Goal: Task Accomplishment & Management: Use online tool/utility

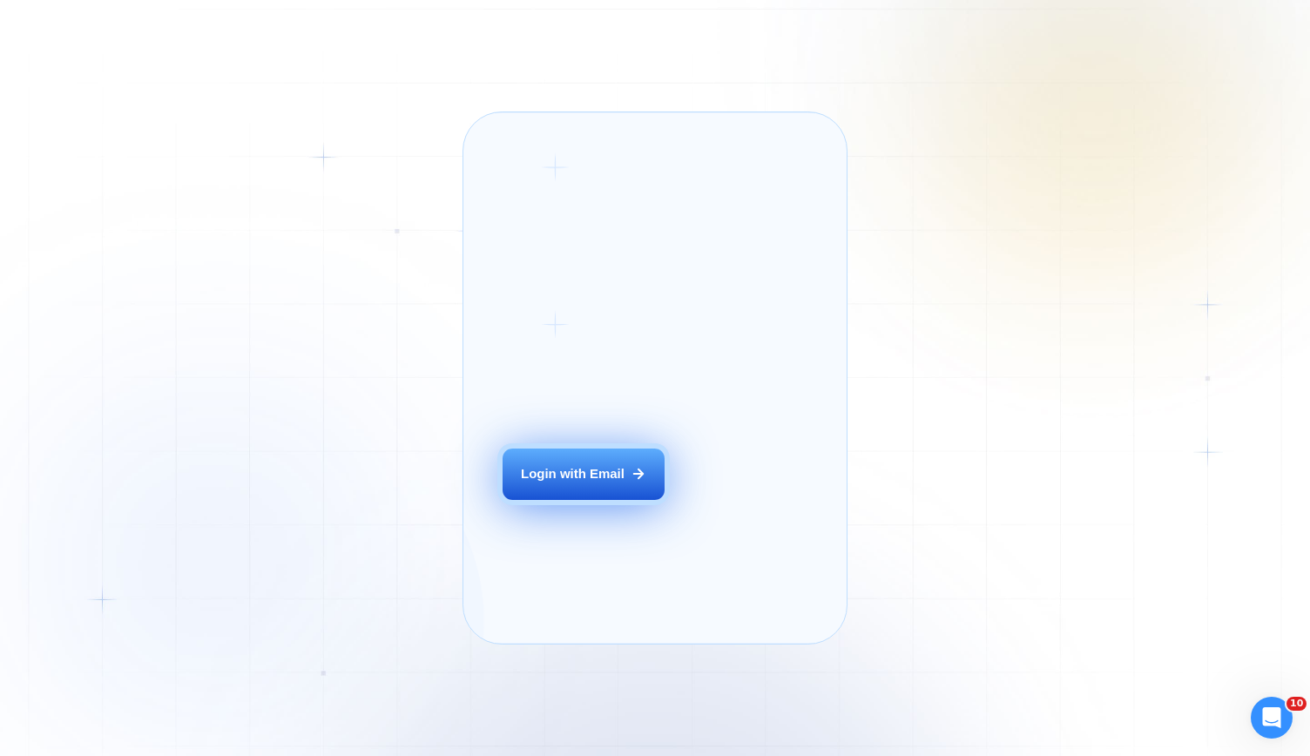
click at [548, 483] on div "Login with Email" at bounding box center [573, 474] width 104 height 18
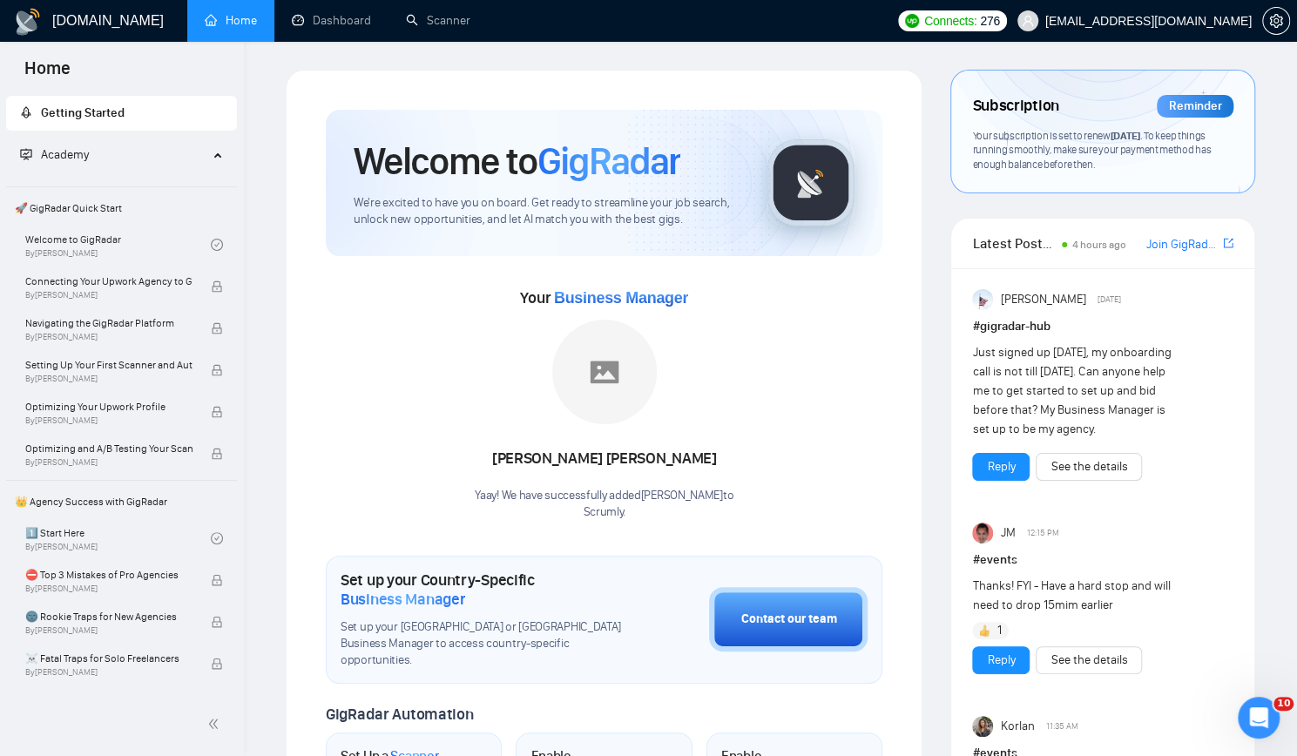
click at [446, 27] on link "Scanner" at bounding box center [438, 20] width 64 height 15
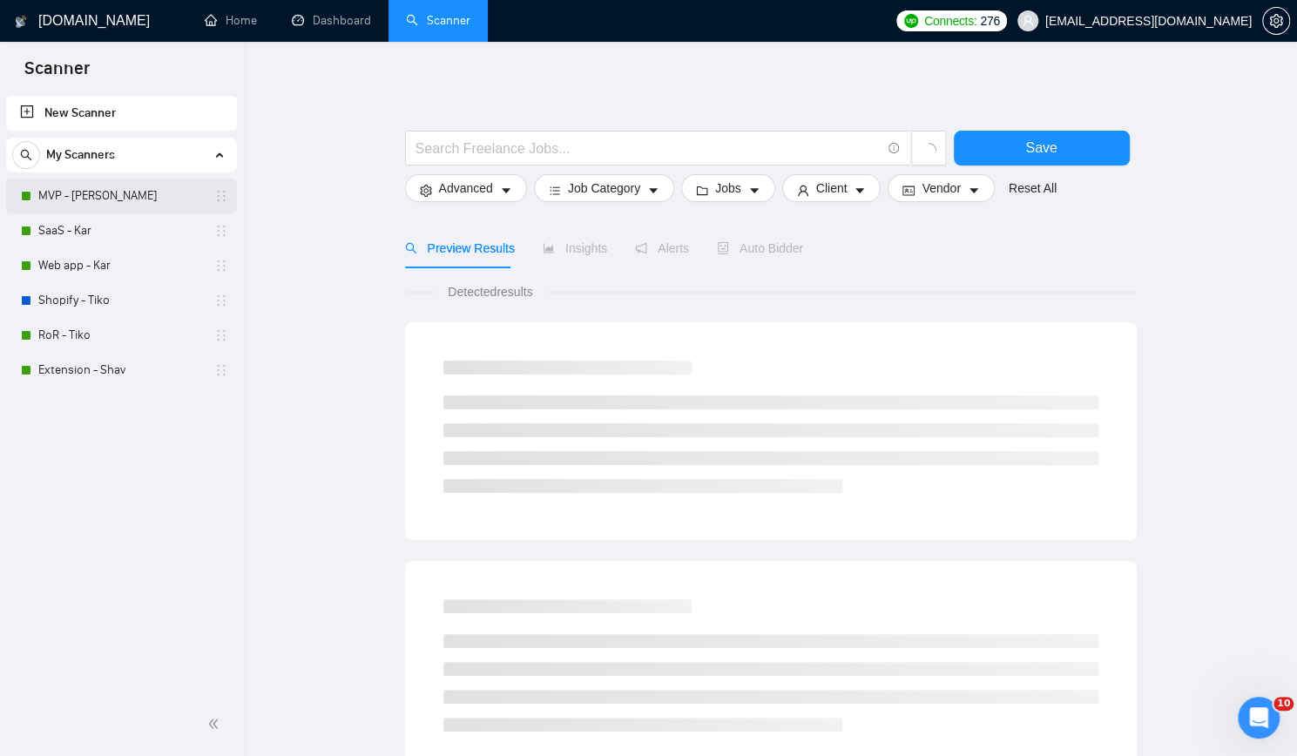
click at [111, 192] on link "MVP - [PERSON_NAME]" at bounding box center [120, 196] width 165 height 35
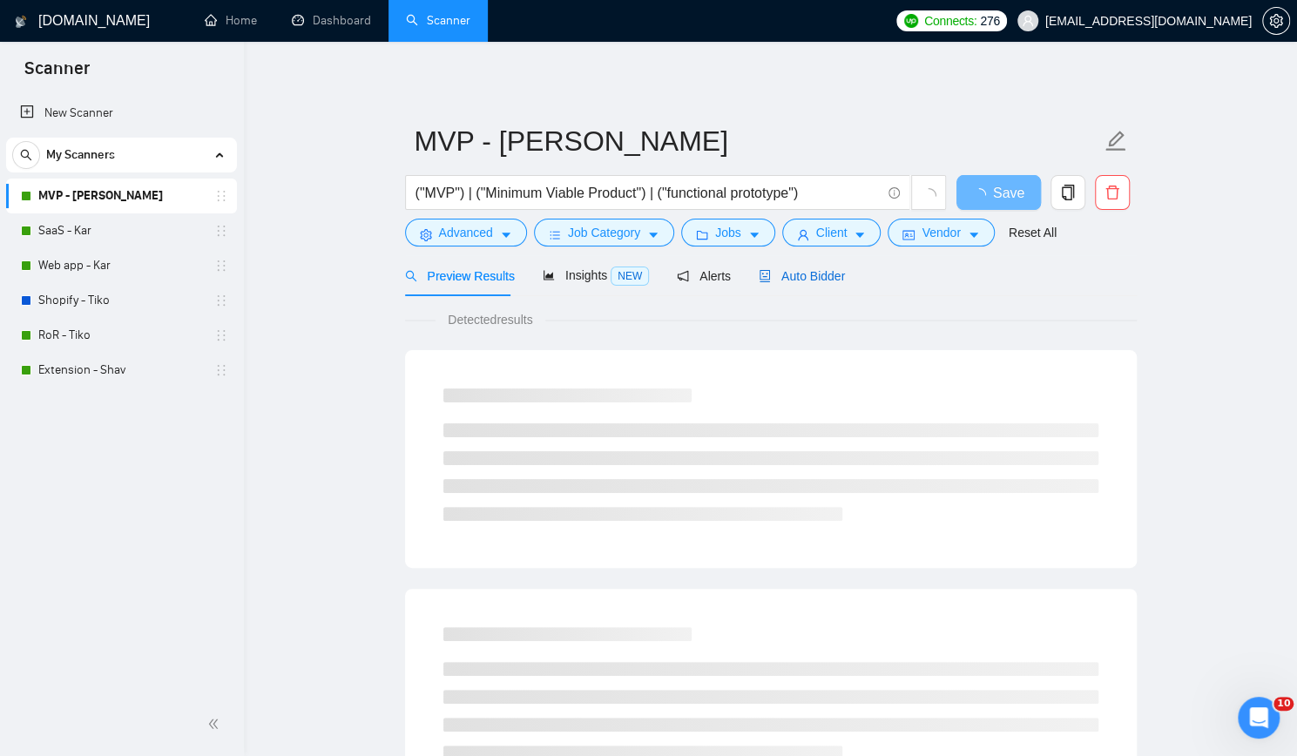
click at [800, 278] on span "Auto Bidder" at bounding box center [802, 276] width 86 height 14
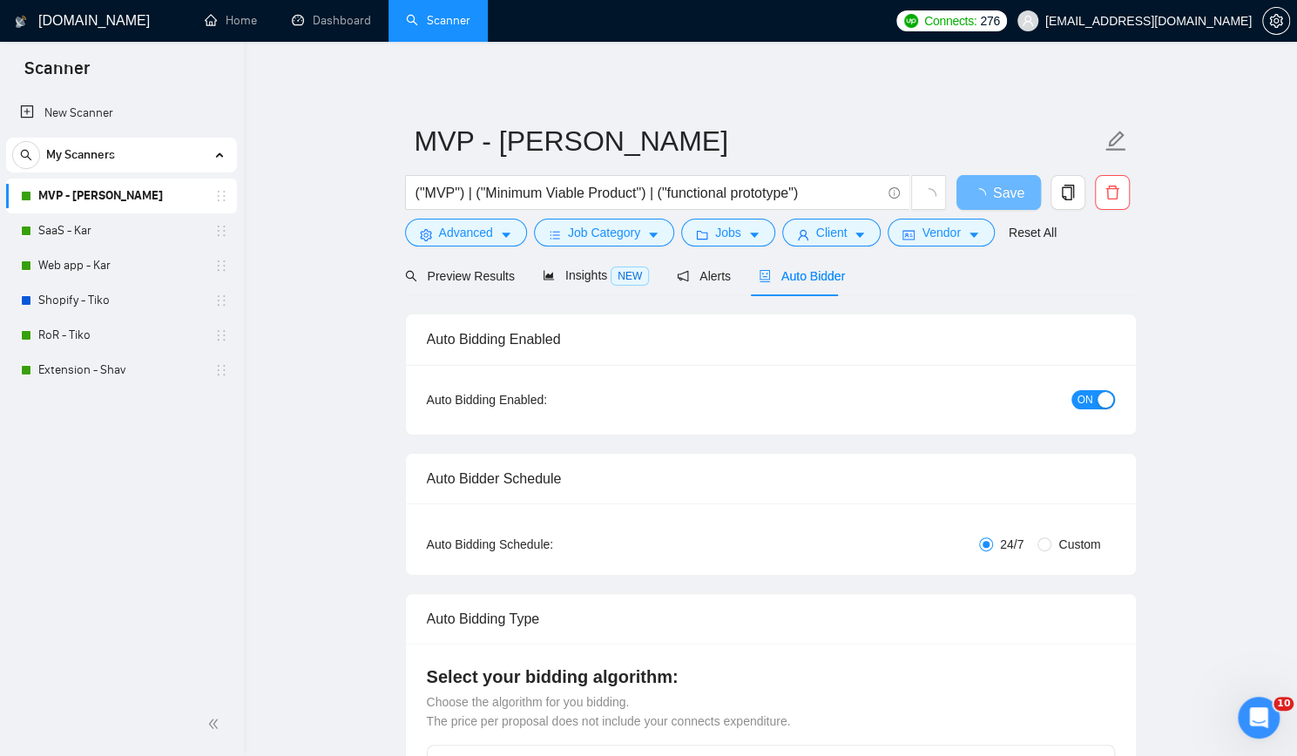
checkbox input "true"
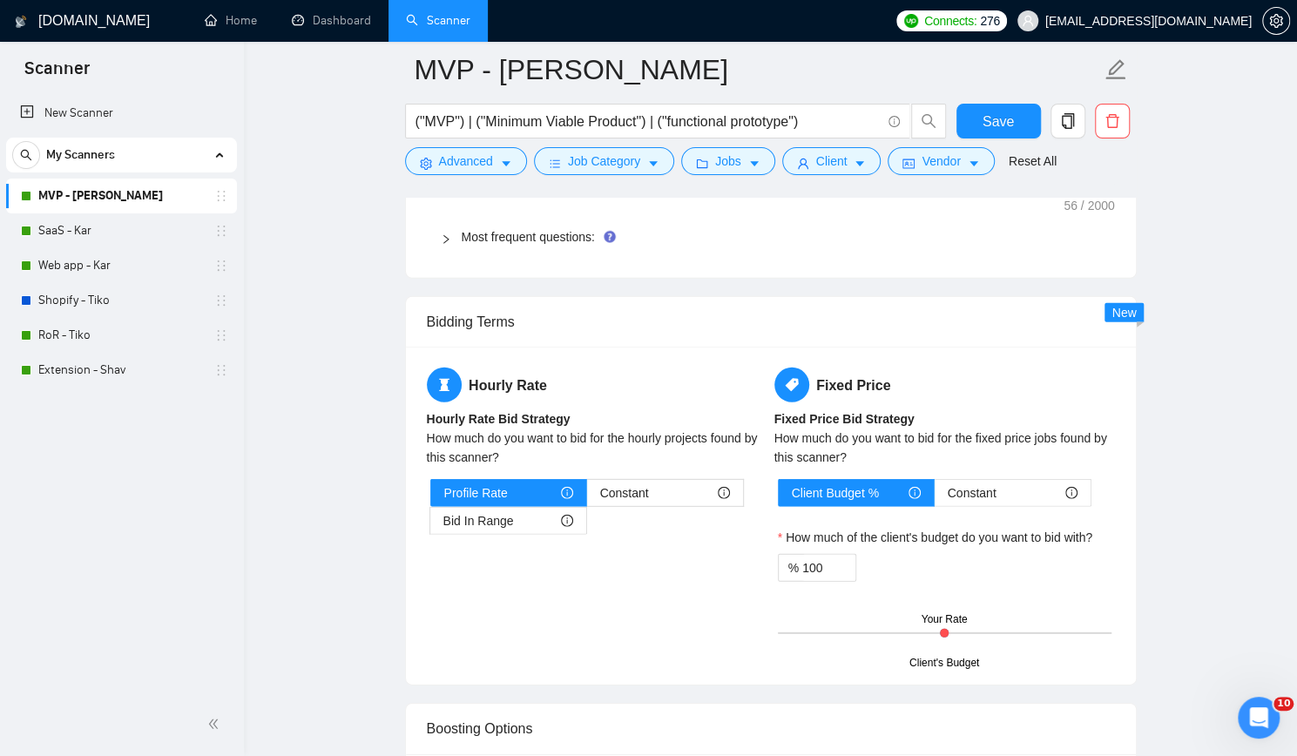
scroll to position [2961, 0]
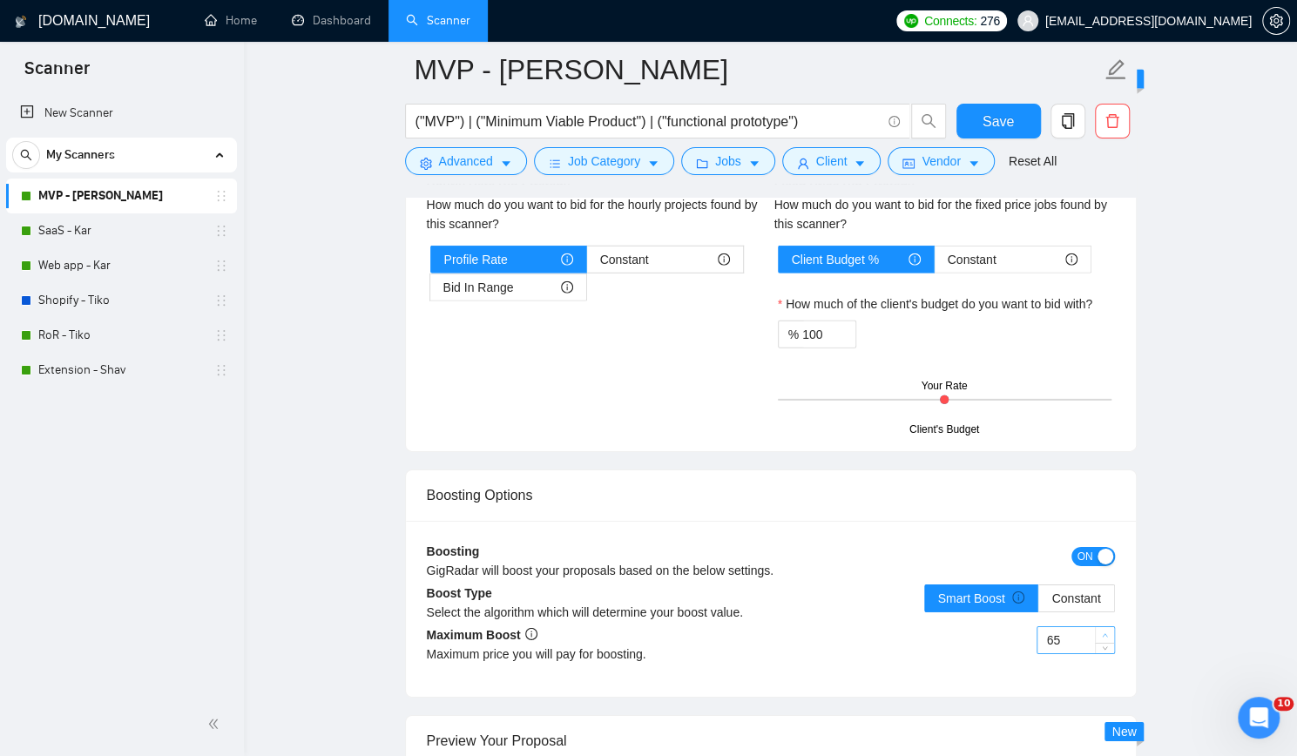
click at [1110, 631] on span "up" at bounding box center [1105, 636] width 10 height 10
click at [1080, 627] on input "67" at bounding box center [1075, 640] width 77 height 26
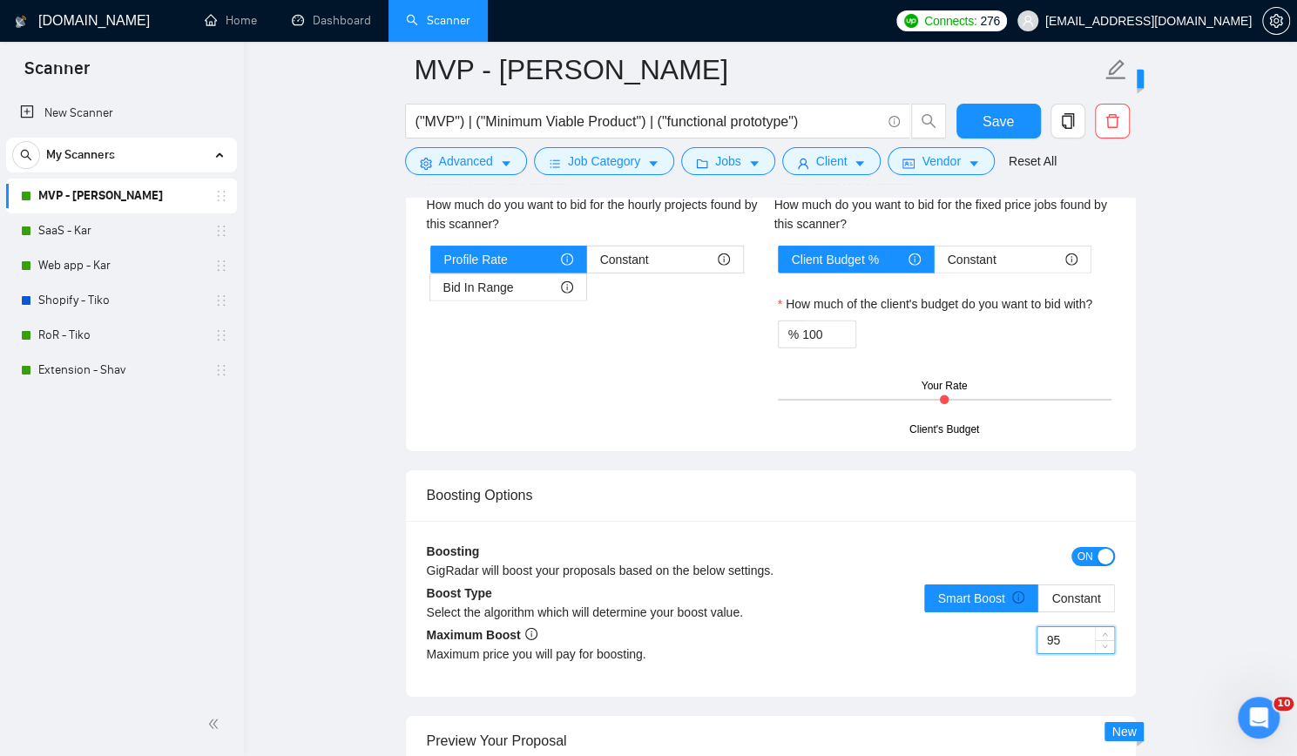
type input "95"
click at [1088, 591] on span "Constant" at bounding box center [1075, 598] width 49 height 14
click at [1038, 603] on input "Constant" at bounding box center [1038, 603] width 0 height 0
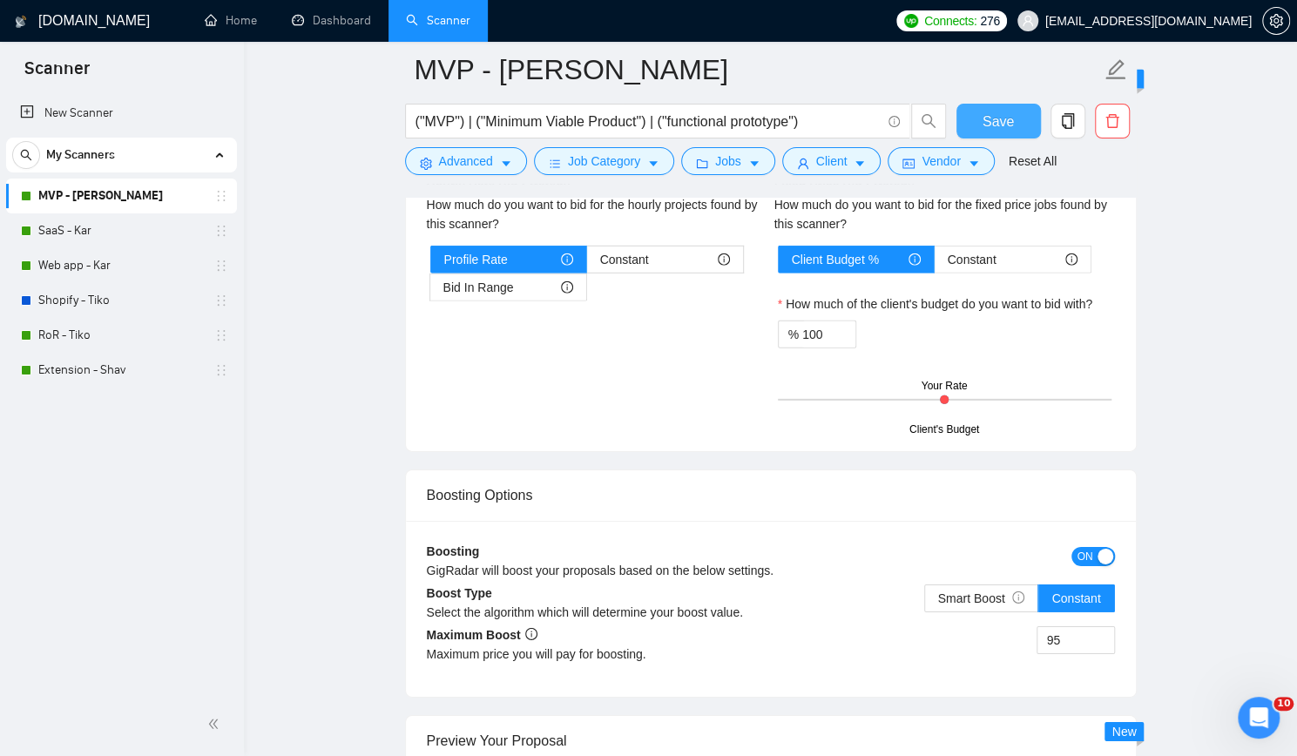
click at [997, 124] on span "Save" at bounding box center [997, 122] width 31 height 22
click at [131, 236] on link "SaaS - Kar" at bounding box center [120, 230] width 165 height 35
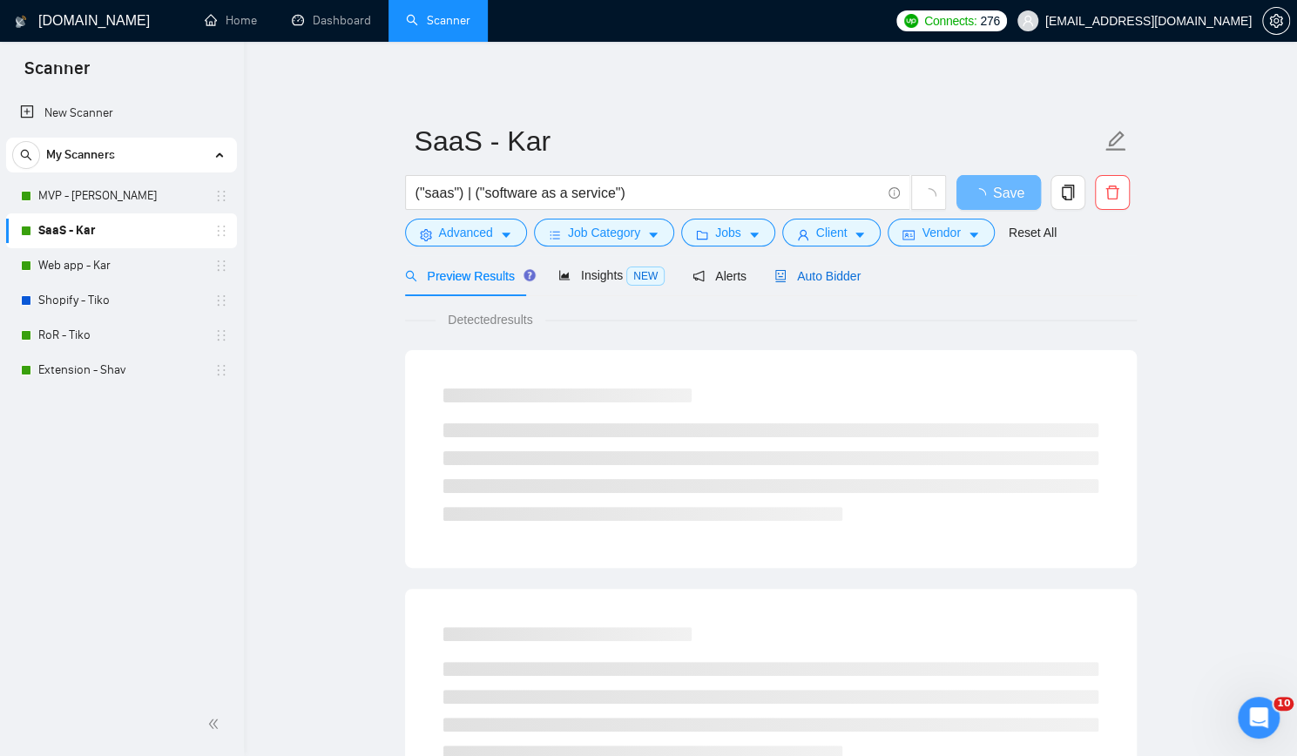
click at [827, 280] on span "Auto Bidder" at bounding box center [817, 276] width 86 height 14
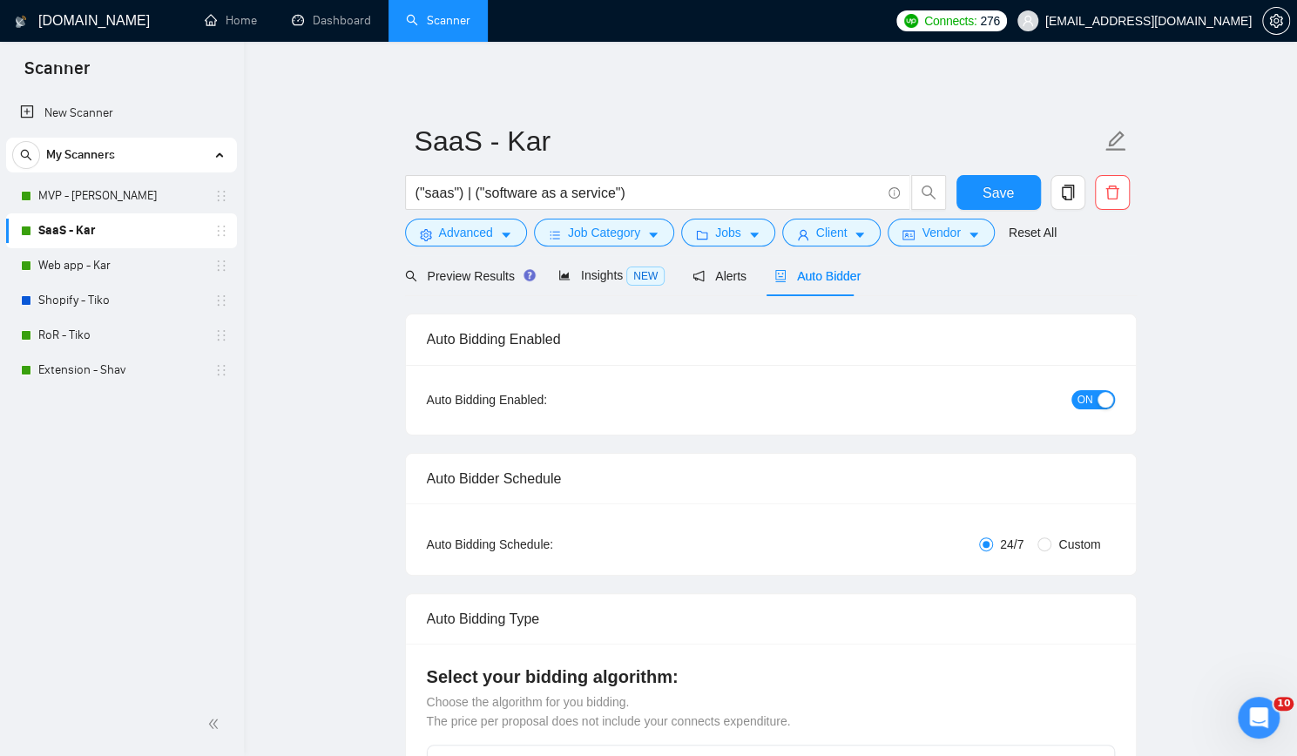
drag, startPoint x: 136, startPoint y: 579, endPoint x: 159, endPoint y: 575, distance: 23.9
click at [136, 579] on div "New Scanner My Scanners MVP - Kar SaaS - Kar Web app - Kar Shopify - Tiko RoR -…" at bounding box center [122, 392] width 244 height 600
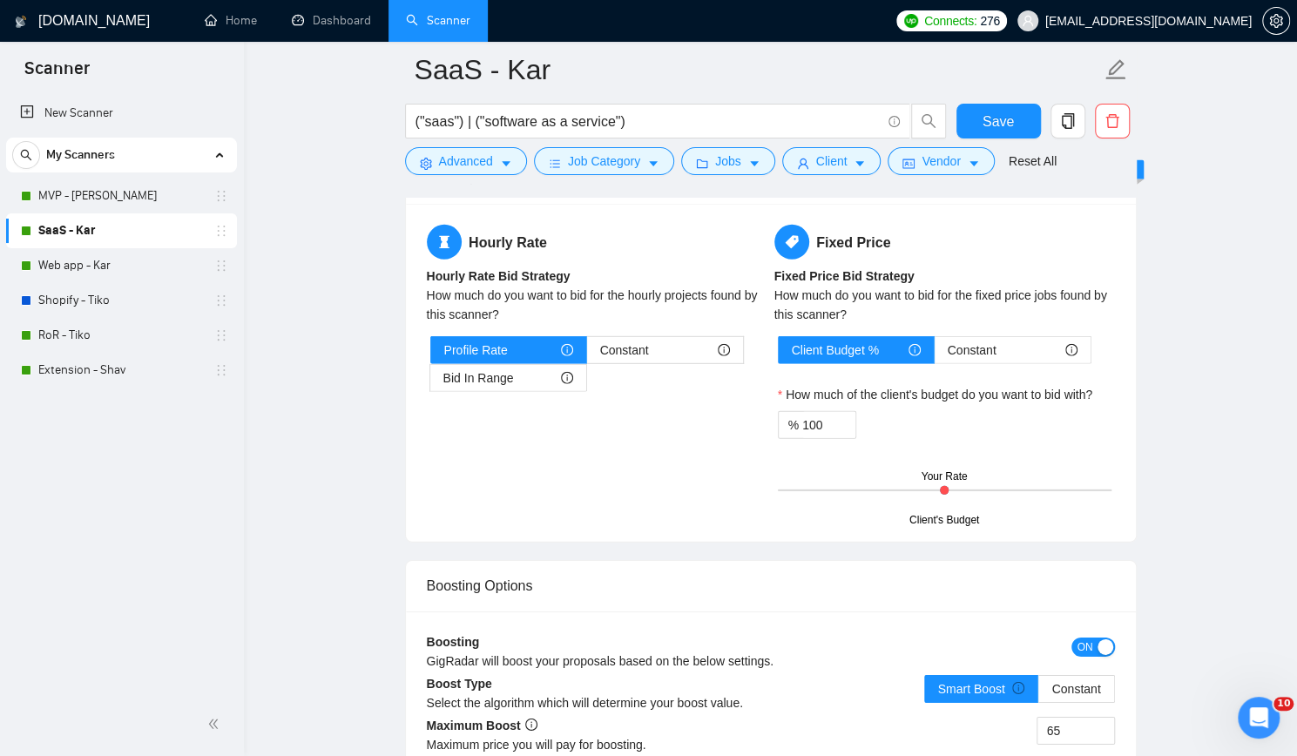
scroll to position [2961, 0]
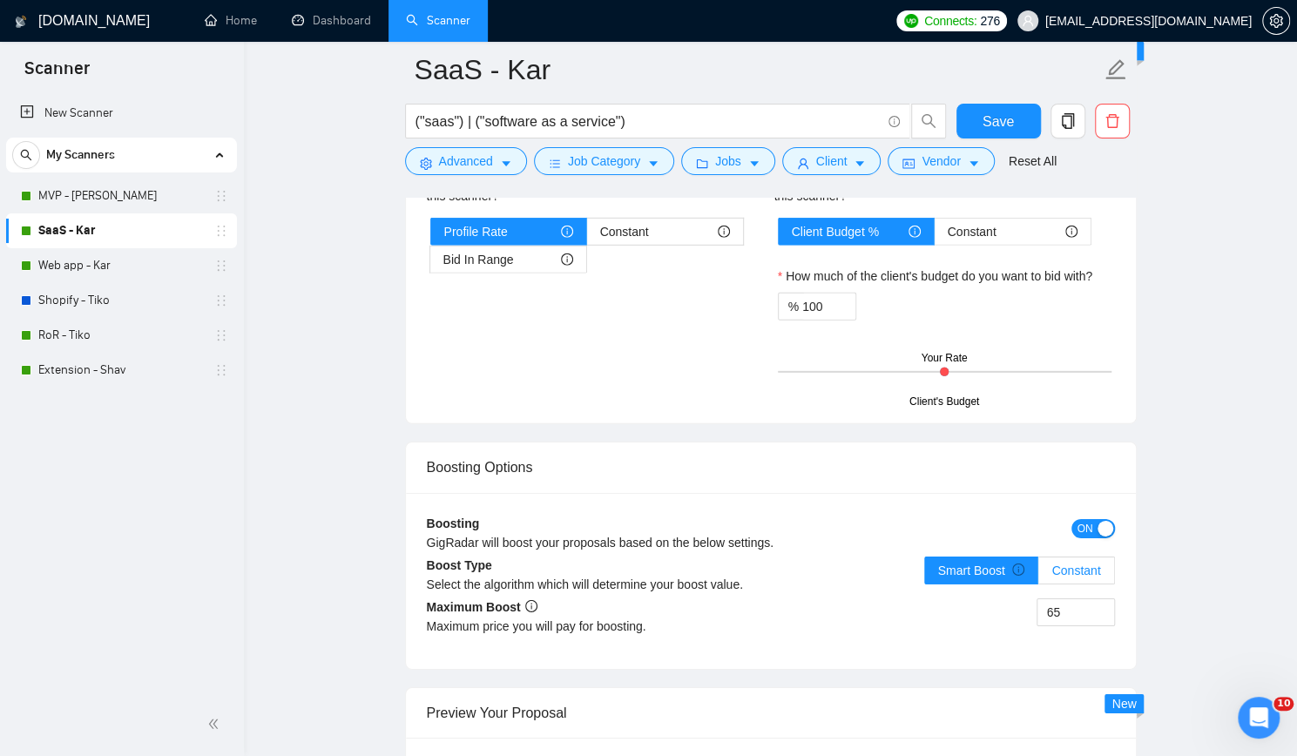
click at [1079, 563] on span "Constant" at bounding box center [1075, 570] width 49 height 14
click at [1038, 575] on input "Constant" at bounding box center [1038, 575] width 0 height 0
click at [1080, 599] on input "65" at bounding box center [1075, 612] width 77 height 26
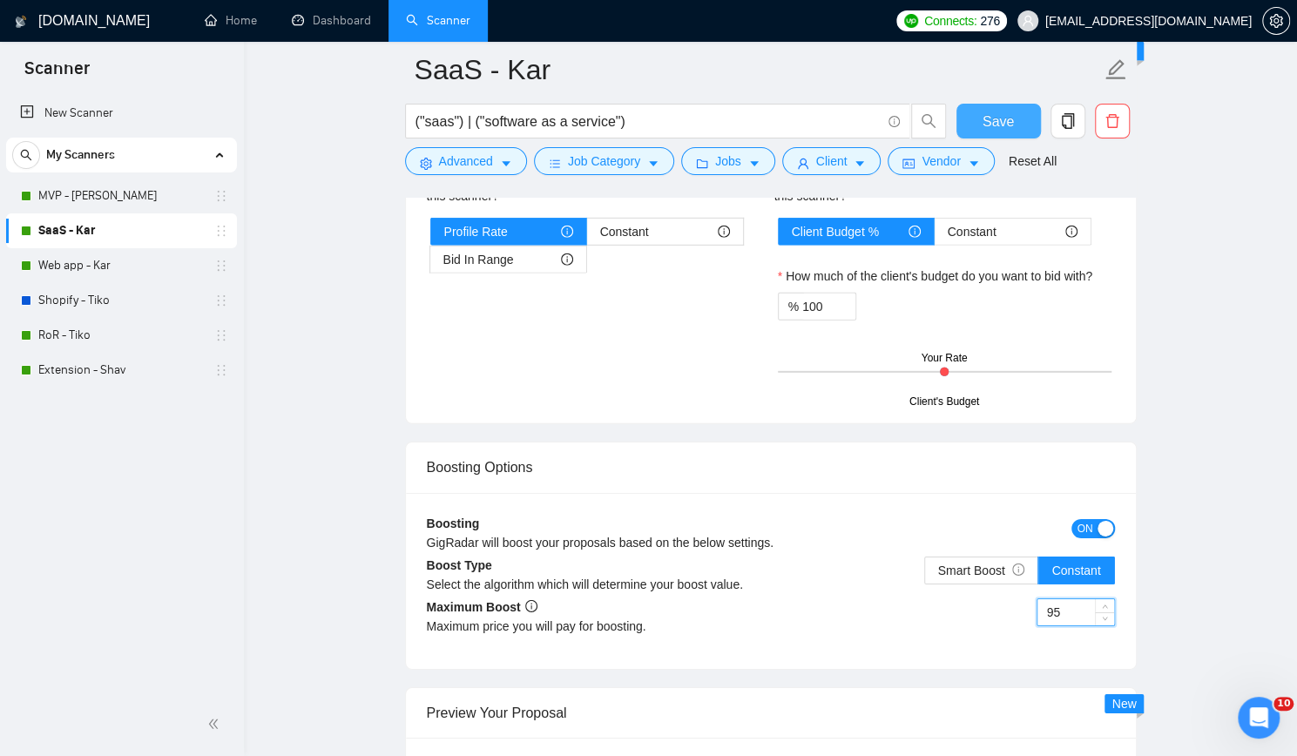
type input "95"
click at [1002, 125] on span "Save" at bounding box center [997, 122] width 31 height 22
drag, startPoint x: 119, startPoint y: 257, endPoint x: 323, endPoint y: 294, distance: 207.1
click at [119, 257] on link "Web app - Kar" at bounding box center [120, 265] width 165 height 35
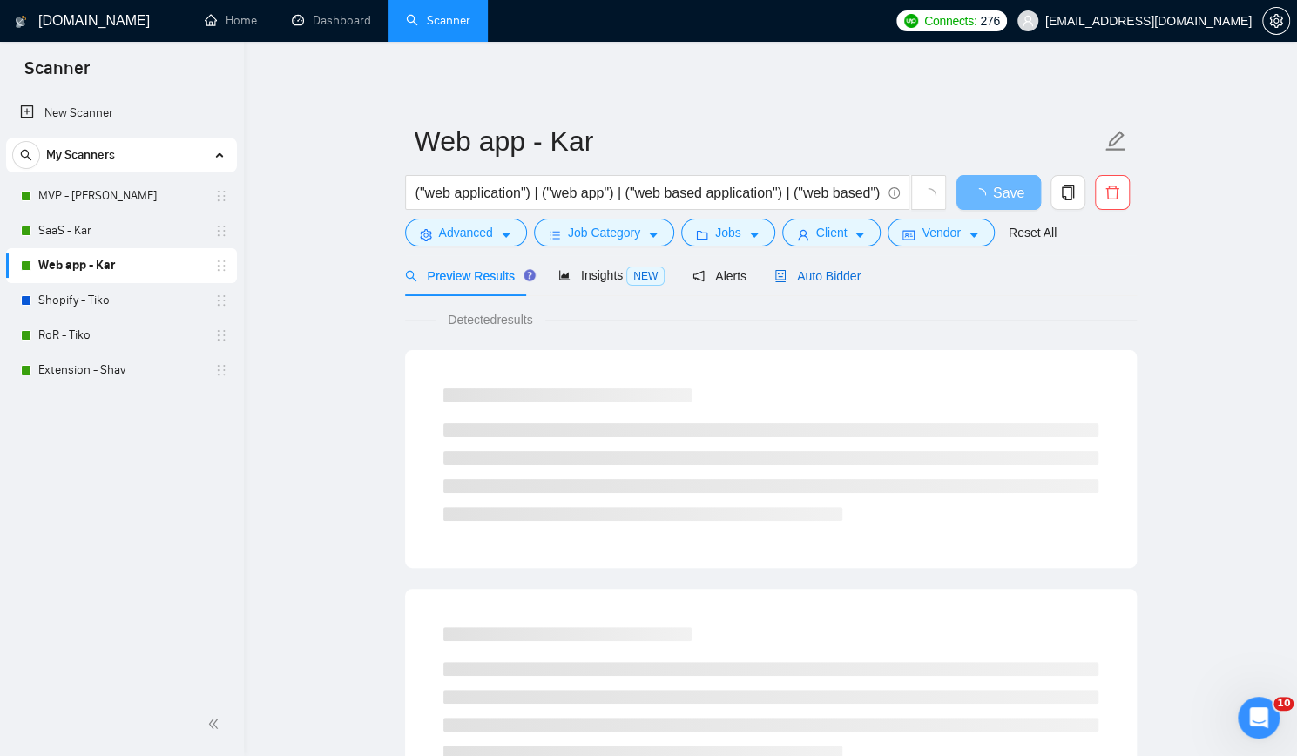
click at [826, 278] on span "Auto Bidder" at bounding box center [817, 276] width 86 height 14
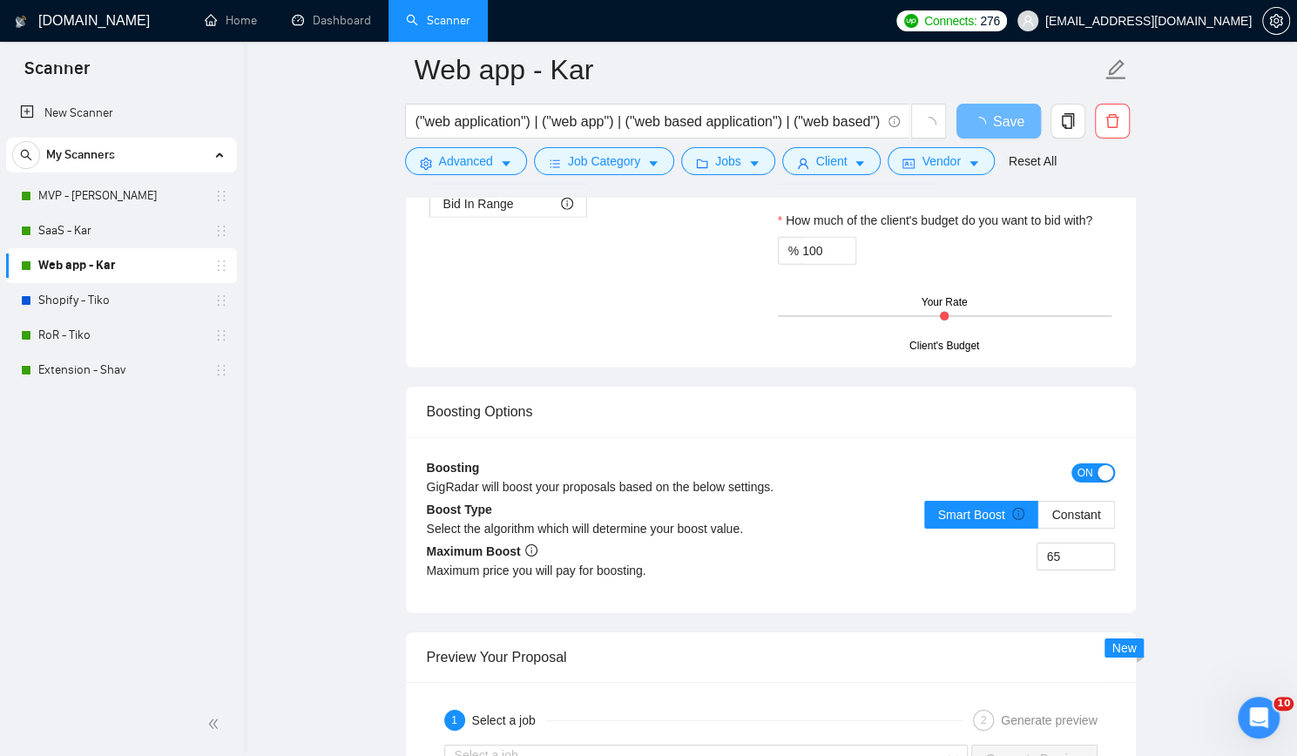
scroll to position [3048, 0]
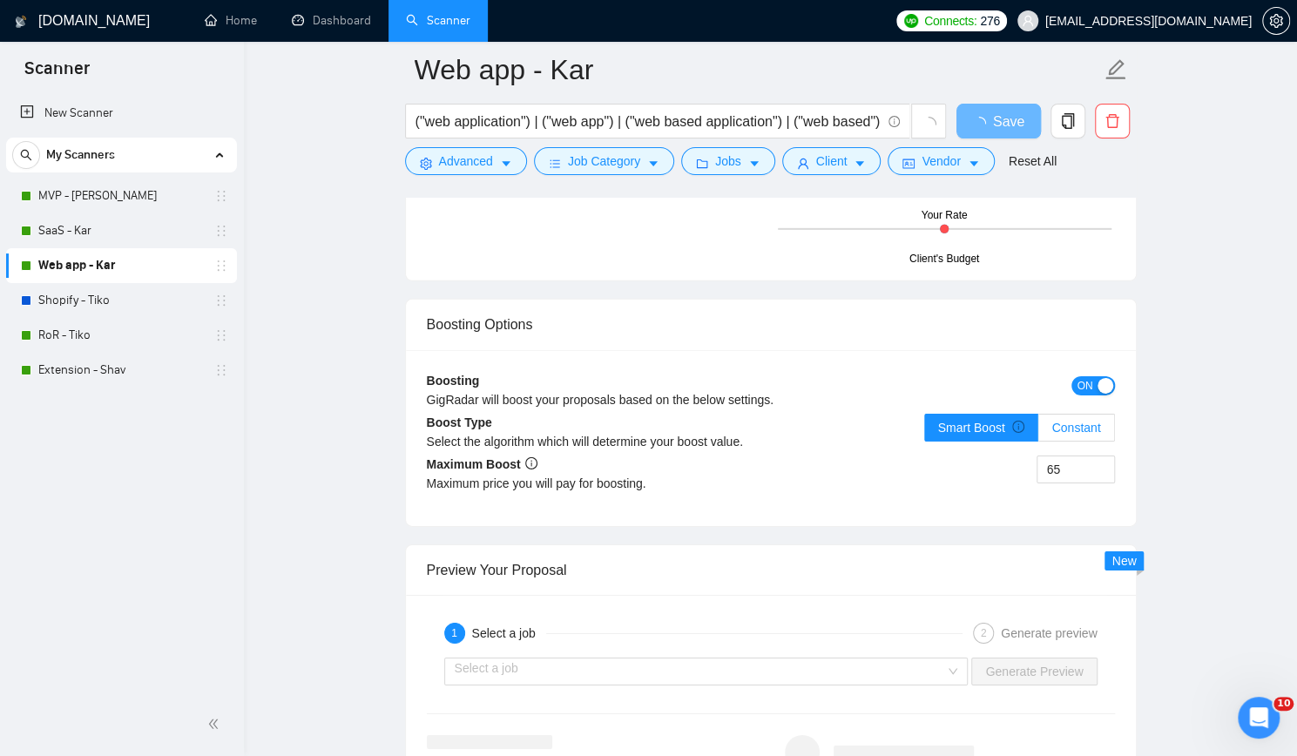
click at [1070, 421] on span "Constant" at bounding box center [1075, 428] width 49 height 14
click at [1038, 432] on input "Constant" at bounding box center [1038, 432] width 0 height 0
click at [1071, 457] on input "65" at bounding box center [1075, 469] width 77 height 26
type input "95"
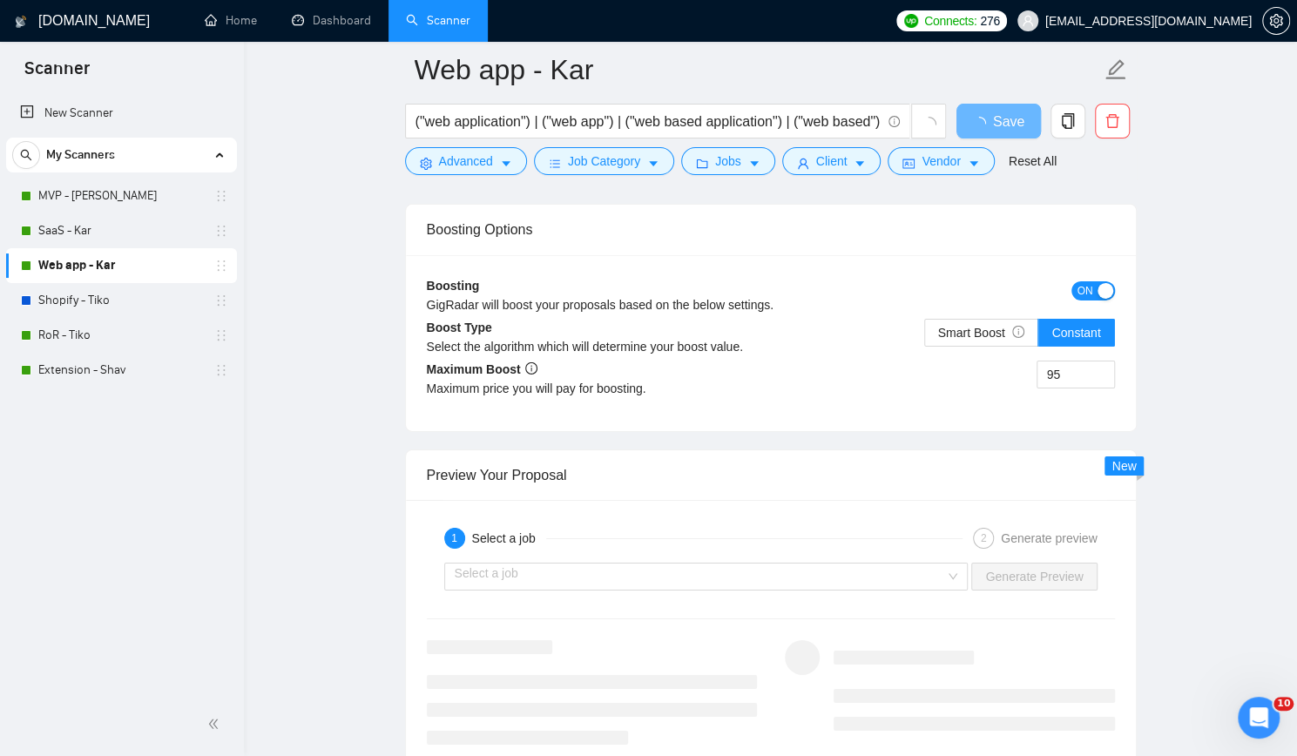
scroll to position [3135, 0]
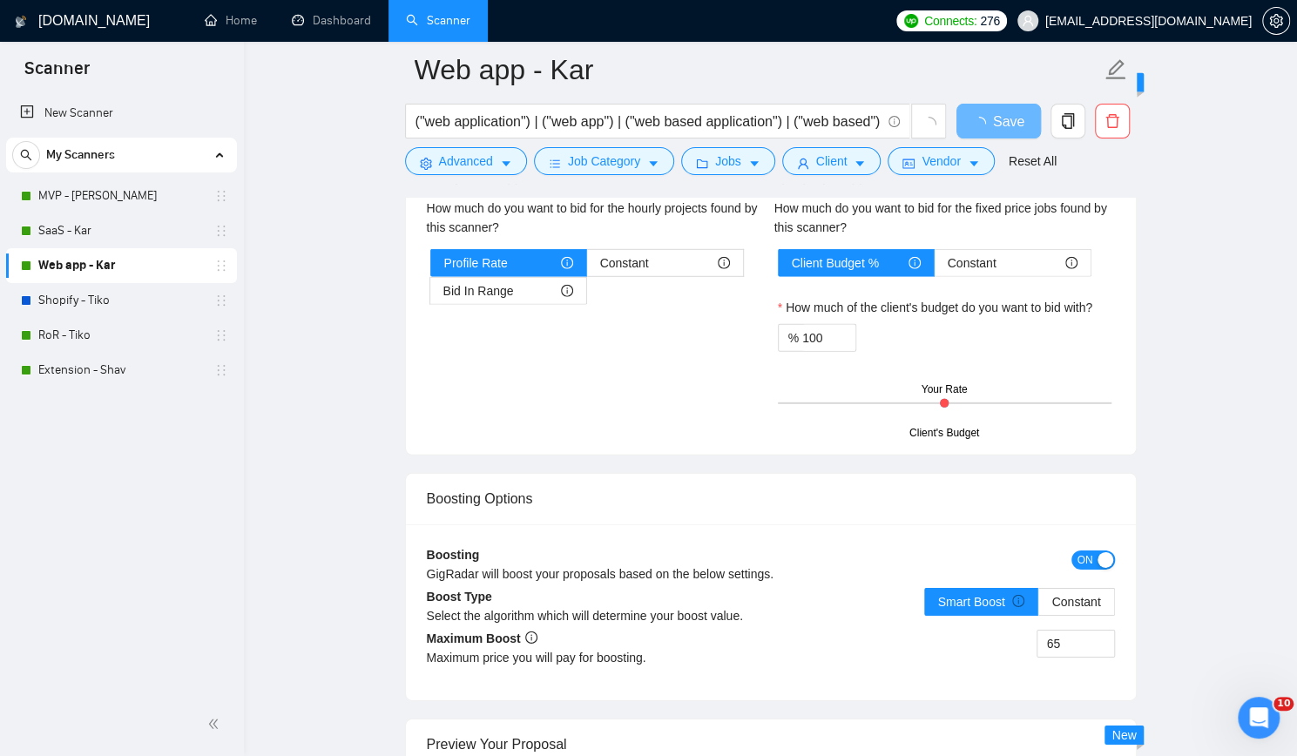
scroll to position [3048, 0]
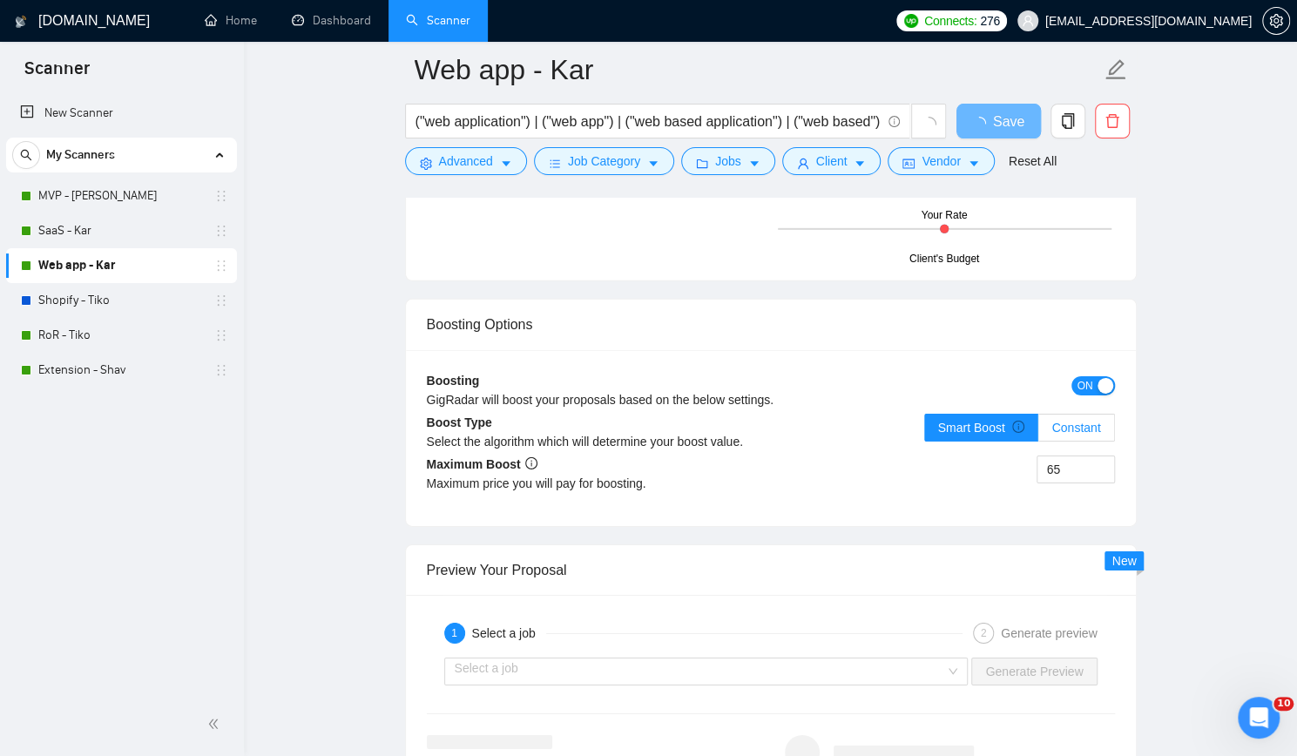
click at [1071, 426] on label "Constant" at bounding box center [1076, 428] width 76 height 28
click at [1038, 432] on input "Constant" at bounding box center [1038, 432] width 0 height 0
click at [1073, 460] on input "65" at bounding box center [1075, 469] width 77 height 26
click at [1073, 442] on label "Constant" at bounding box center [1076, 428] width 76 height 28
click at [1038, 432] on input "Constant" at bounding box center [1038, 432] width 0 height 0
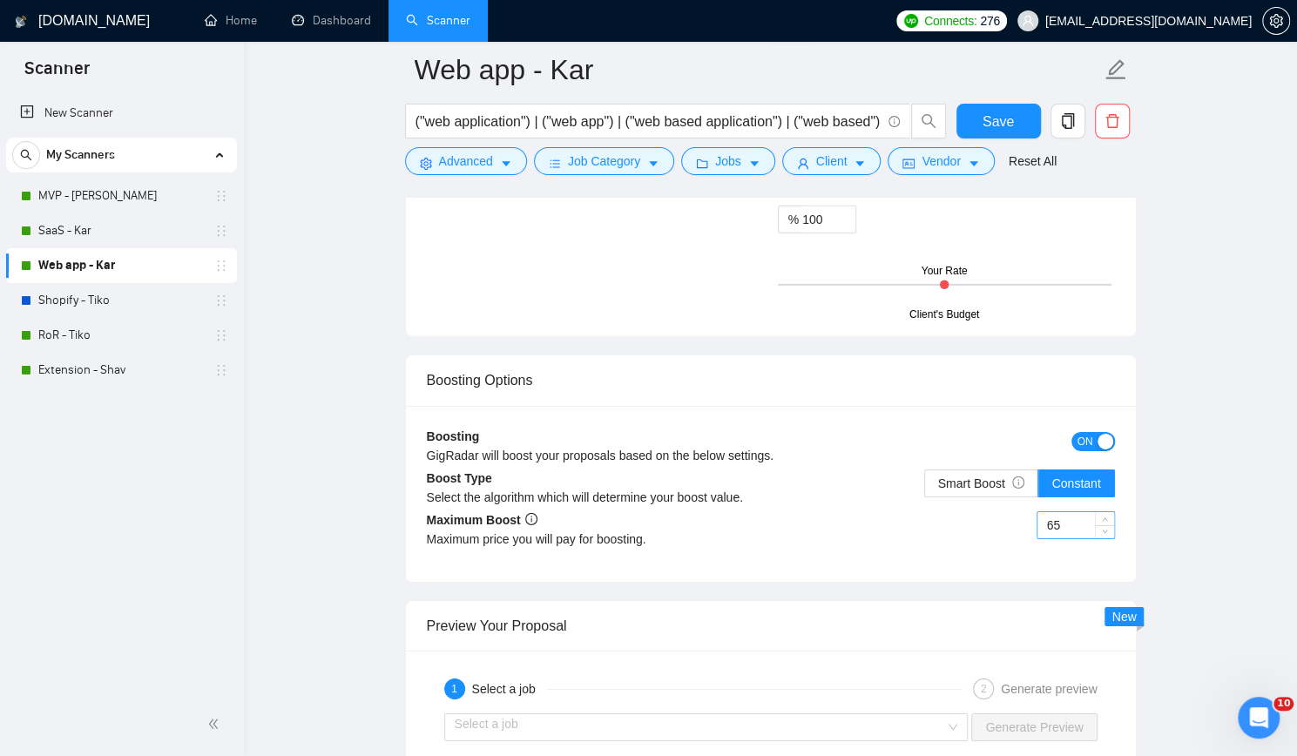
click at [1068, 512] on input "65" at bounding box center [1075, 525] width 77 height 26
type input "95"
click at [981, 122] on button "Save" at bounding box center [998, 121] width 84 height 35
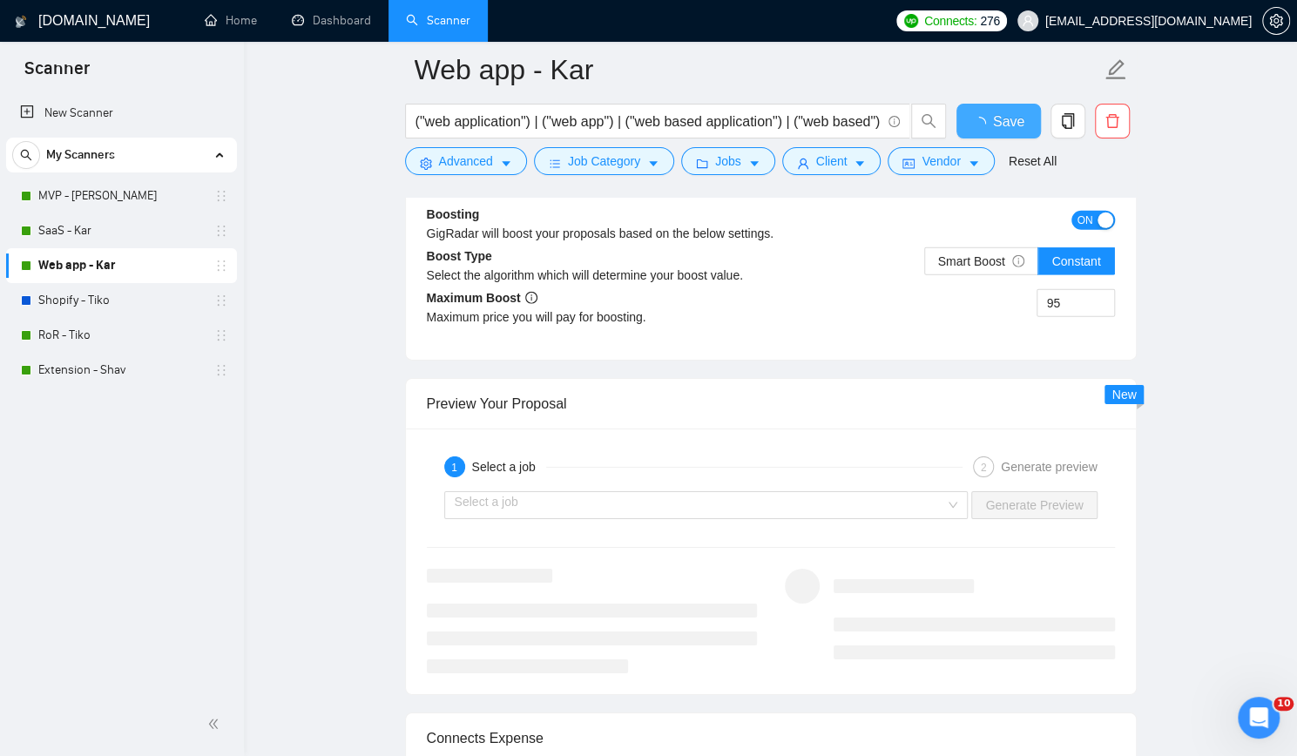
checkbox input "true"
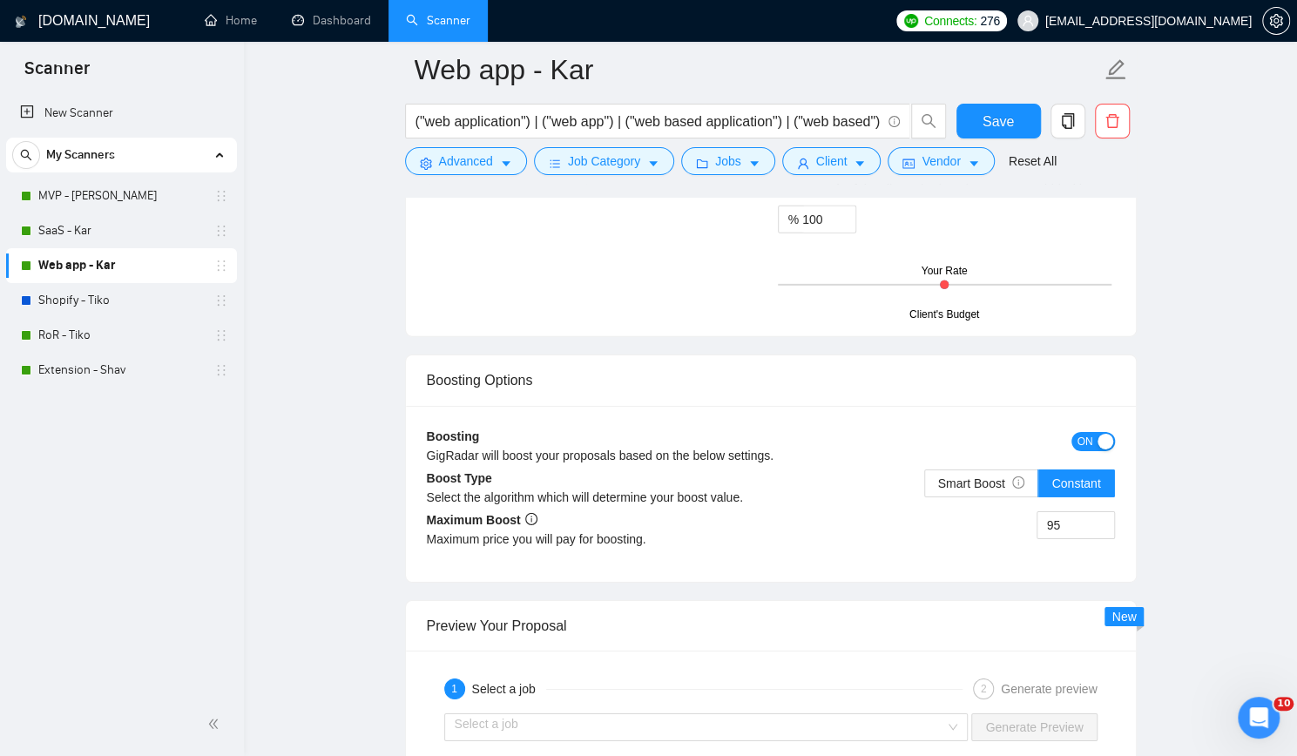
click at [167, 503] on div "New Scanner My Scanners MVP - Kar SaaS - Kar Web app - Kar Shopify - Tiko RoR -…" at bounding box center [122, 392] width 244 height 600
drag, startPoint x: 145, startPoint y: 330, endPoint x: 273, endPoint y: 314, distance: 130.0
click at [145, 330] on link "RoR - Tiko" at bounding box center [120, 335] width 165 height 35
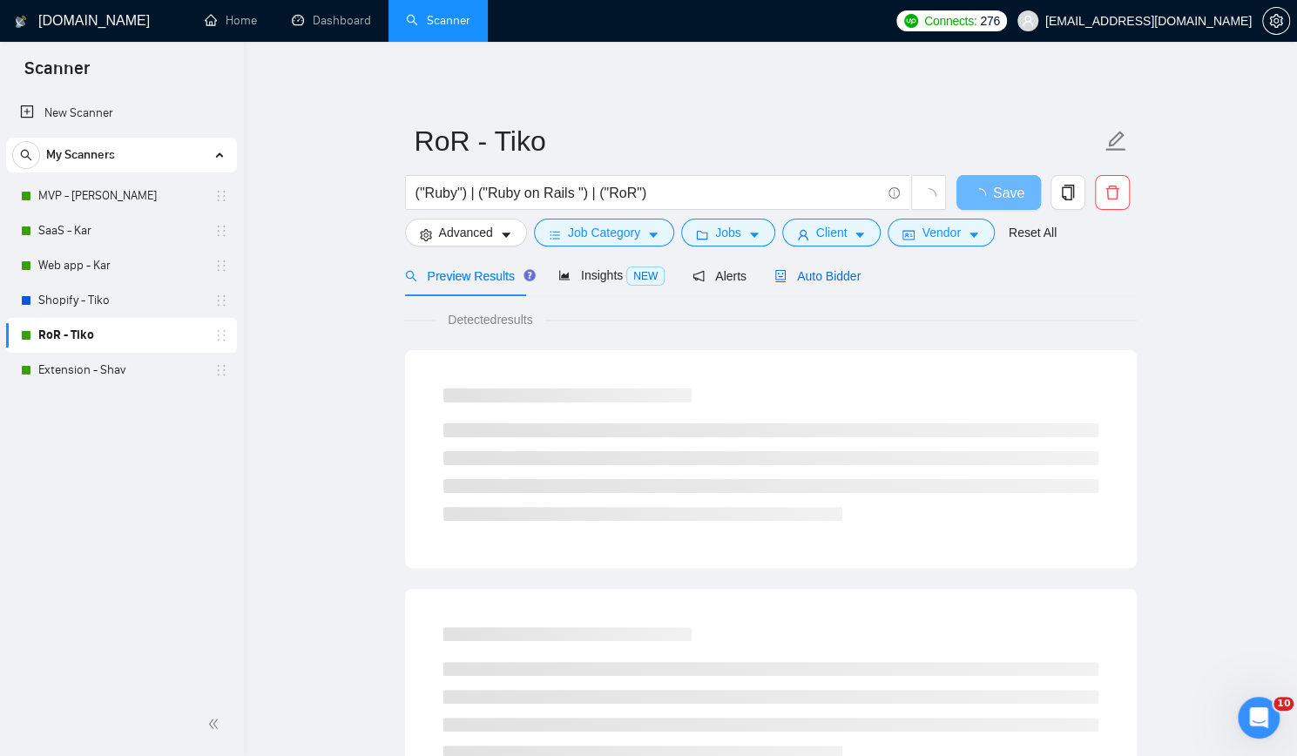
click at [834, 269] on span "Auto Bidder" at bounding box center [817, 276] width 86 height 14
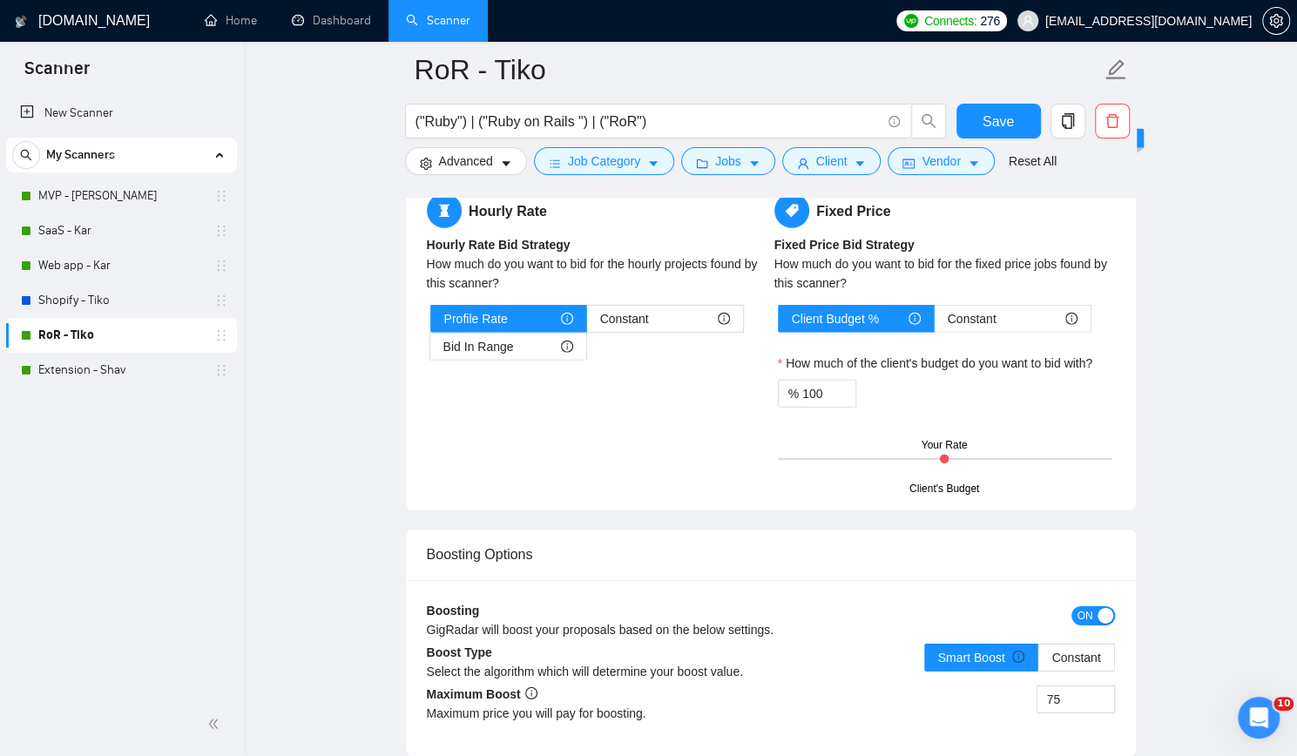
scroll to position [3048, 0]
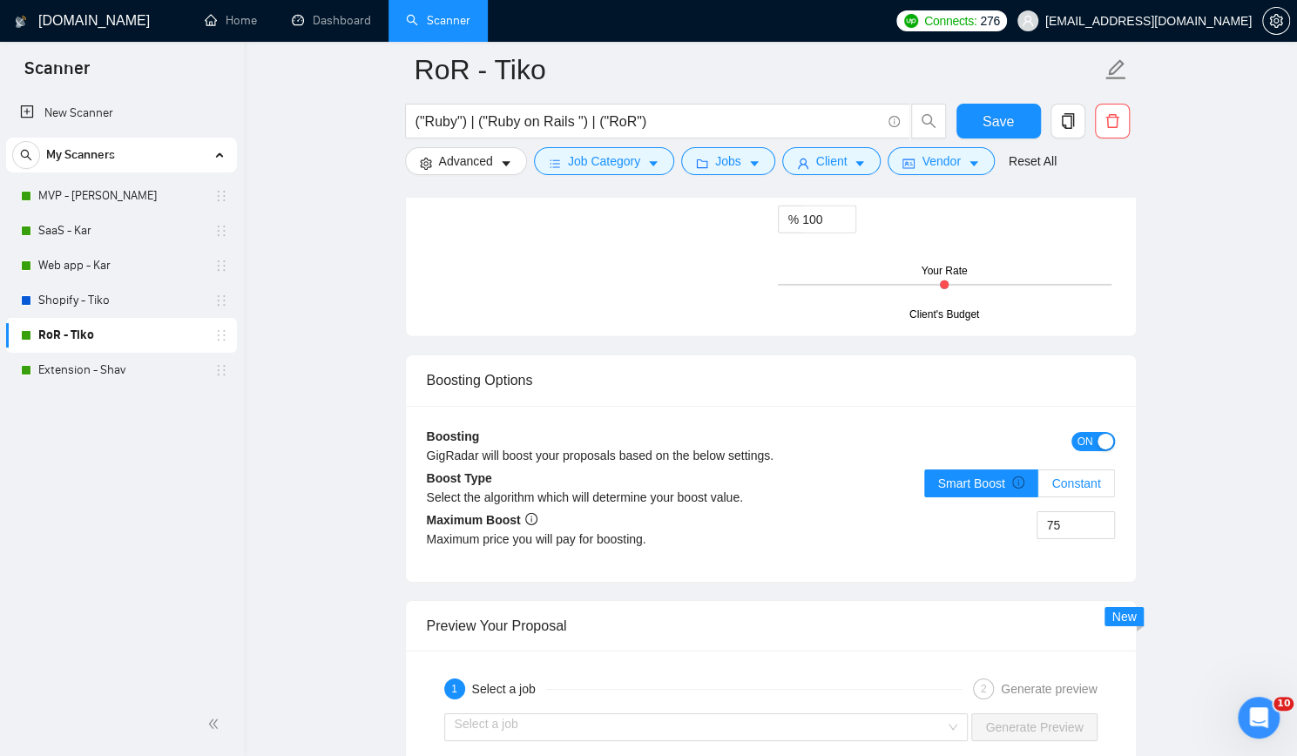
click at [1075, 476] on span "Constant" at bounding box center [1075, 483] width 49 height 14
click at [1038, 488] on input "Constant" at bounding box center [1038, 488] width 0 height 0
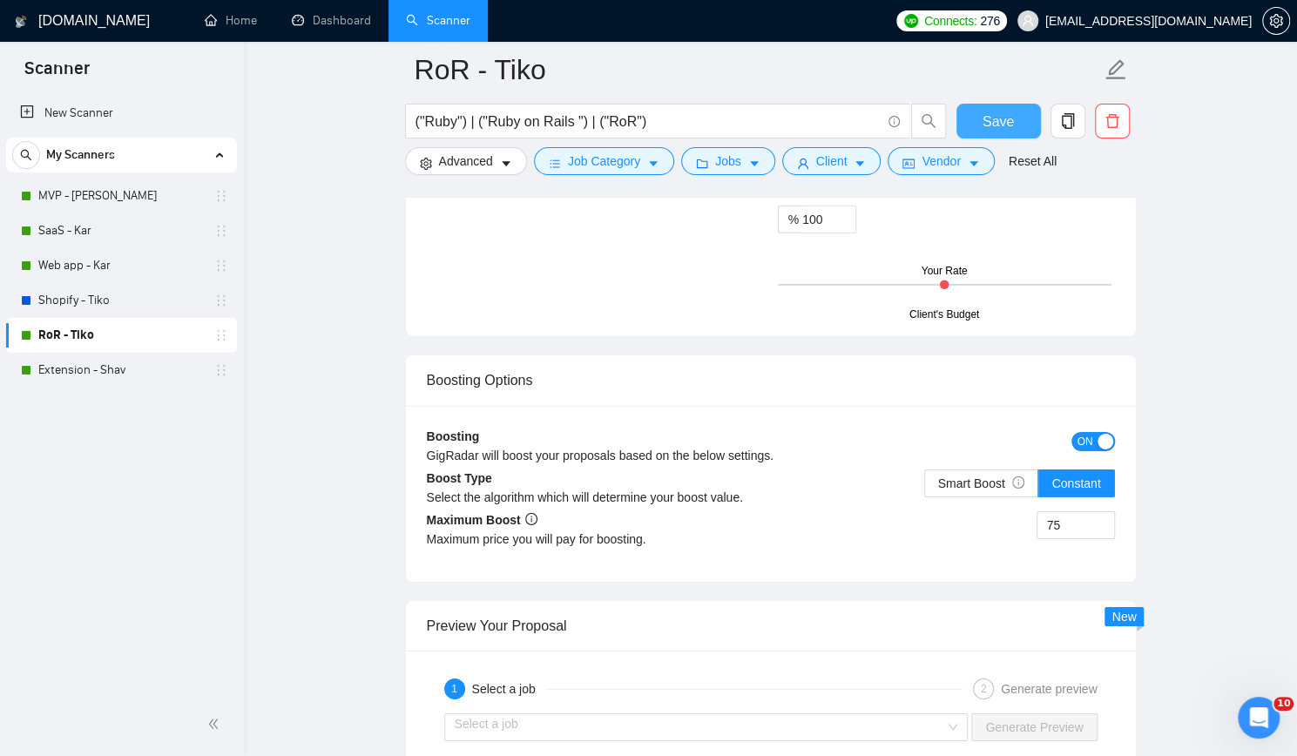
click at [993, 121] on span "Save" at bounding box center [997, 122] width 31 height 22
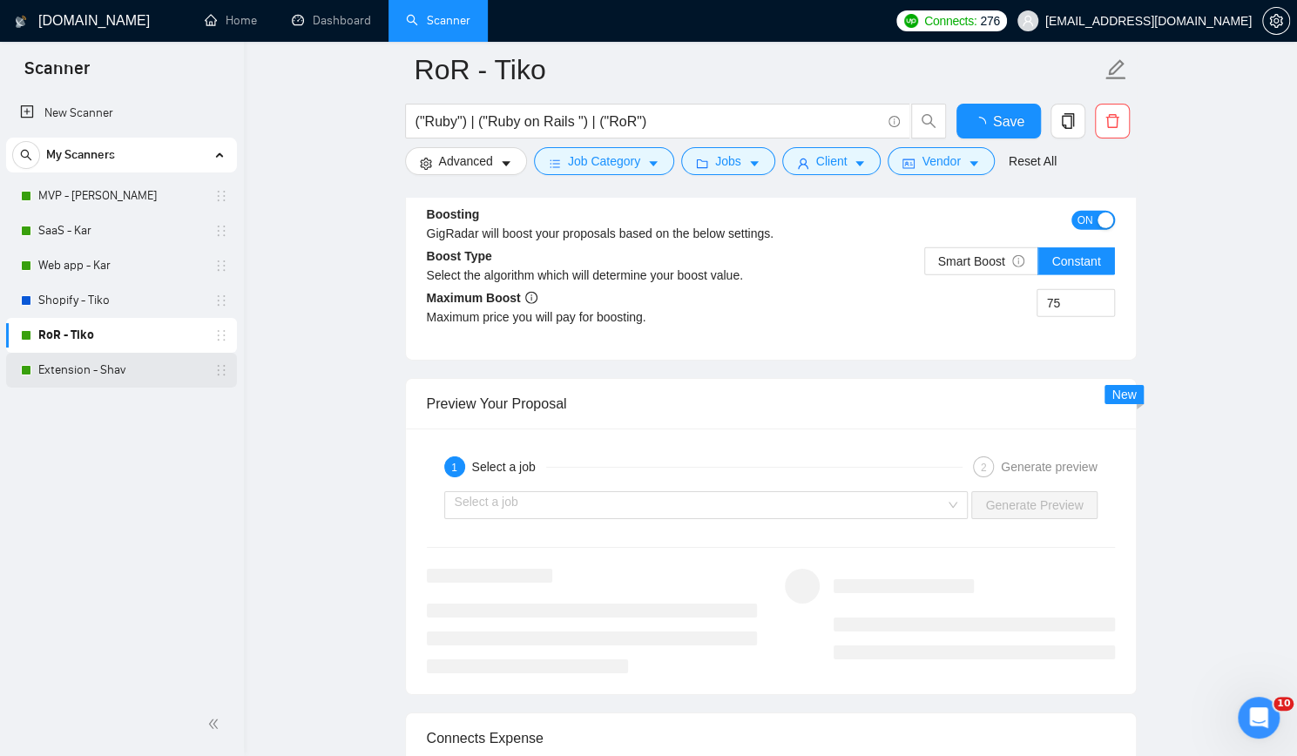
click at [125, 366] on link "Extension - Shav" at bounding box center [120, 370] width 165 height 35
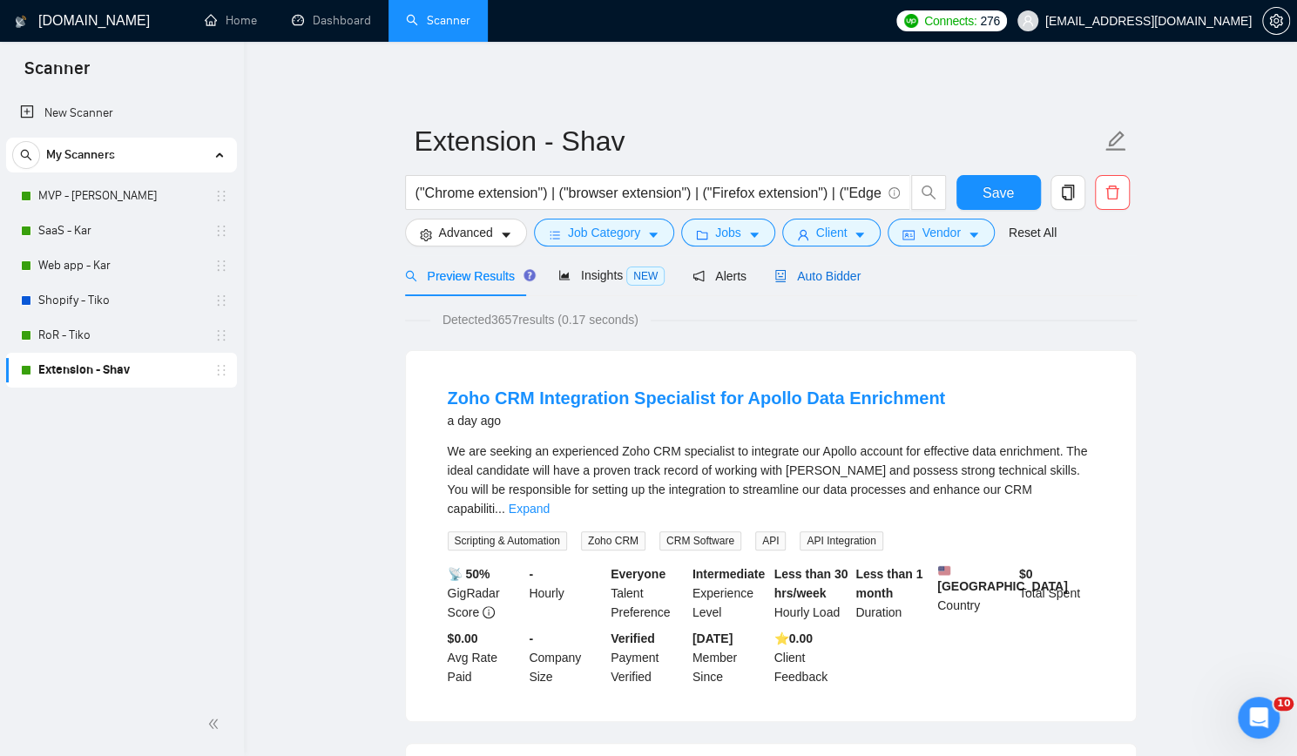
click at [804, 279] on span "Auto Bidder" at bounding box center [817, 276] width 86 height 14
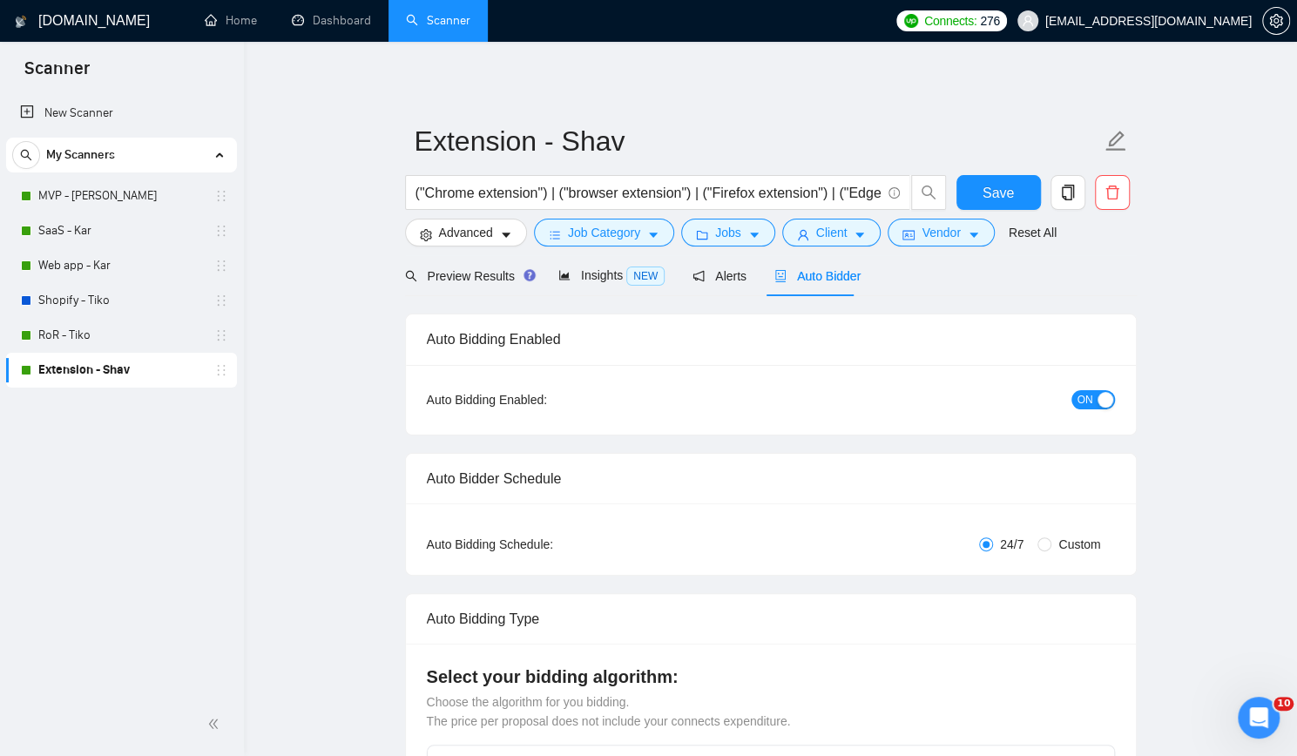
checkbox input "true"
click at [442, 285] on div "Preview Results" at bounding box center [467, 276] width 125 height 19
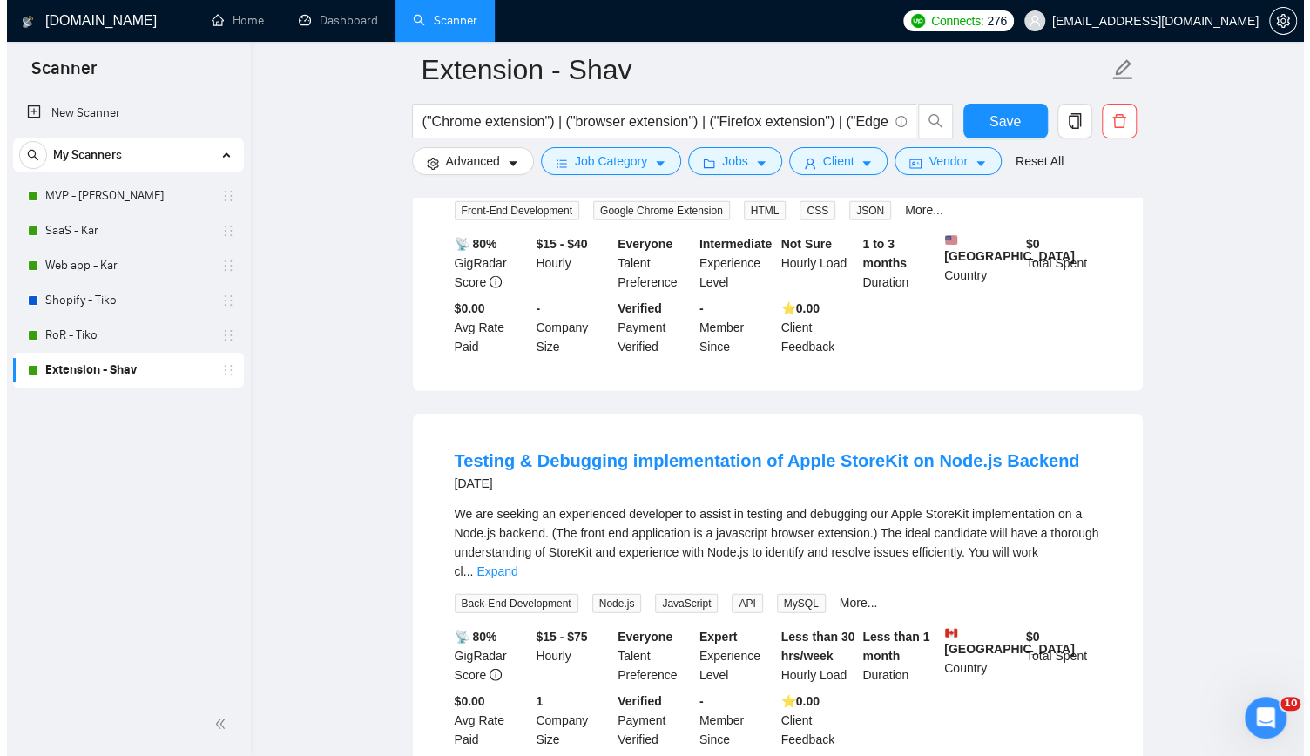
scroll to position [2177, 0]
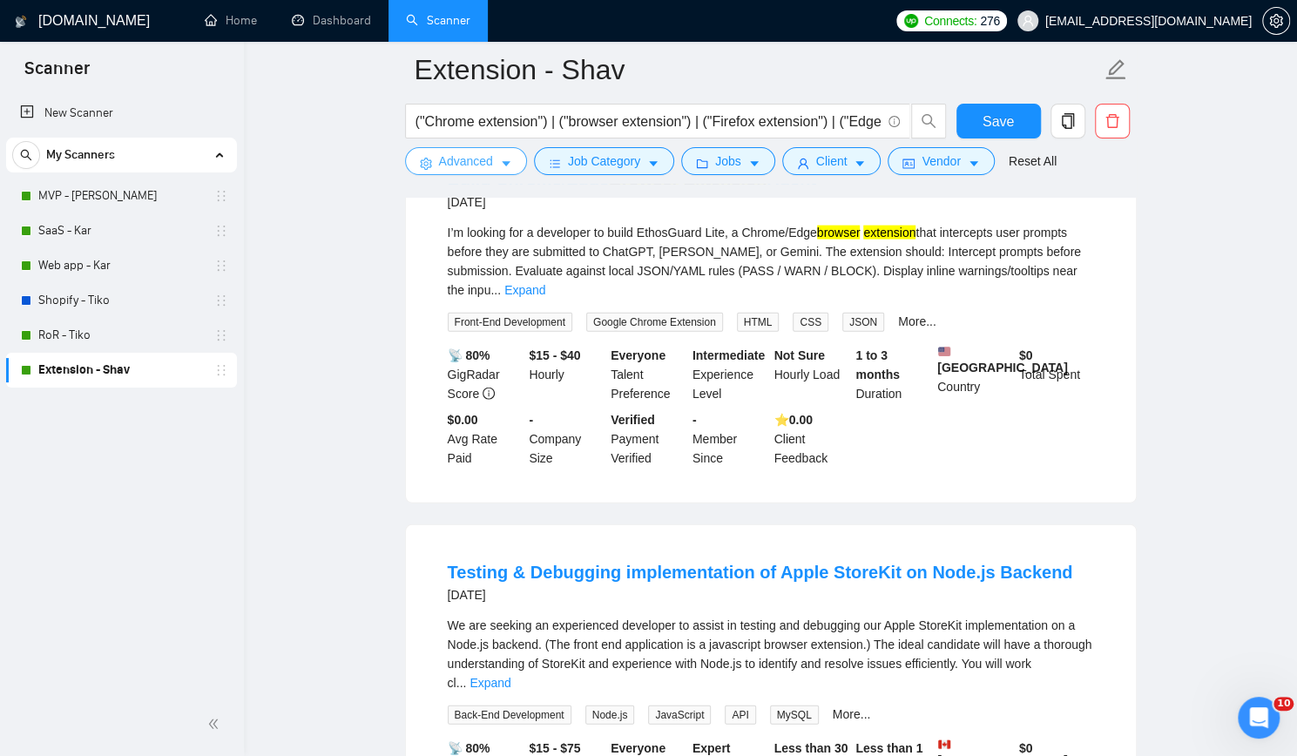
click at [469, 165] on span "Advanced" at bounding box center [466, 161] width 54 height 19
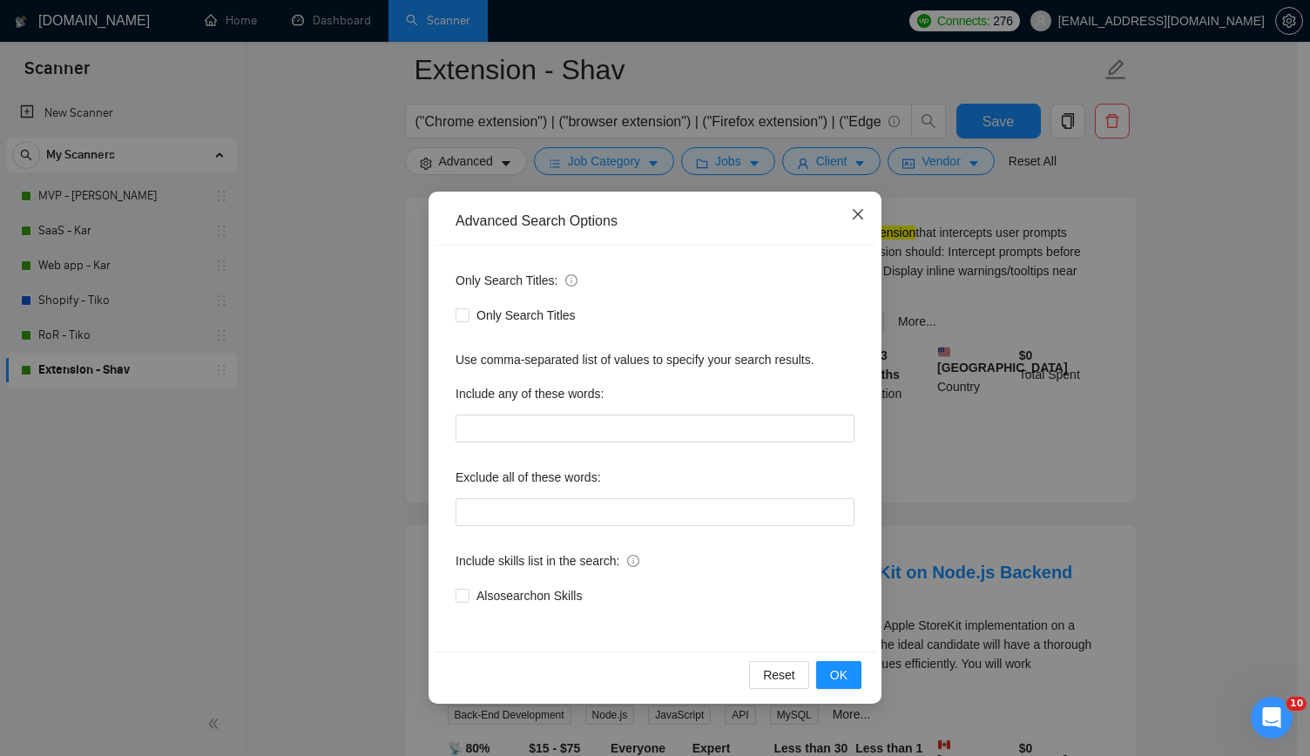
click at [856, 219] on icon "close" at bounding box center [858, 214] width 14 height 14
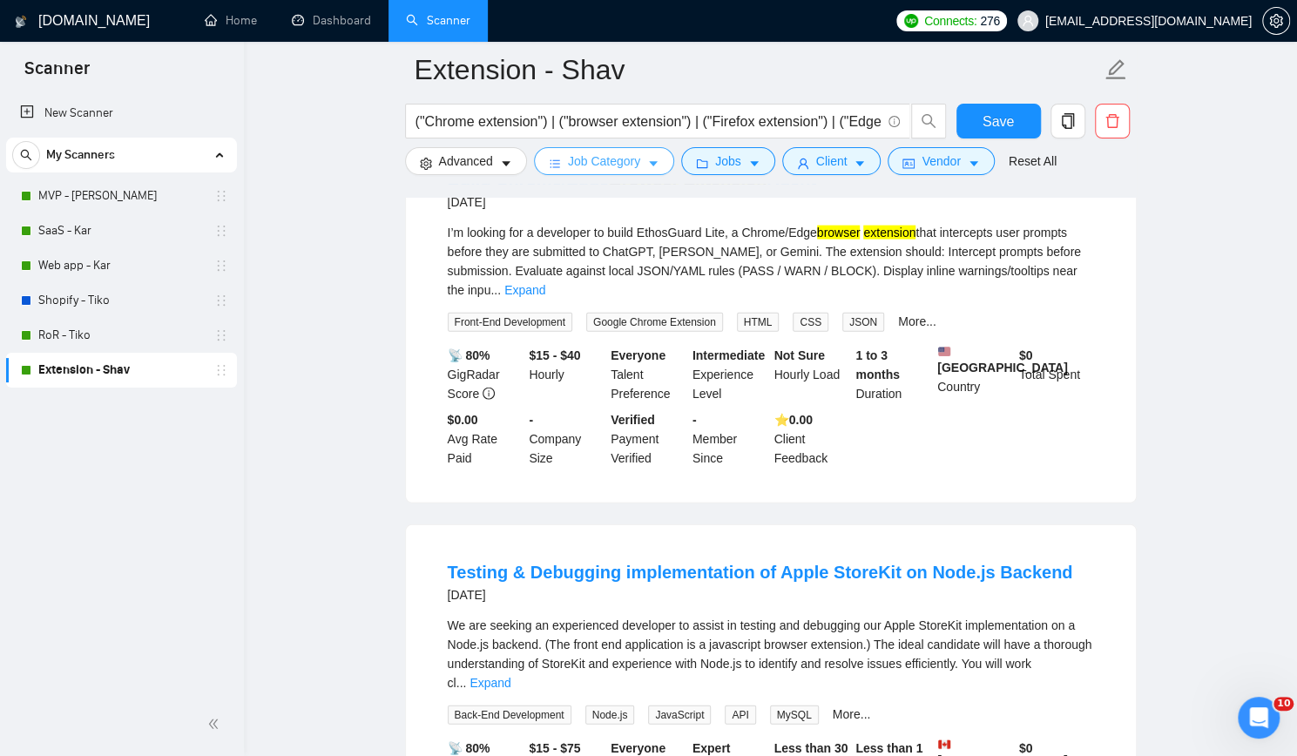
click at [614, 159] on span "Job Category" at bounding box center [604, 161] width 72 height 19
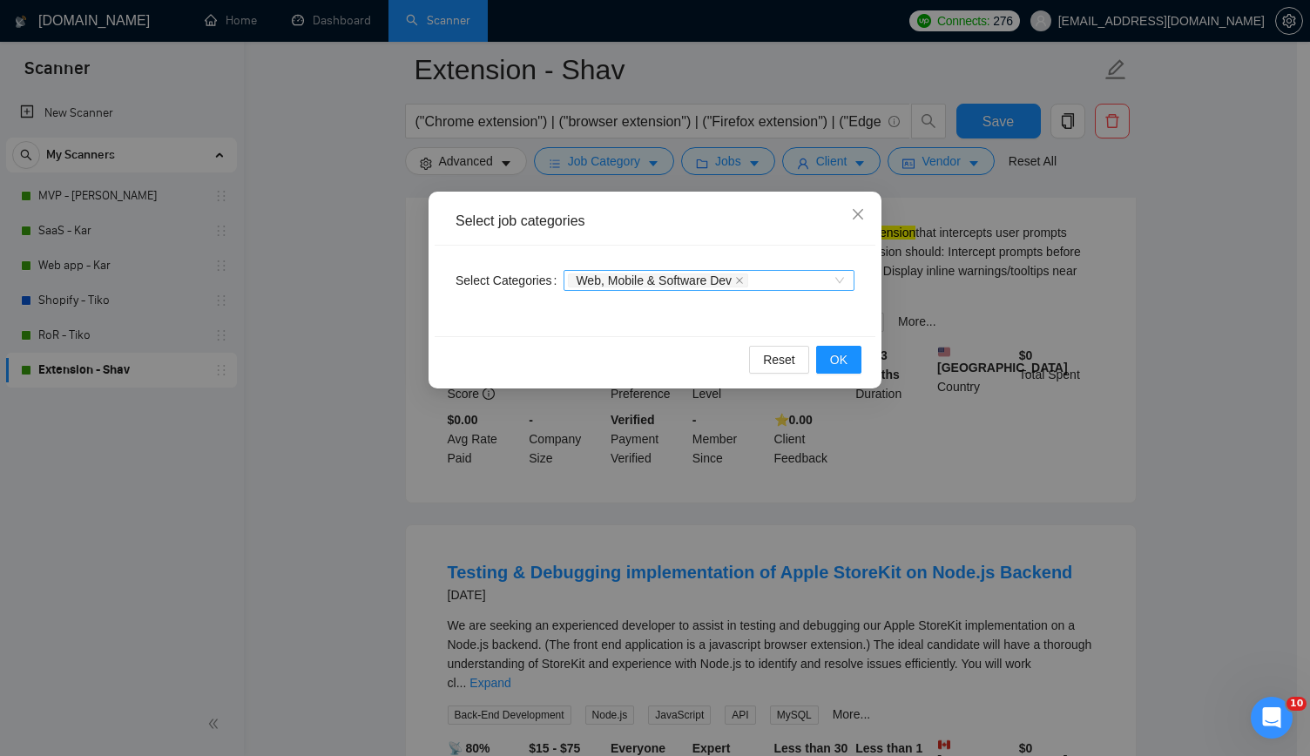
click at [834, 281] on div "Web, Mobile & Software Dev" at bounding box center [708, 280] width 291 height 21
click at [854, 216] on icon "close" at bounding box center [858, 214] width 14 height 14
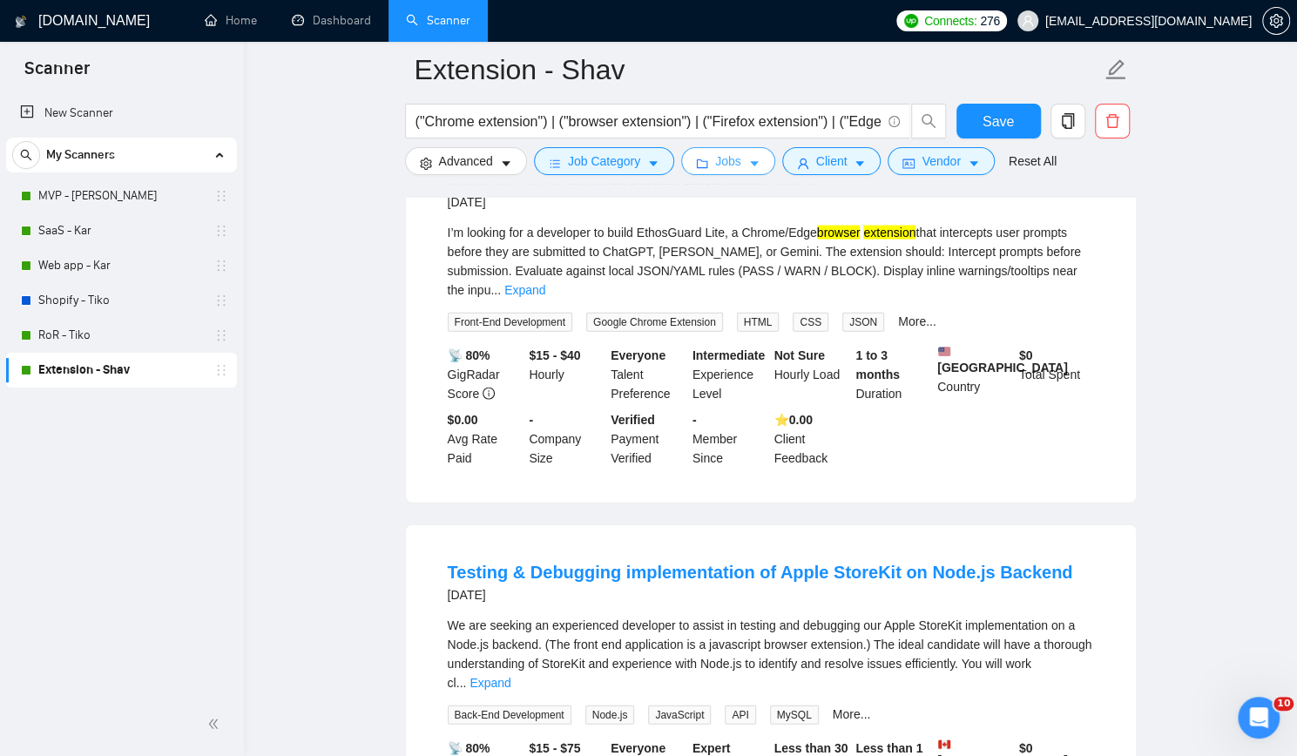
click at [737, 161] on button "Jobs" at bounding box center [728, 161] width 94 height 28
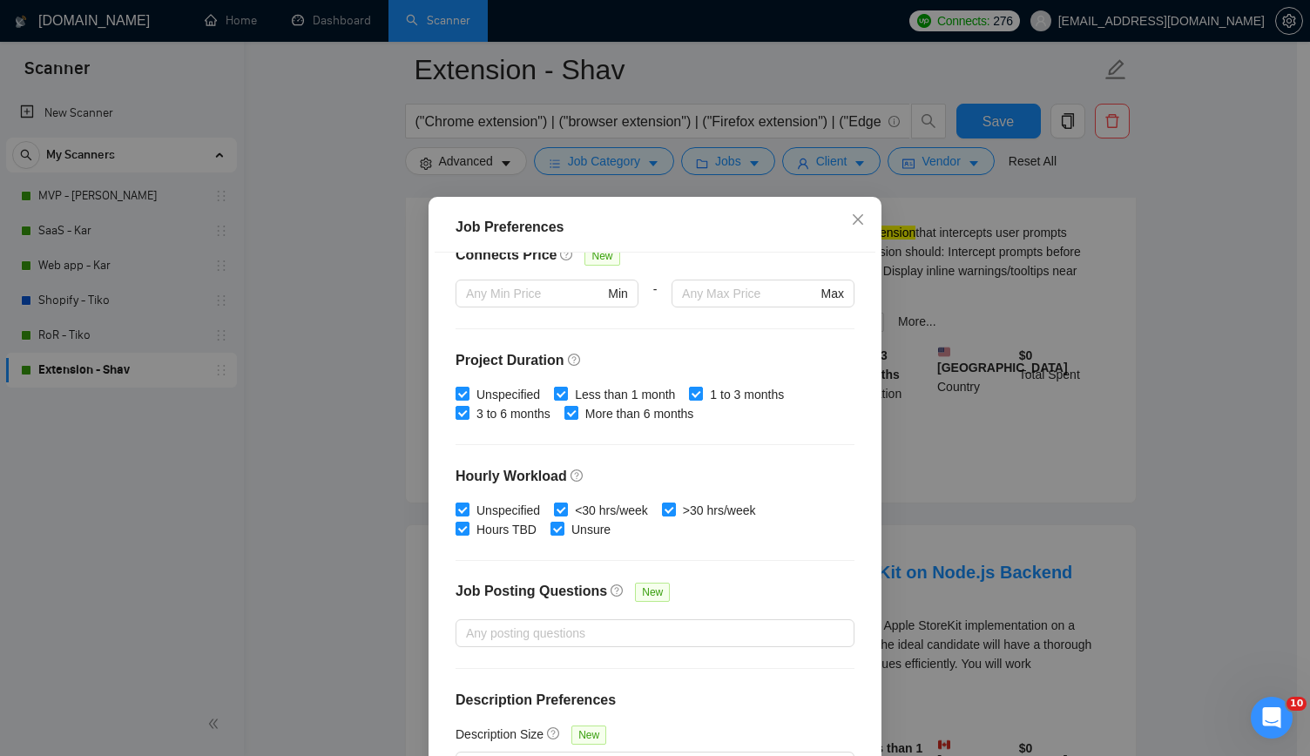
scroll to position [451, 0]
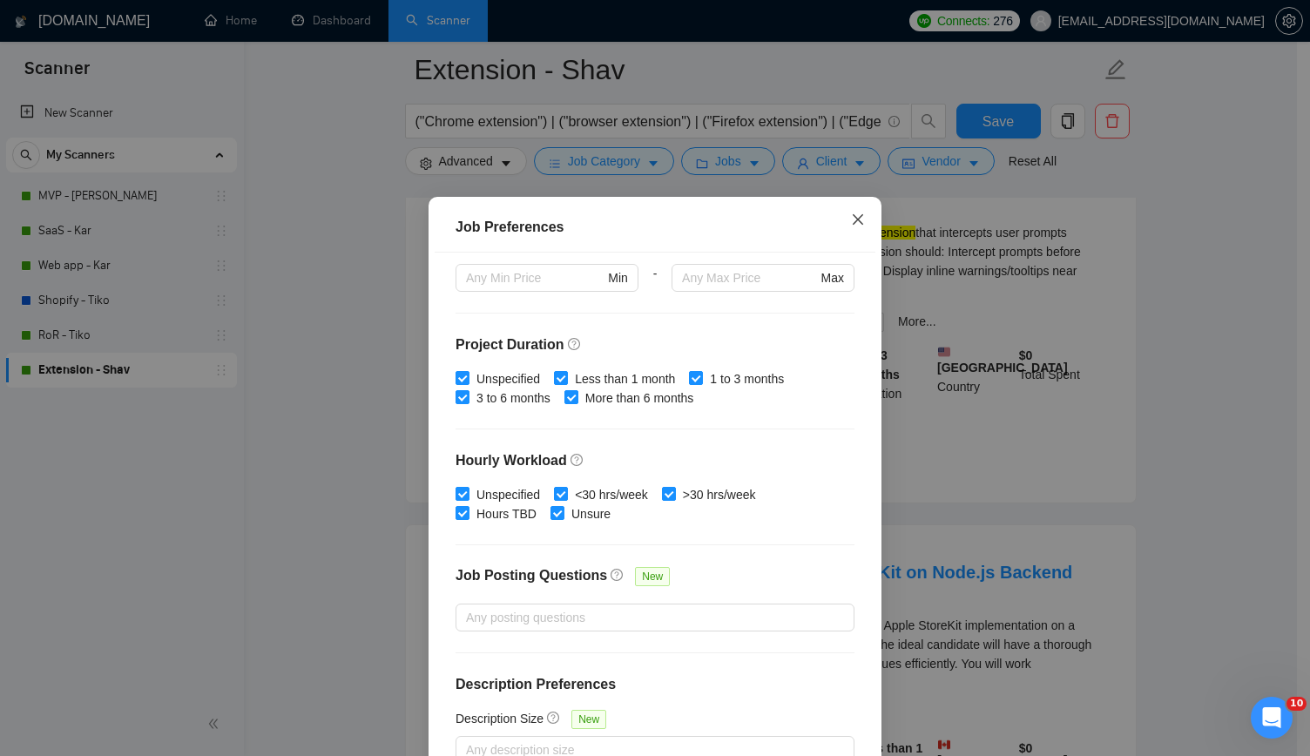
click at [853, 222] on icon "close" at bounding box center [858, 219] width 10 height 10
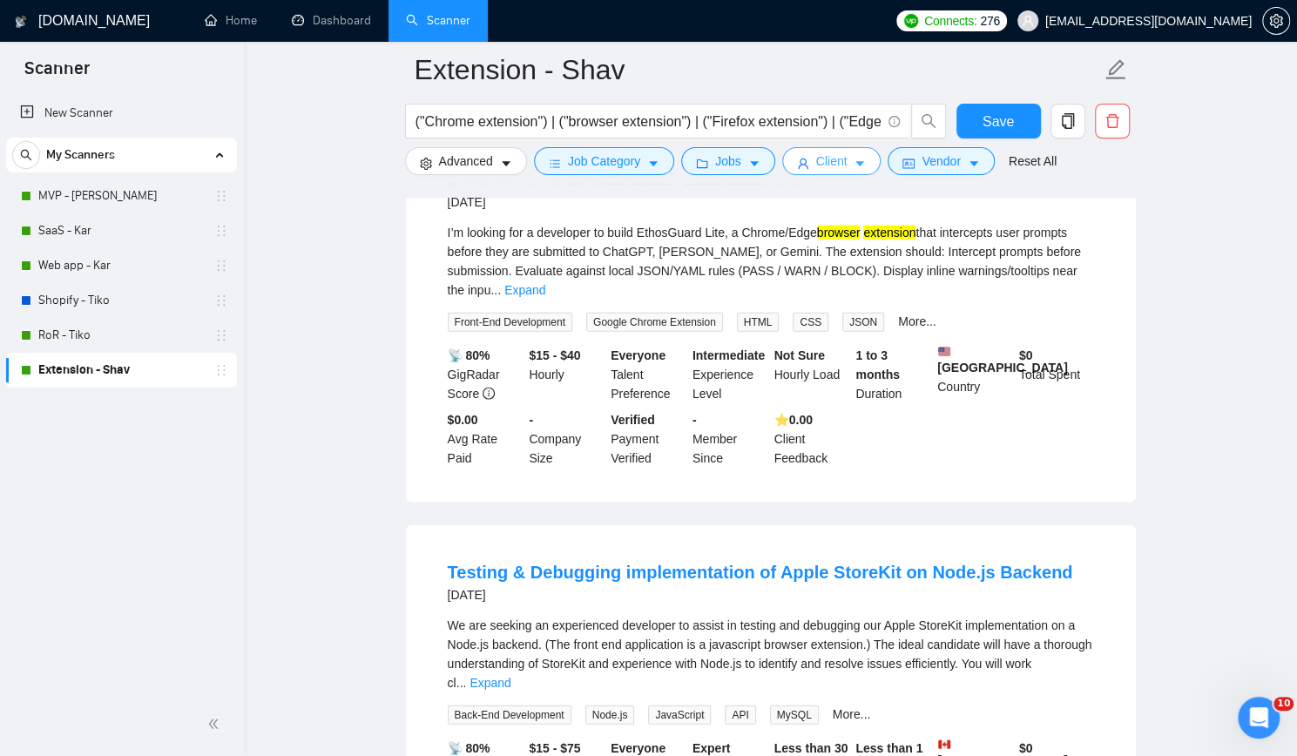
click at [817, 160] on span "Client" at bounding box center [831, 161] width 31 height 19
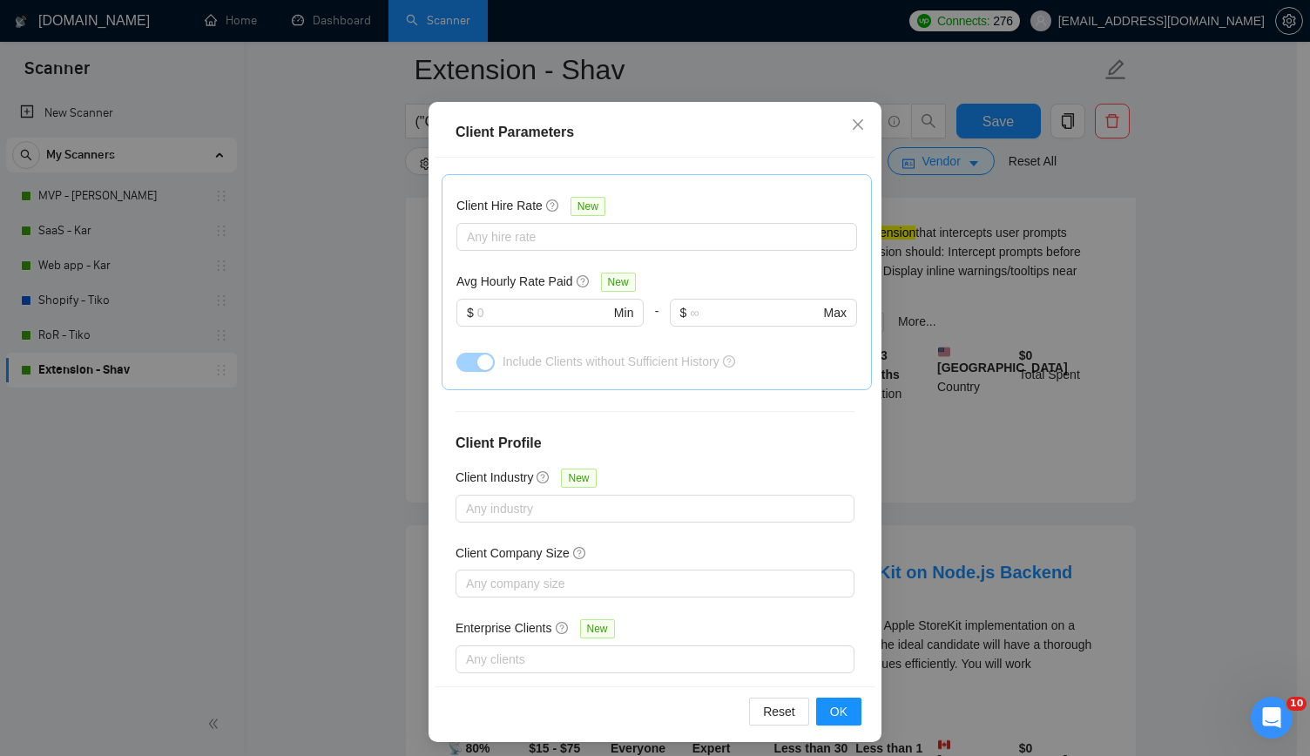
scroll to position [101, 0]
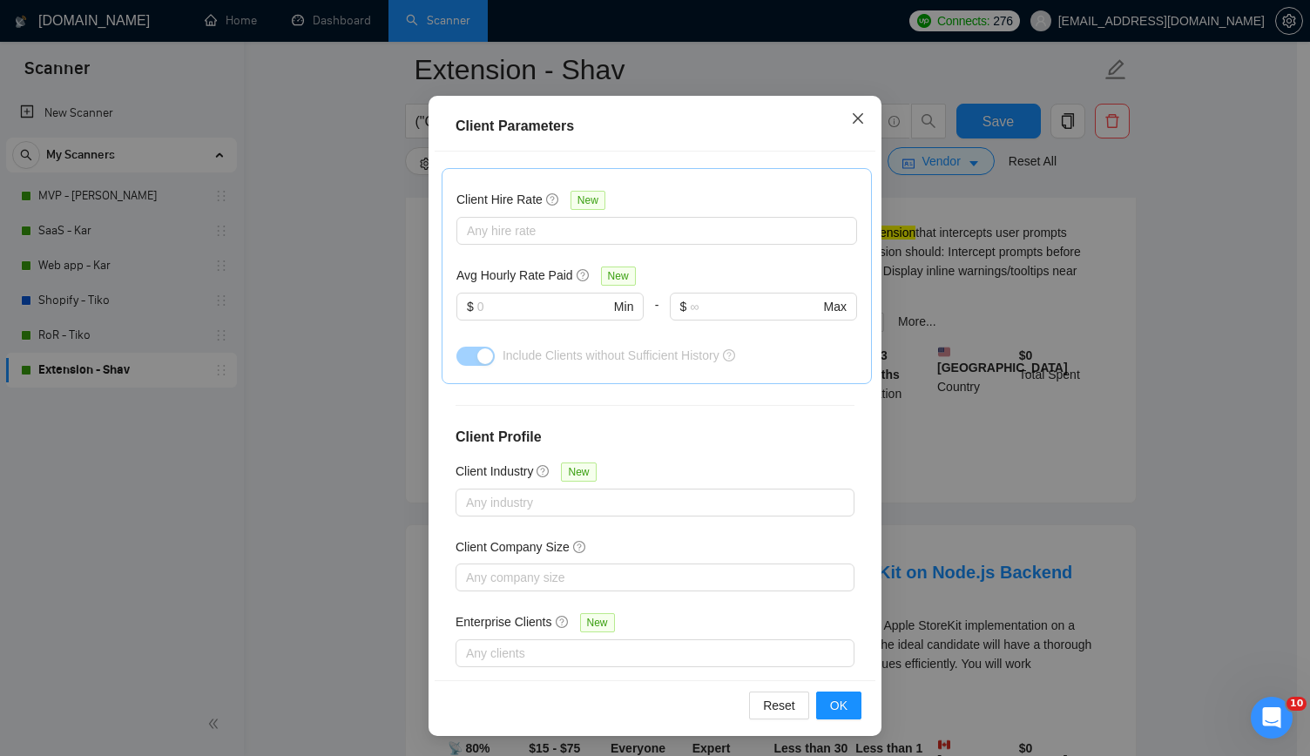
click at [851, 116] on icon "close" at bounding box center [858, 118] width 14 height 14
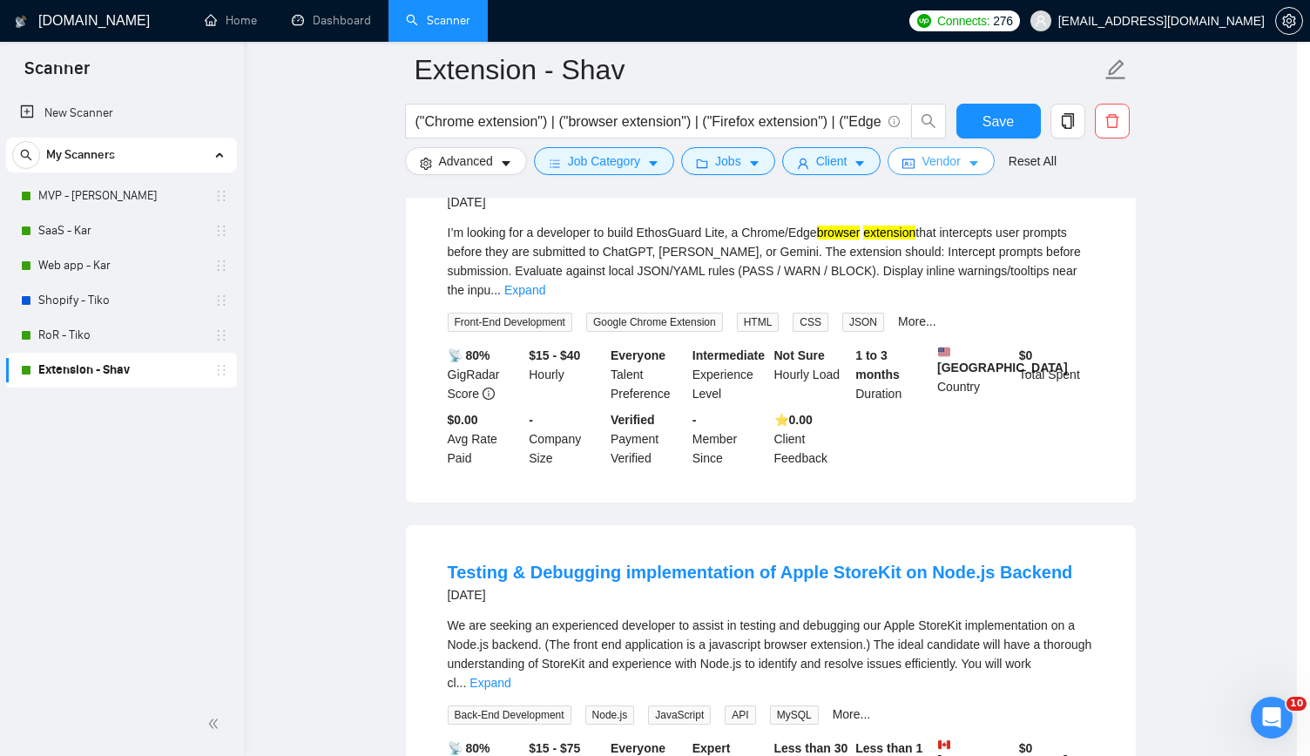
scroll to position [9, 0]
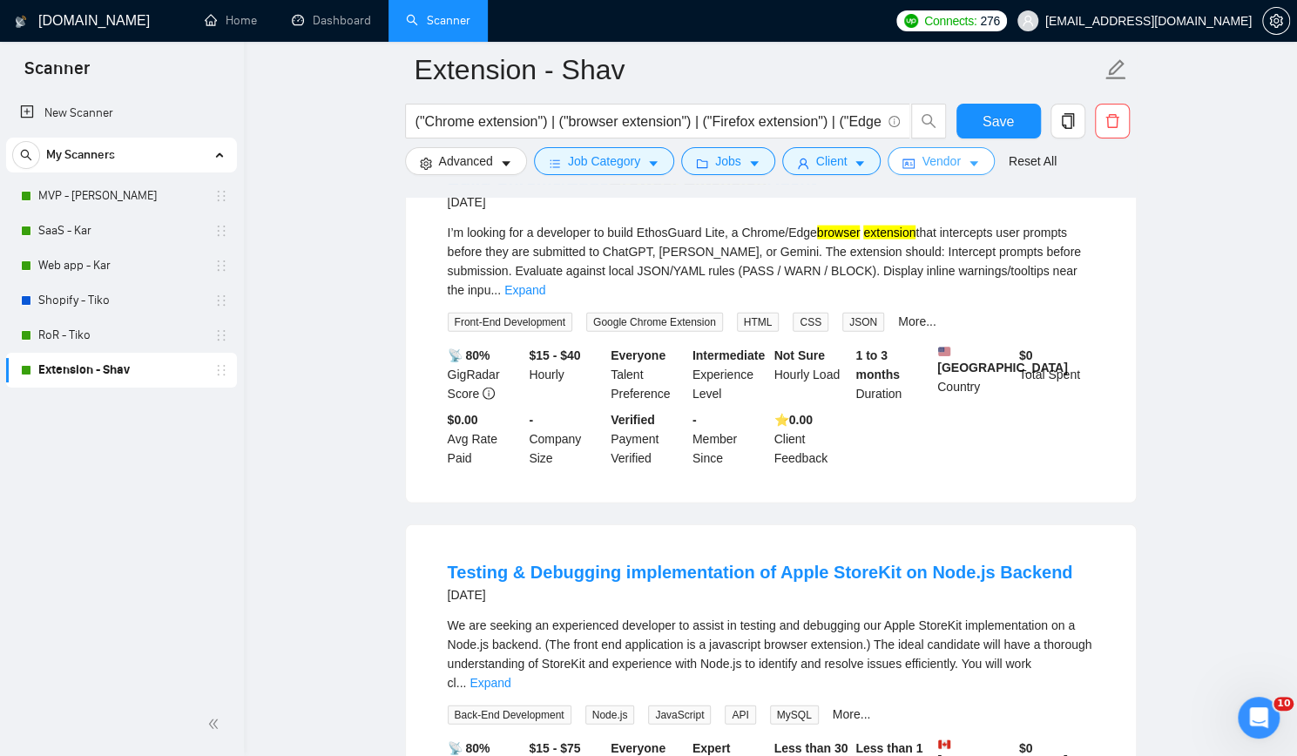
click at [948, 159] on span "Vendor" at bounding box center [940, 161] width 38 height 19
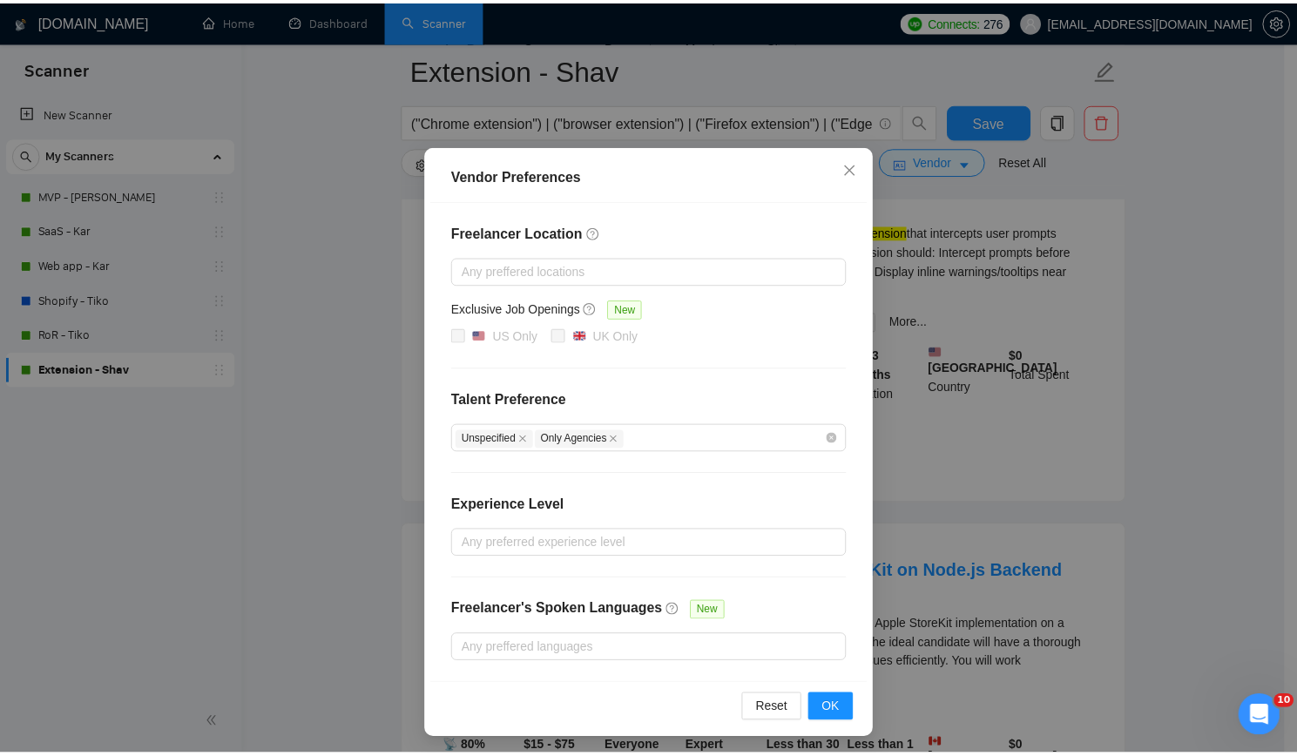
scroll to position [0, 0]
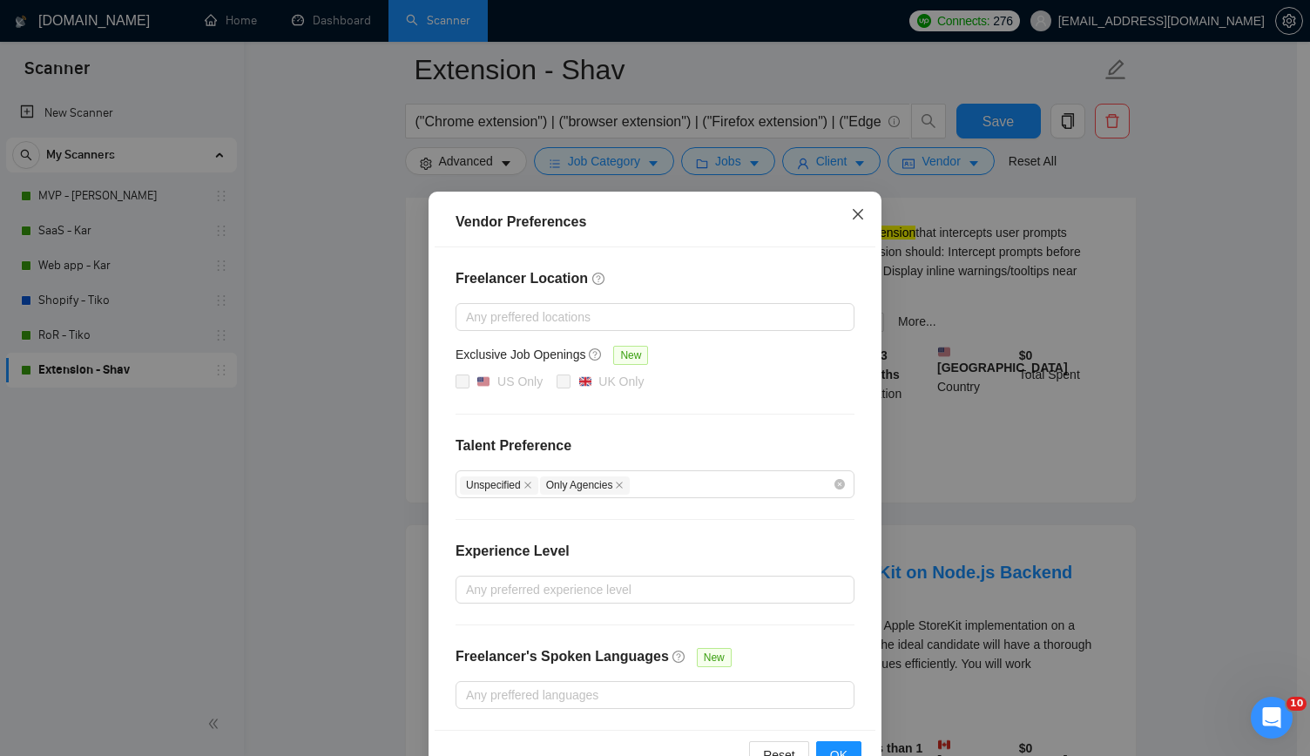
click at [855, 213] on icon "close" at bounding box center [858, 214] width 14 height 14
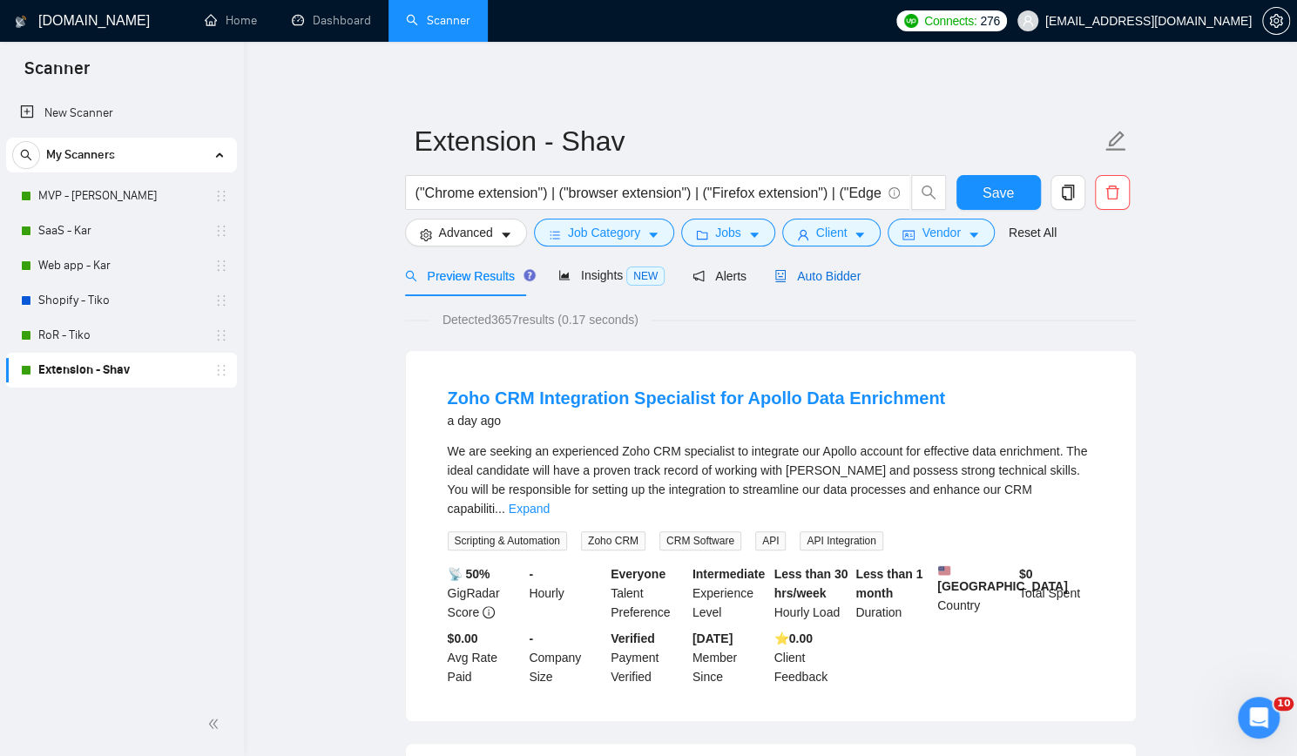
click at [810, 273] on span "Auto Bidder" at bounding box center [817, 276] width 86 height 14
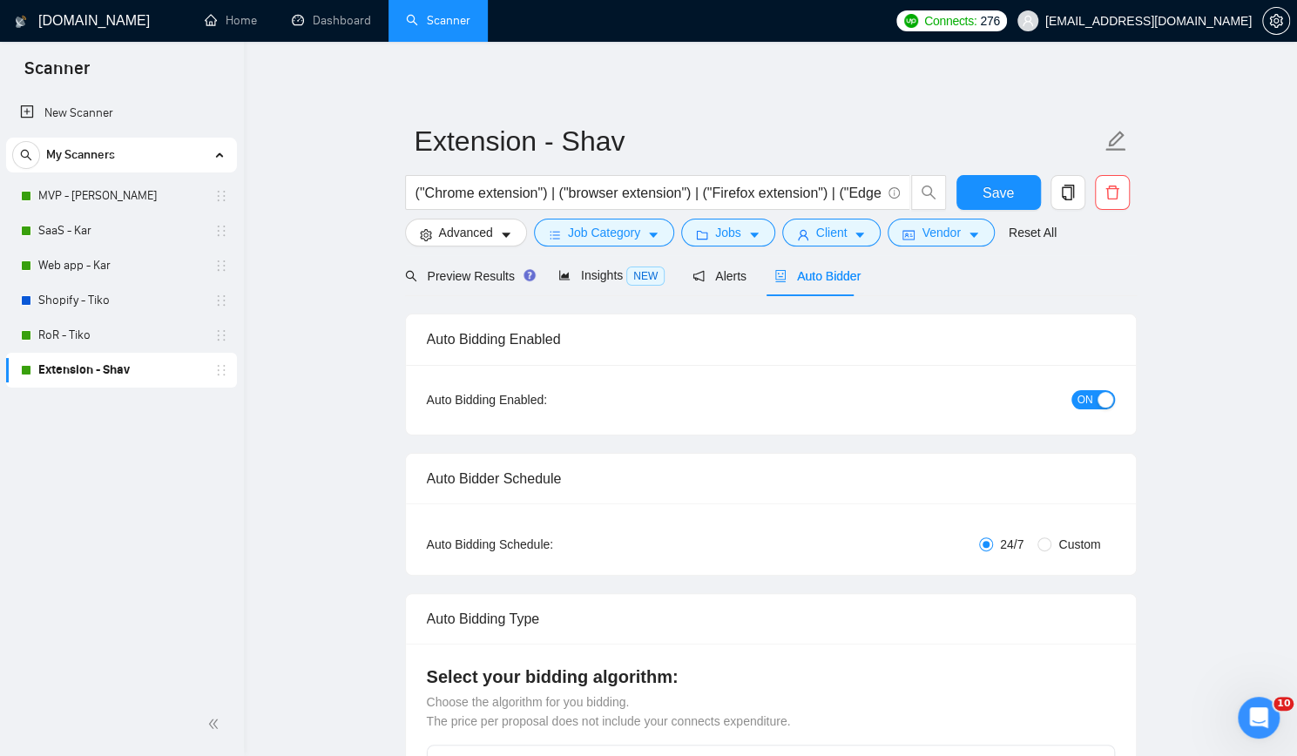
checkbox input "true"
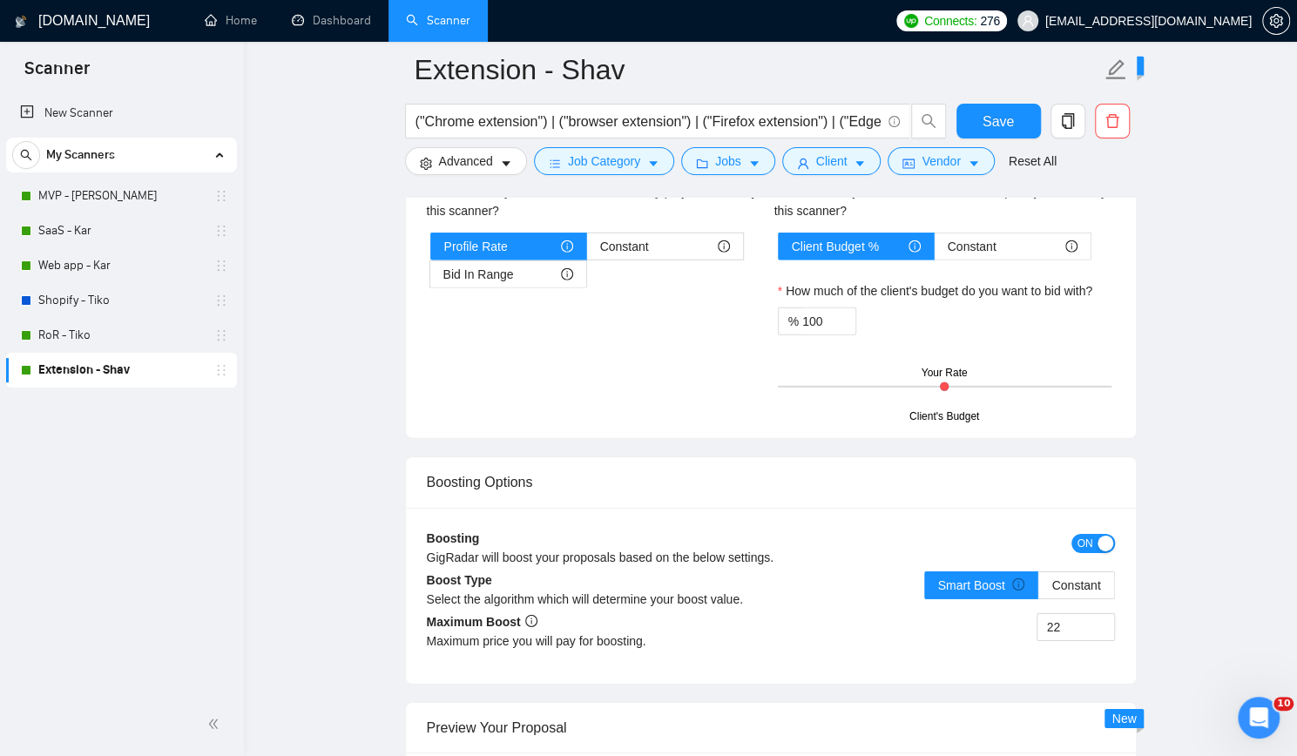
scroll to position [3135, 0]
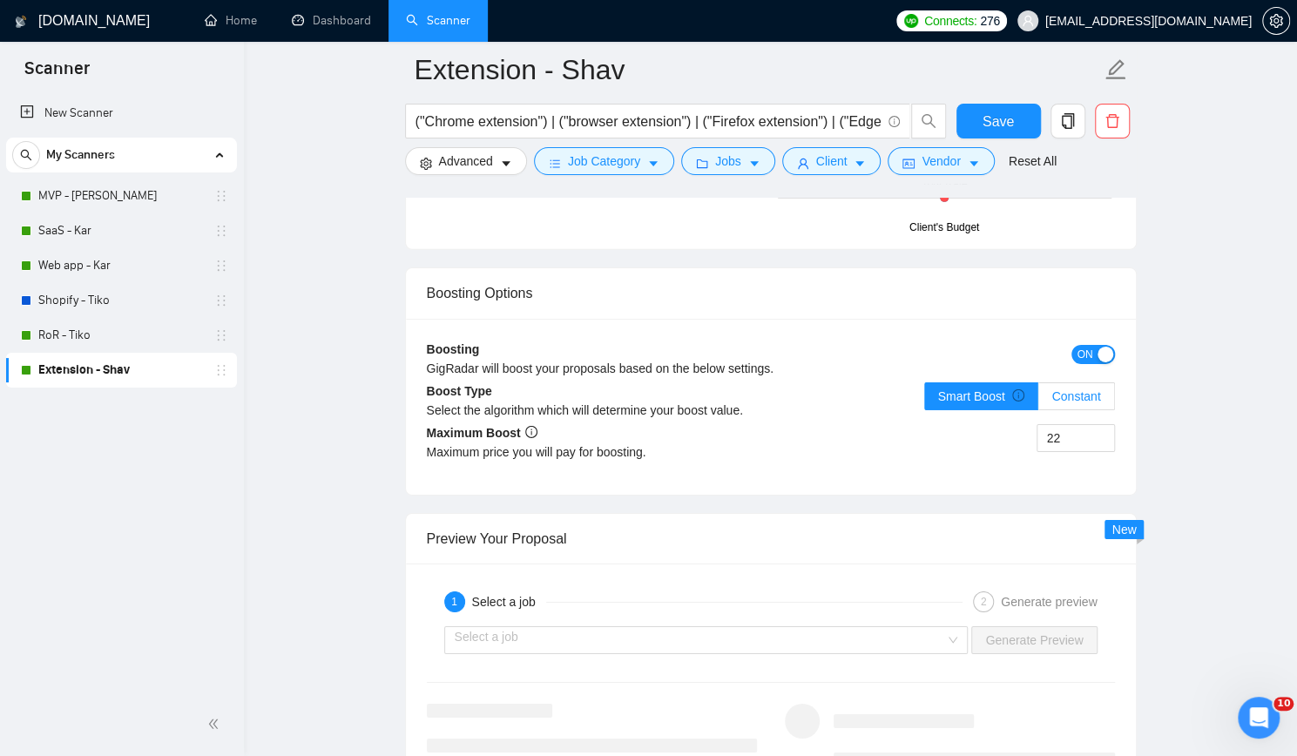
click at [1082, 389] on span "Constant" at bounding box center [1075, 396] width 49 height 14
click at [1038, 401] on input "Constant" at bounding box center [1038, 401] width 0 height 0
click at [1078, 435] on input "22" at bounding box center [1075, 438] width 77 height 26
type input "45"
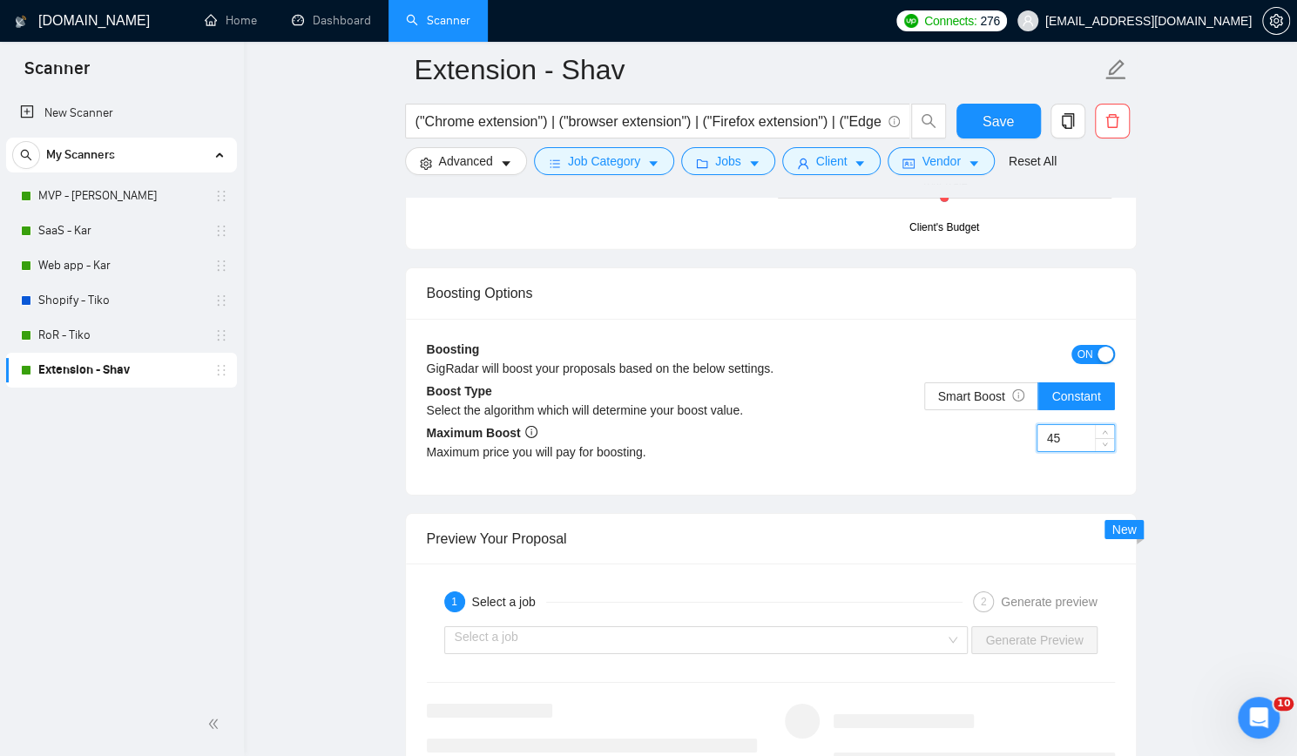
click at [984, 126] on span "Save" at bounding box center [997, 122] width 31 height 22
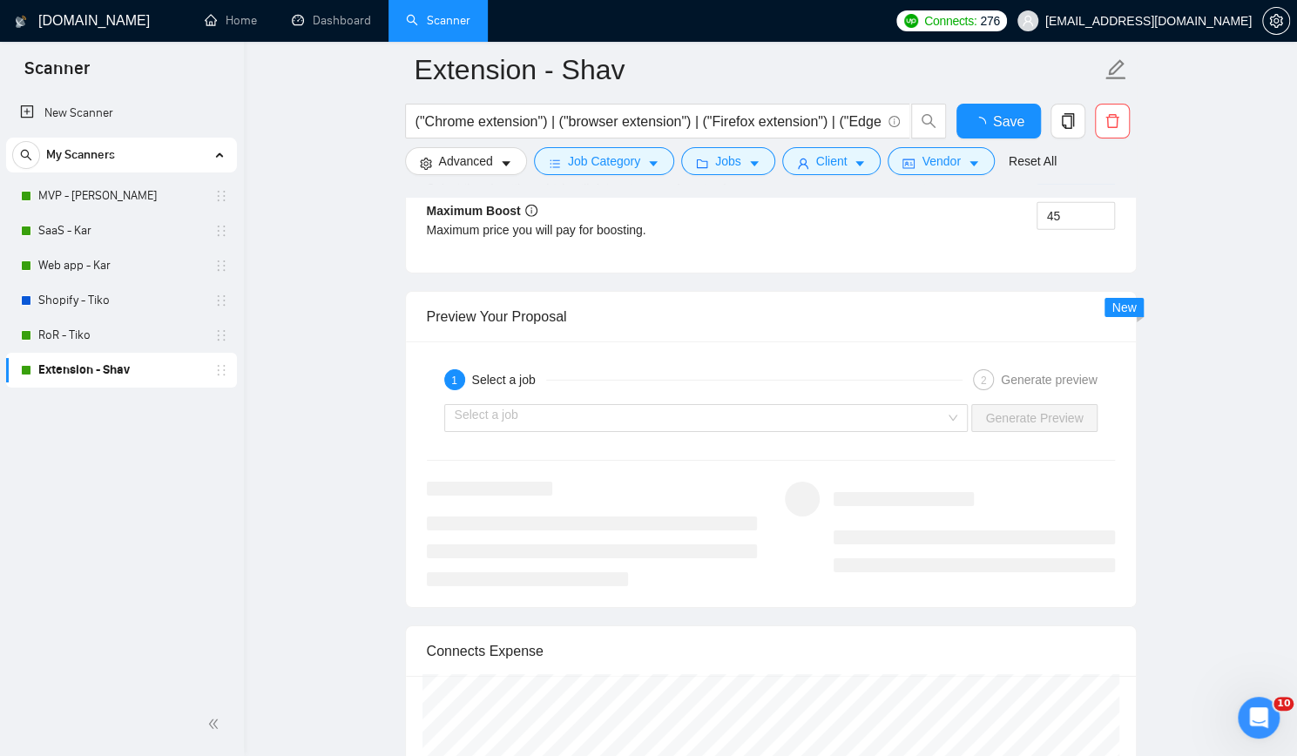
checkbox input "true"
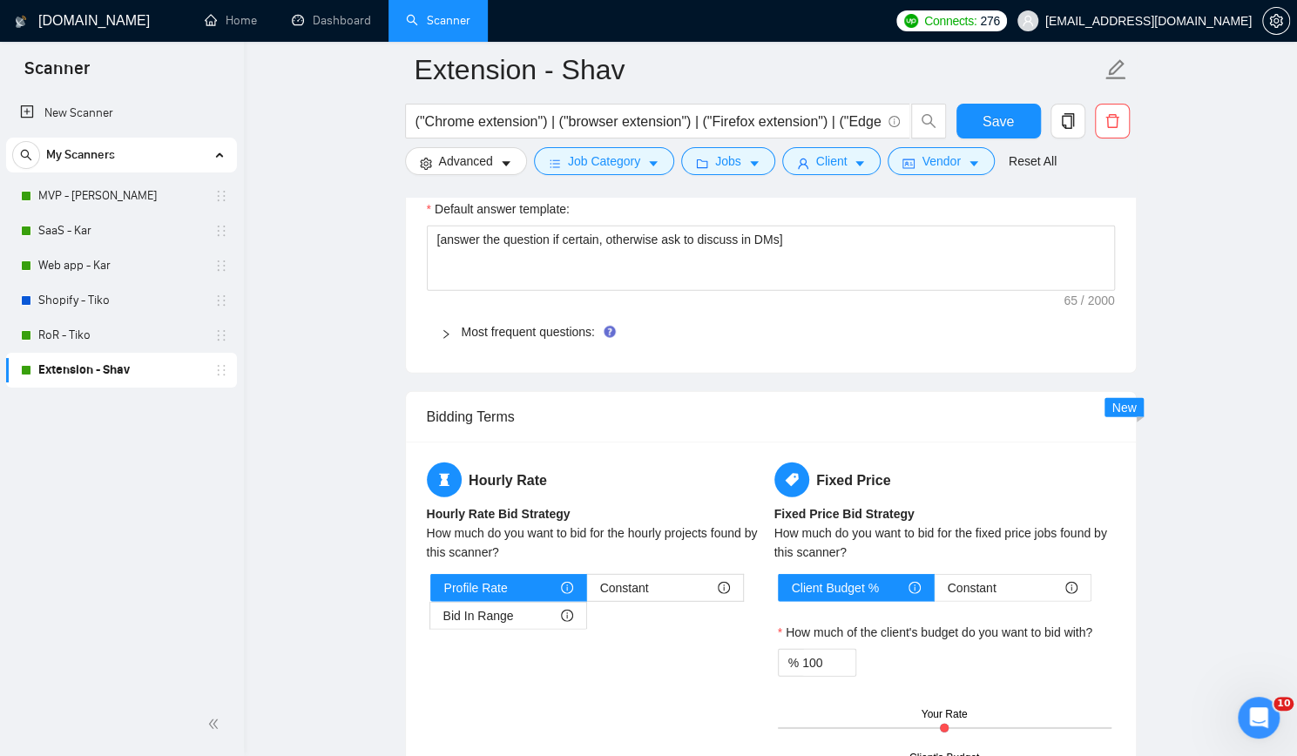
scroll to position [2264, 0]
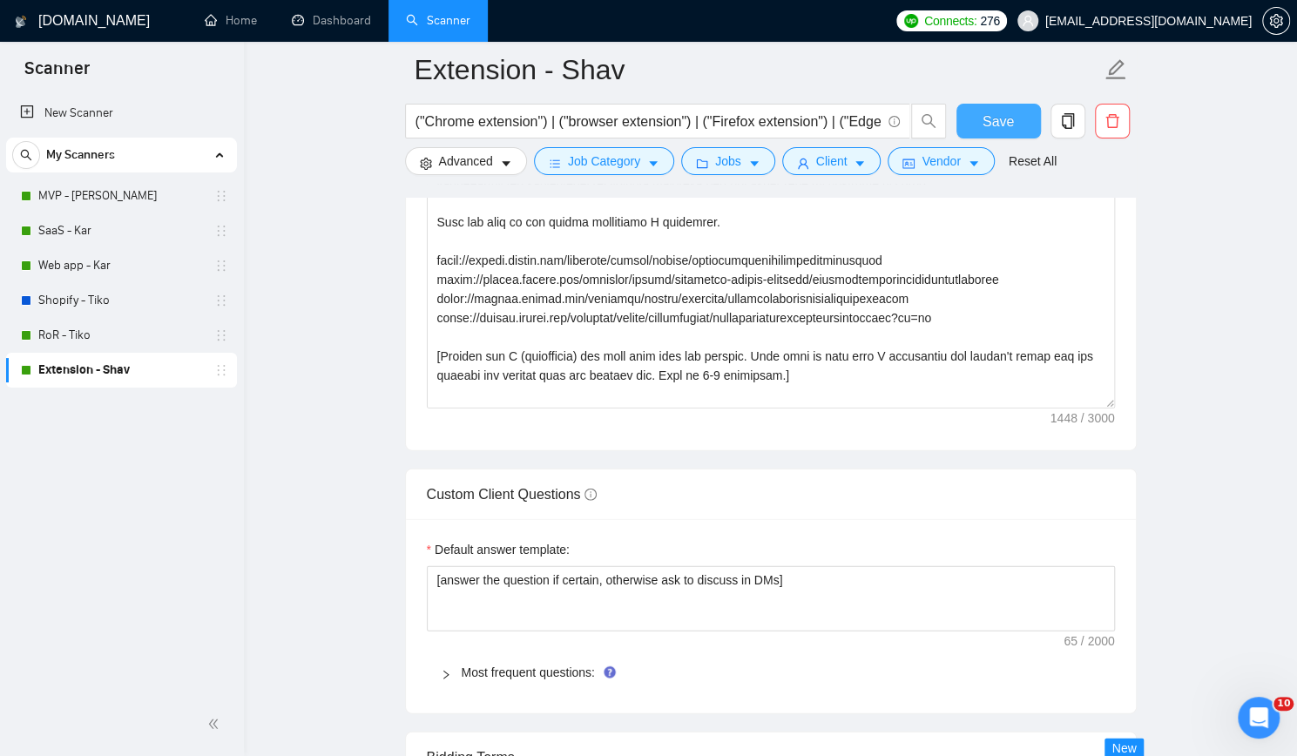
click at [997, 118] on span "Save" at bounding box center [997, 122] width 31 height 22
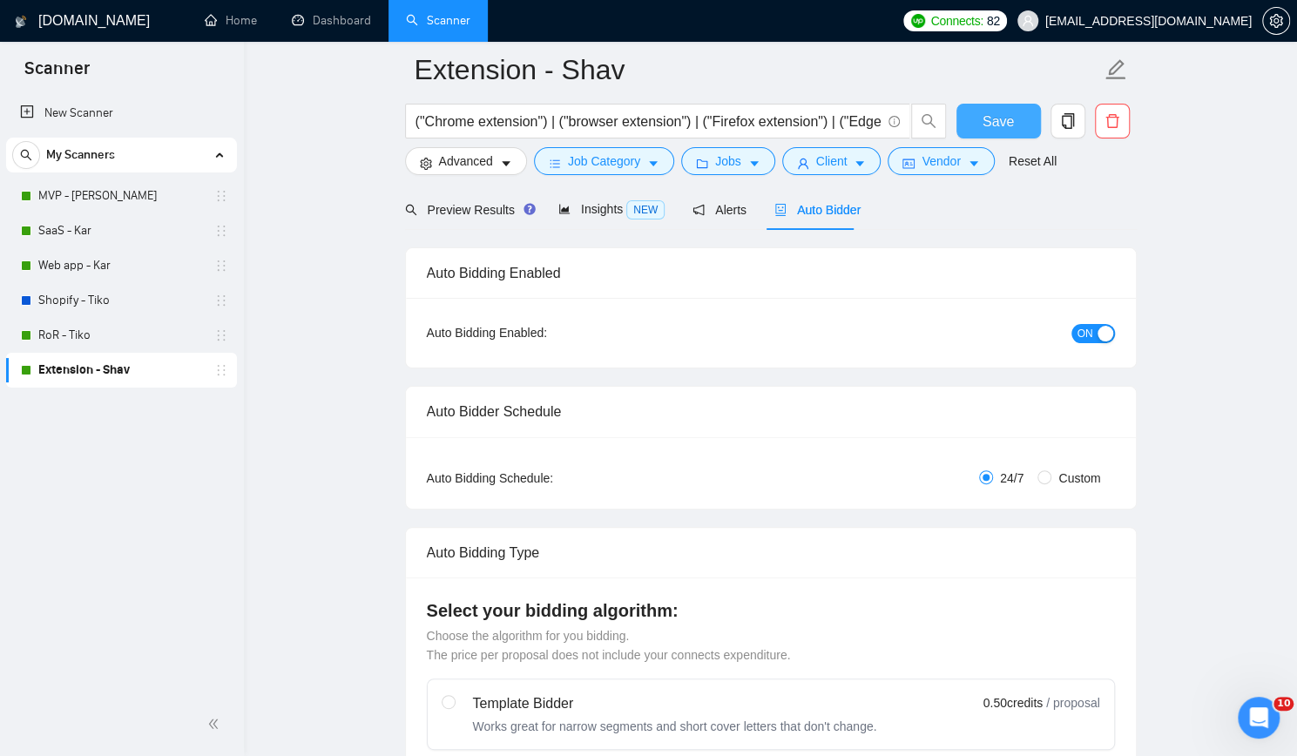
scroll to position [0, 0]
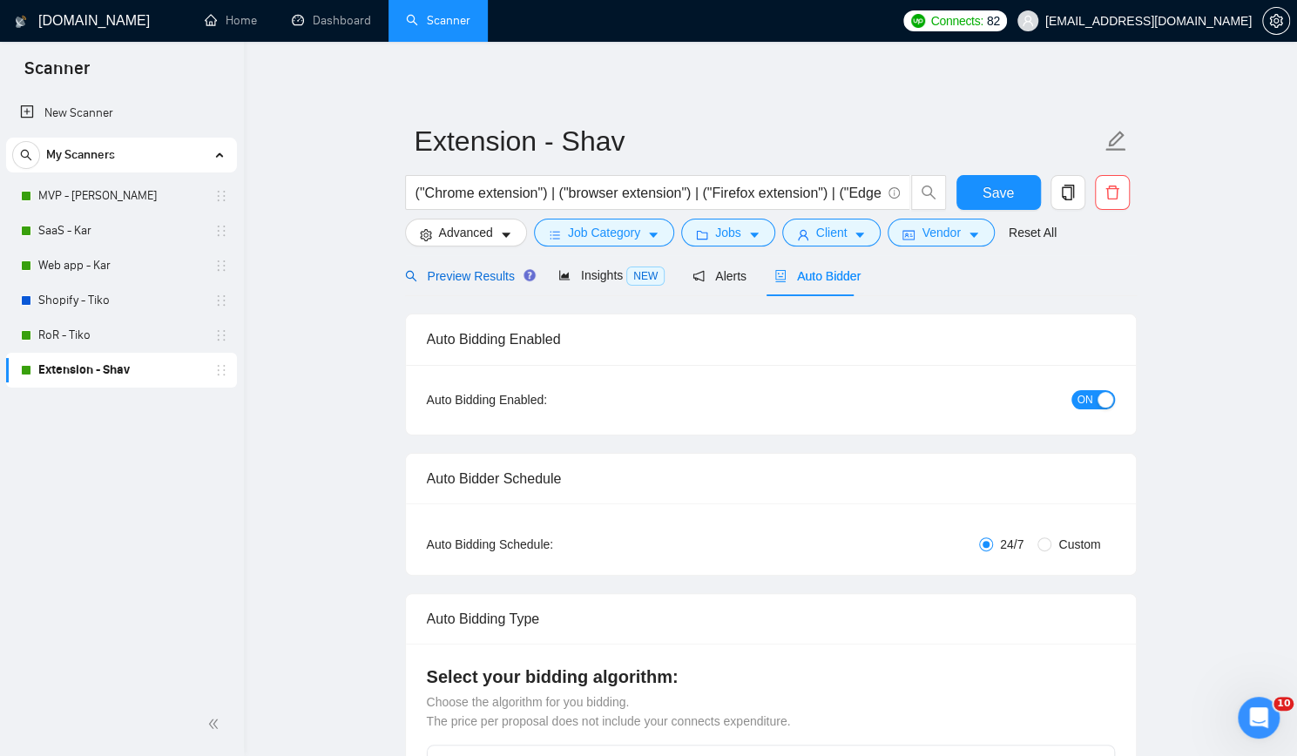
click at [467, 275] on span "Preview Results" at bounding box center [467, 276] width 125 height 14
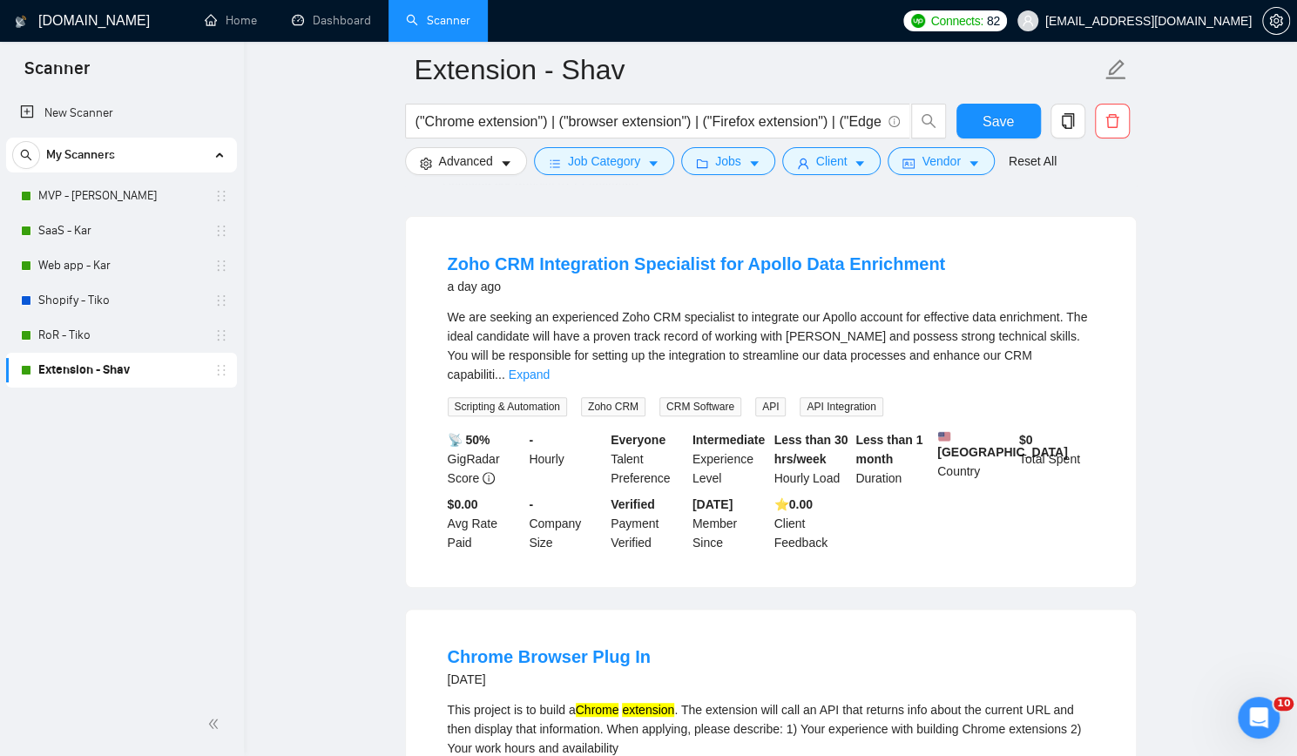
scroll to position [174, 0]
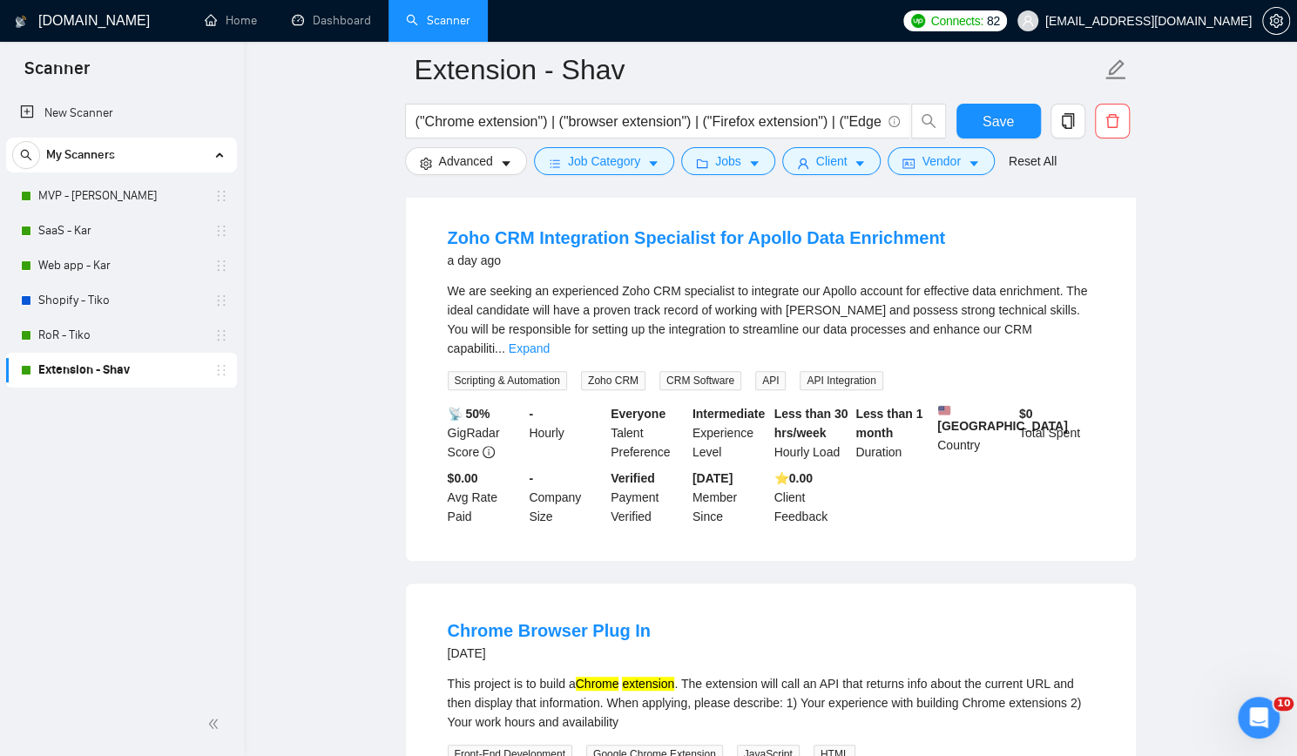
click at [592, 371] on span "Zoho CRM" at bounding box center [613, 380] width 64 height 19
copy span "Zoho CRM"
click at [714, 371] on span "CRM Software" at bounding box center [700, 380] width 82 height 19
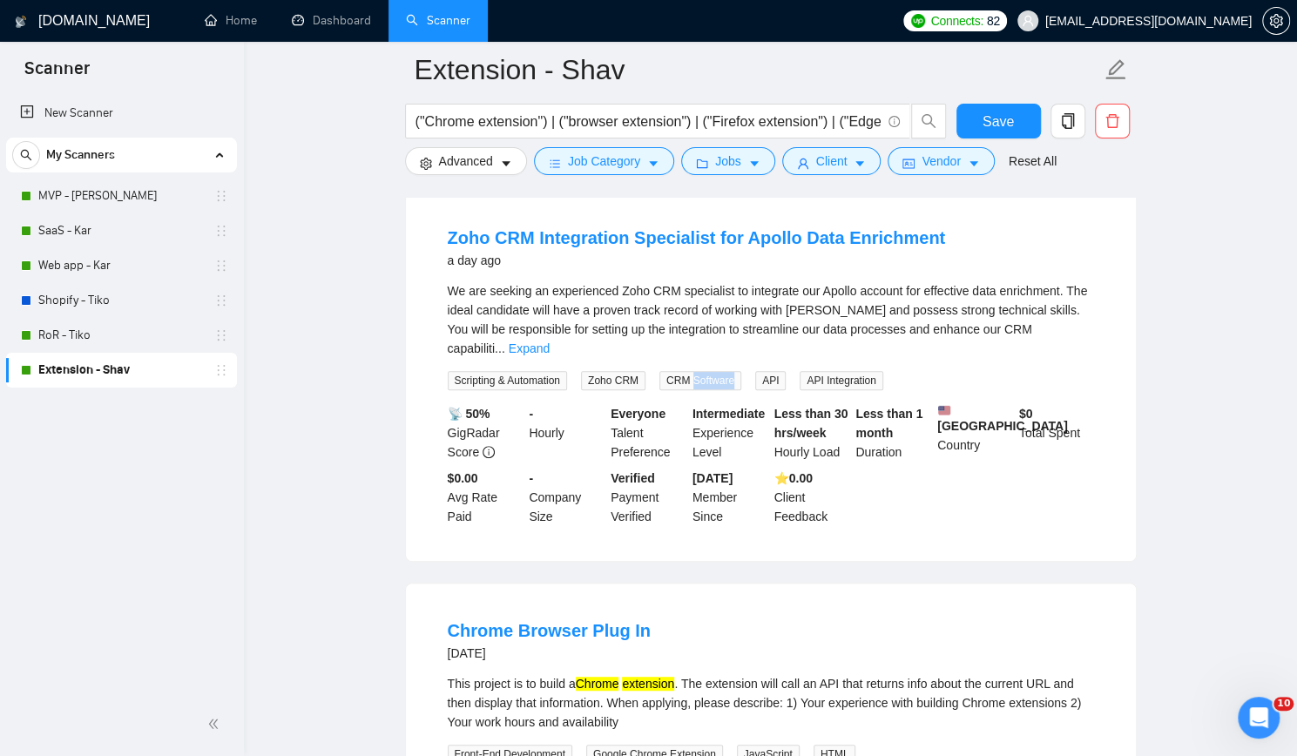
click at [714, 371] on span "CRM Software" at bounding box center [700, 380] width 82 height 19
copy span "CRM Software"
click at [774, 371] on span "API" at bounding box center [770, 380] width 30 height 19
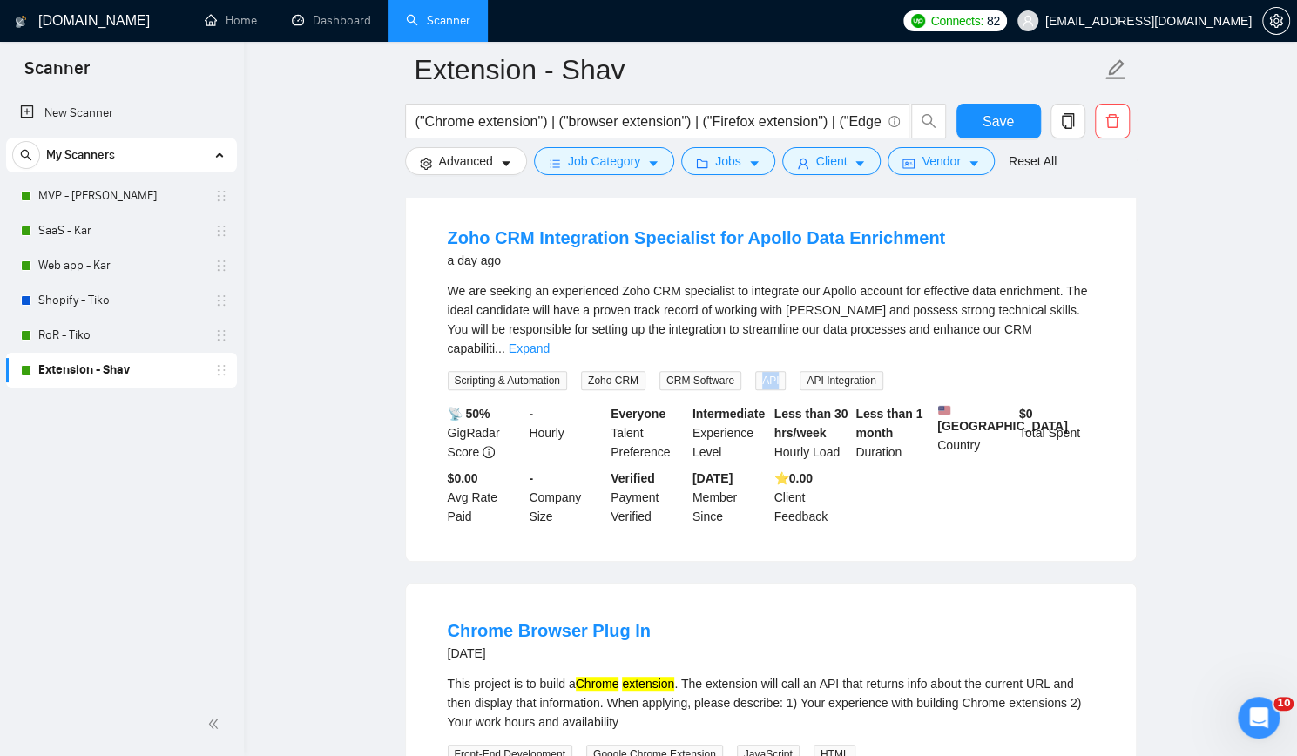
click at [774, 371] on span "API" at bounding box center [770, 380] width 30 height 19
copy span "API"
click at [838, 371] on span "API Integration" at bounding box center [841, 380] width 83 height 19
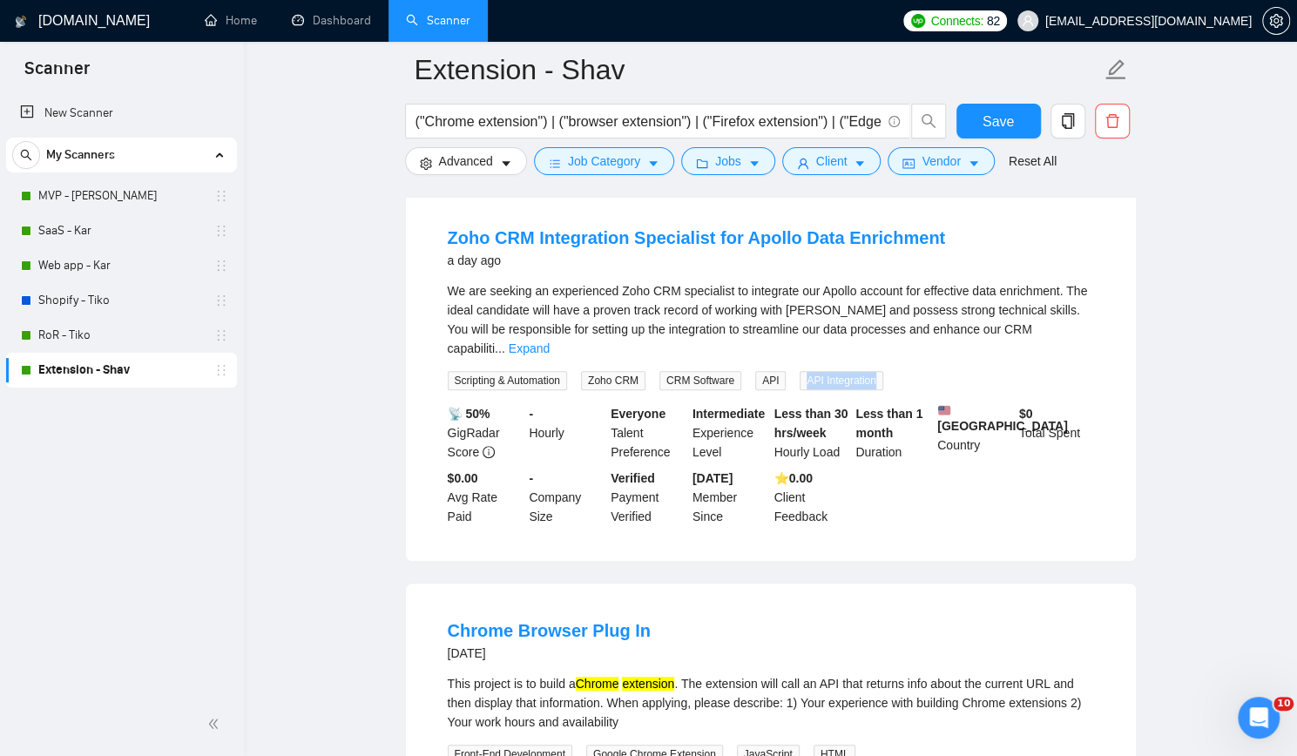
copy span "API Integration"
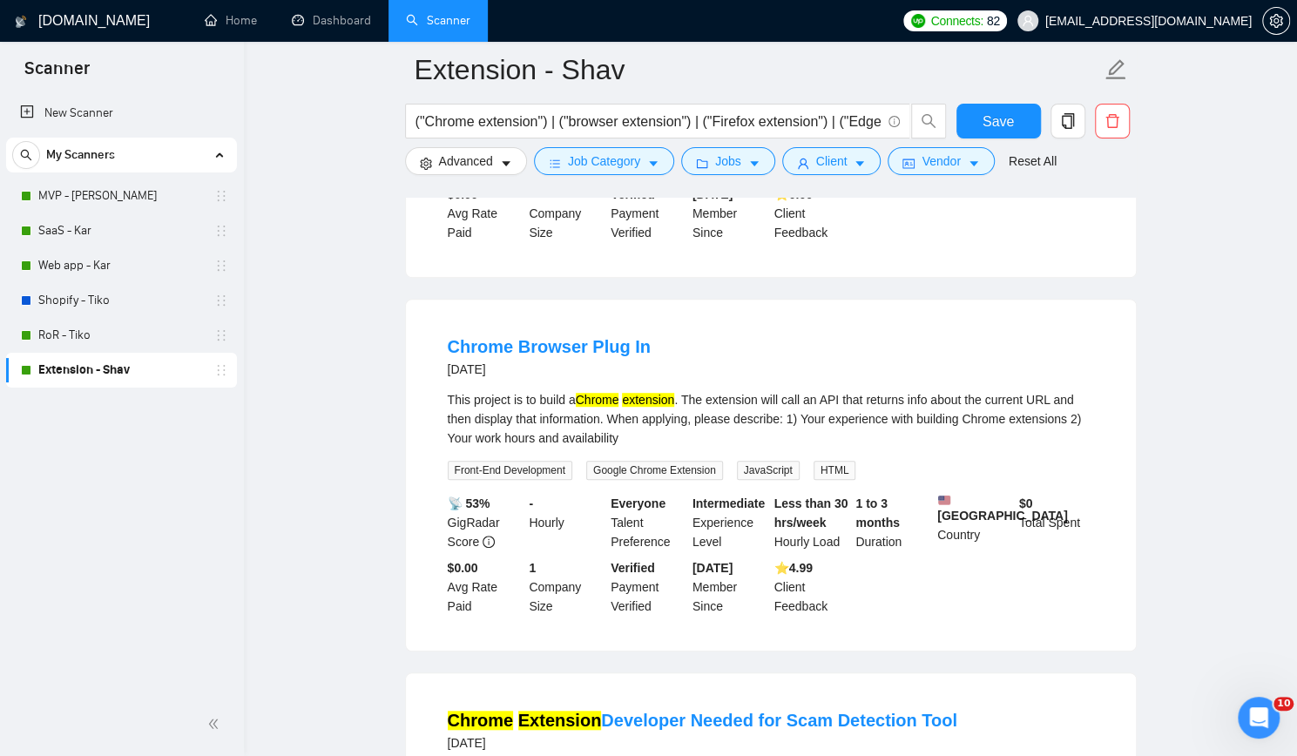
scroll to position [523, 0]
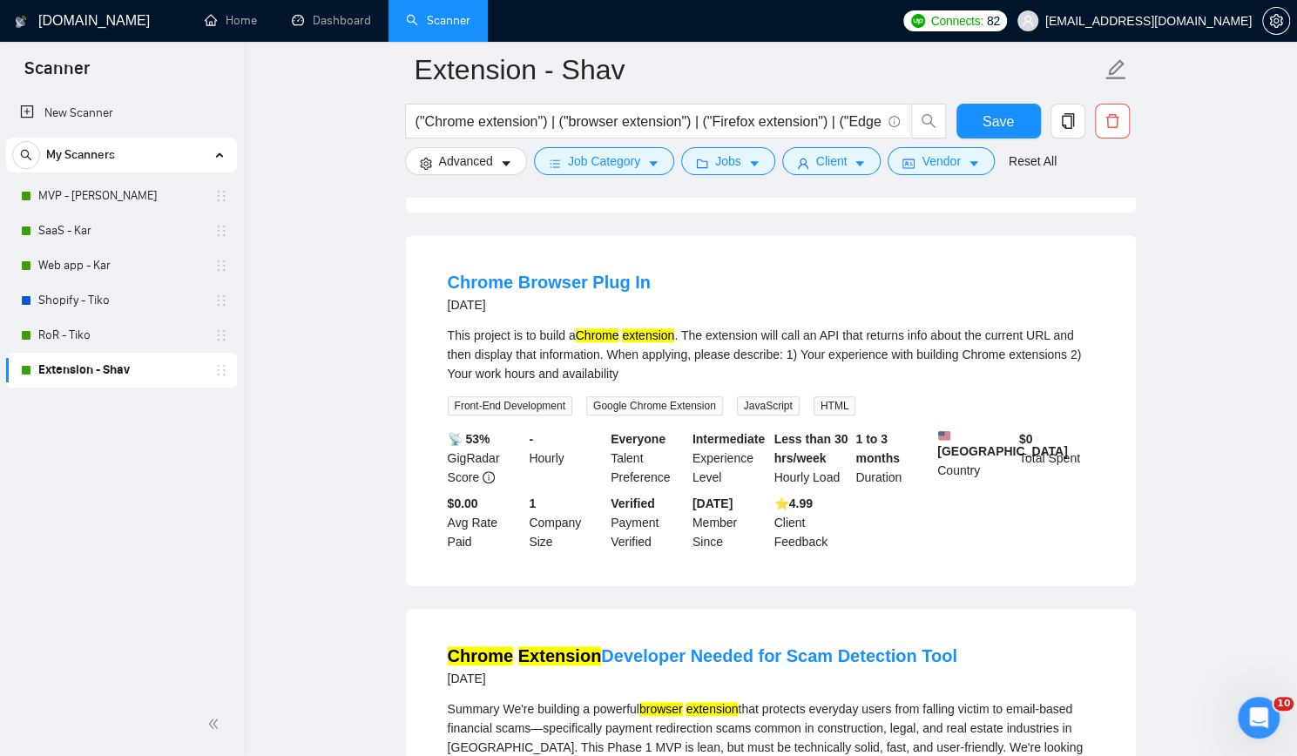
click at [637, 400] on span "Google Chrome Extension" at bounding box center [654, 405] width 137 height 19
copy span "Google Chrome Extension"
click at [761, 401] on span "JavaScript" at bounding box center [768, 405] width 63 height 19
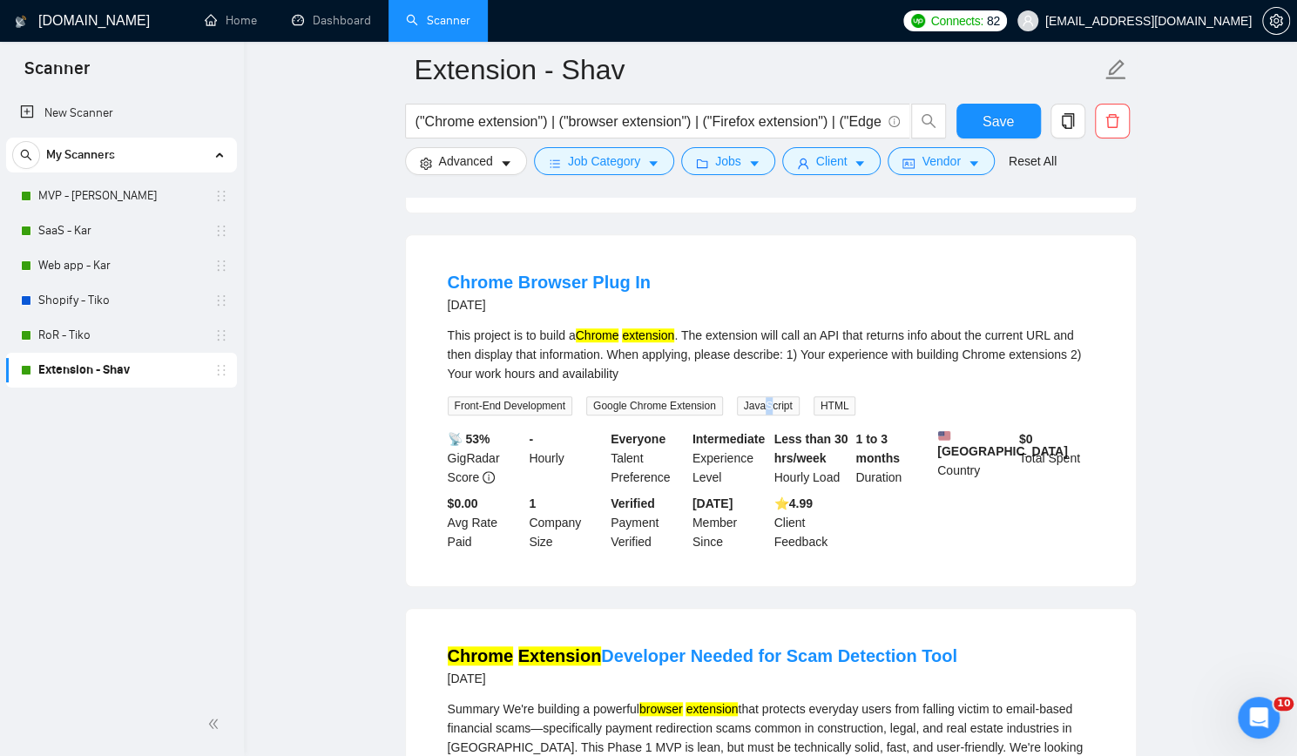
click at [761, 401] on span "JavaScript" at bounding box center [768, 405] width 63 height 19
copy span "S"
click at [752, 400] on span "JavaScript" at bounding box center [768, 405] width 63 height 19
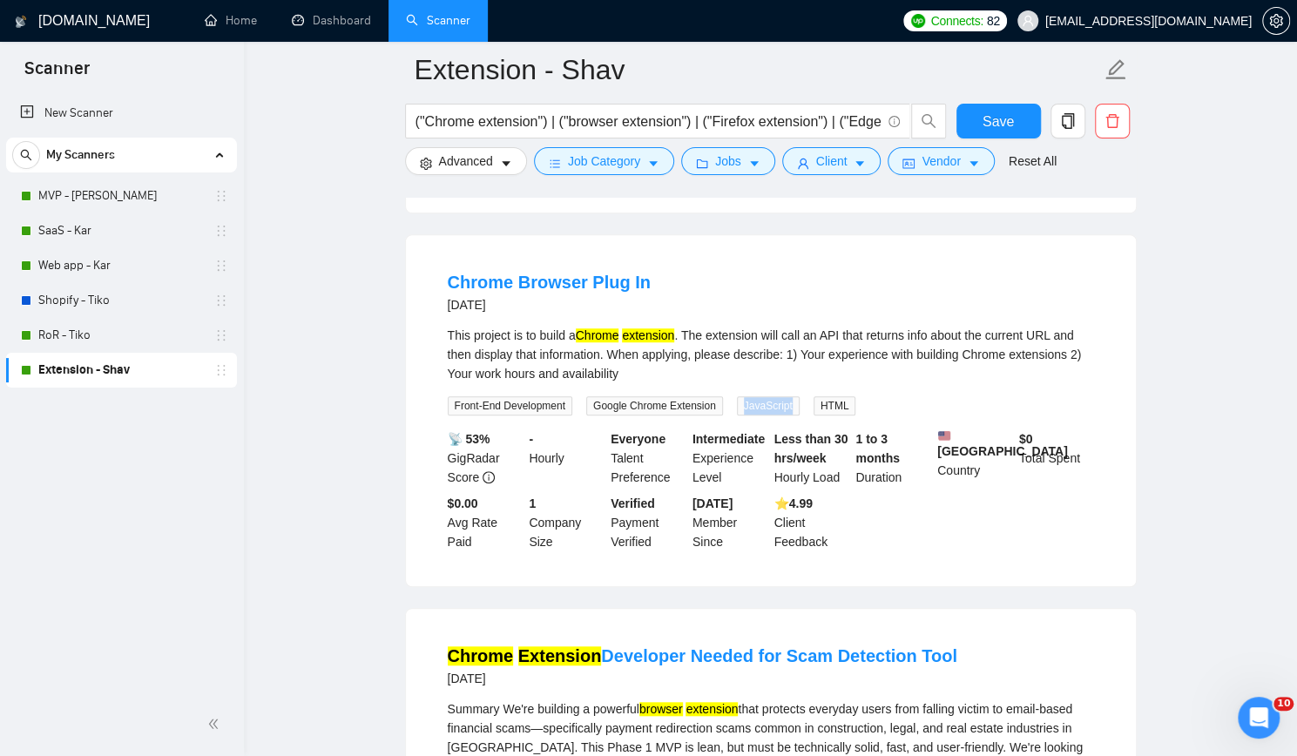
click at [752, 400] on span "JavaScript" at bounding box center [768, 405] width 63 height 19
copy span "JavaScript"
click at [509, 398] on span "Front-End Development" at bounding box center [510, 405] width 125 height 19
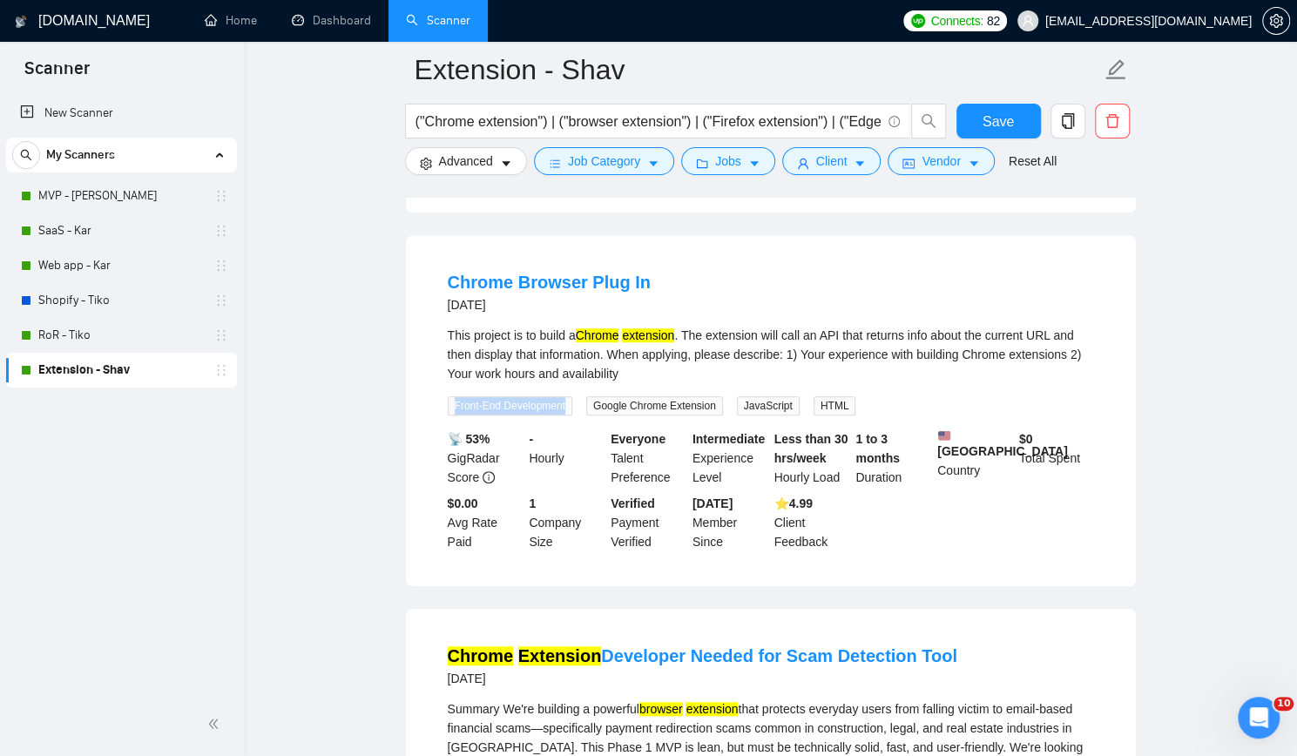
copy span "Front-End Development"
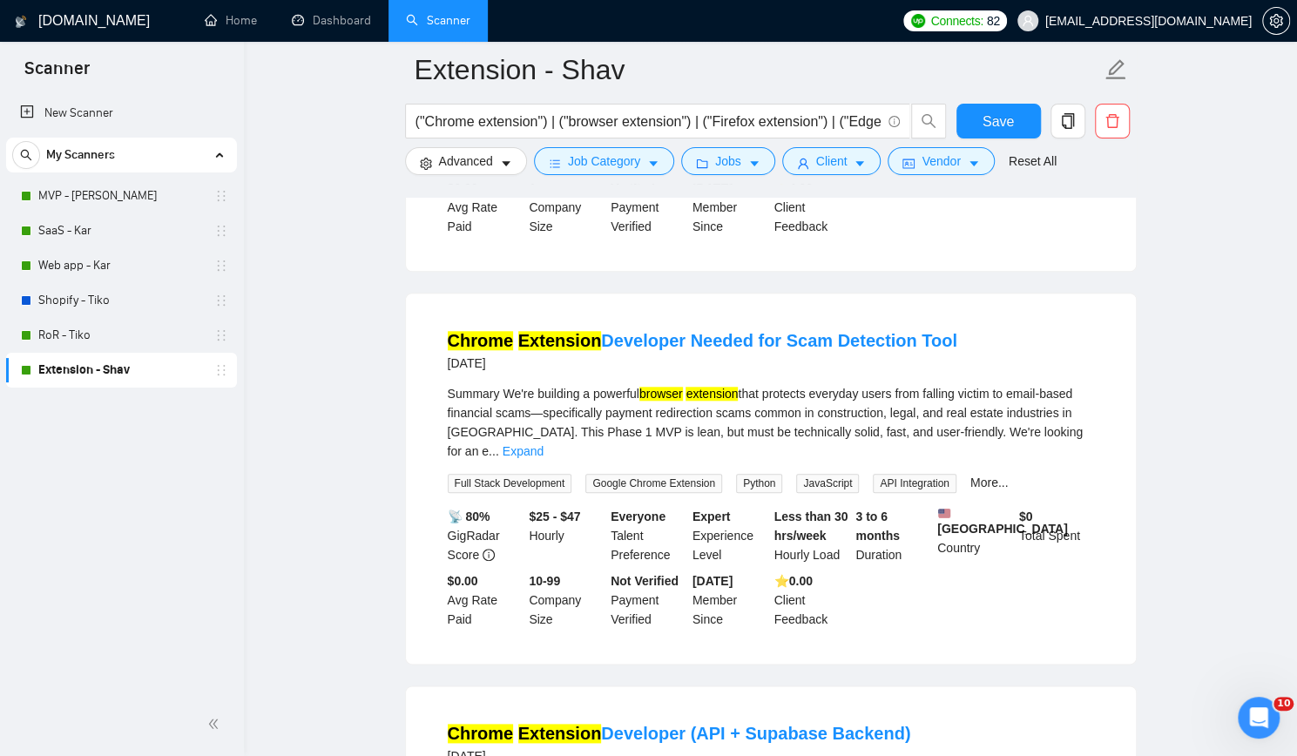
scroll to position [871, 0]
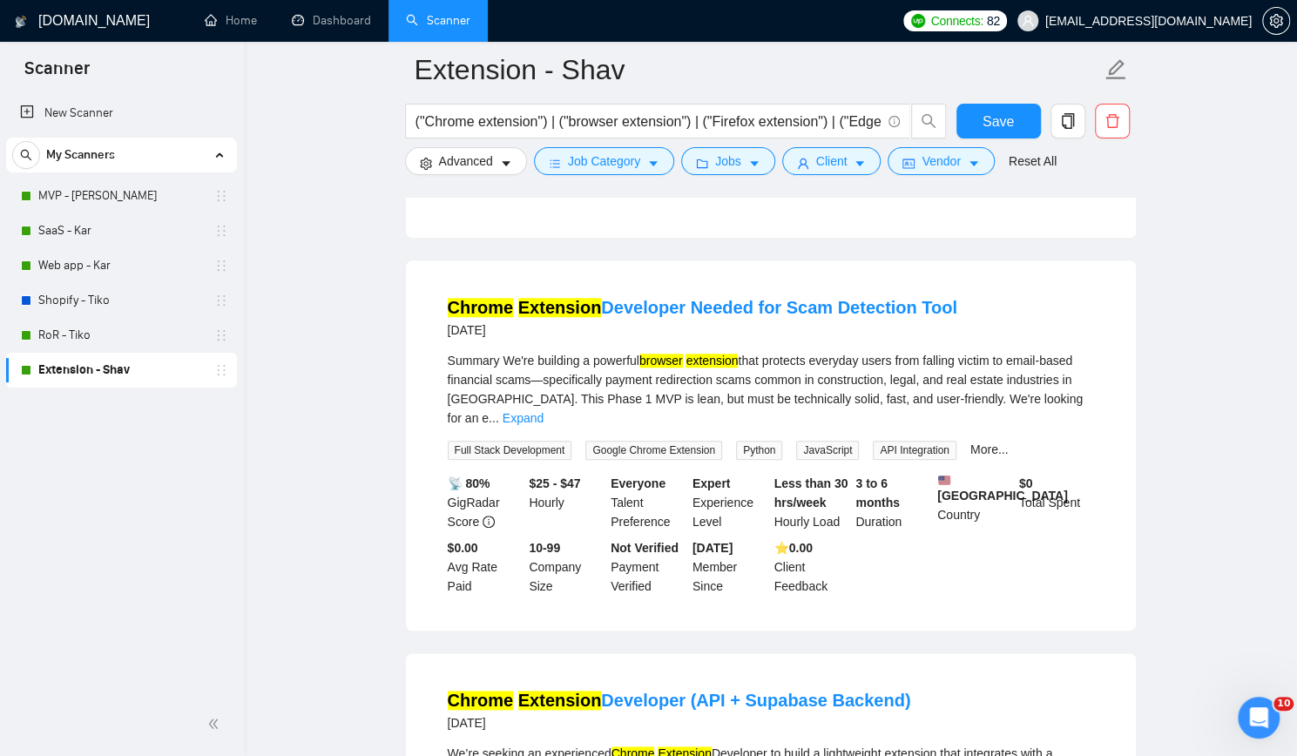
click at [757, 441] on span "Python" at bounding box center [759, 450] width 46 height 19
copy span "Python"
click at [984, 442] on link "More..." at bounding box center [989, 449] width 38 height 14
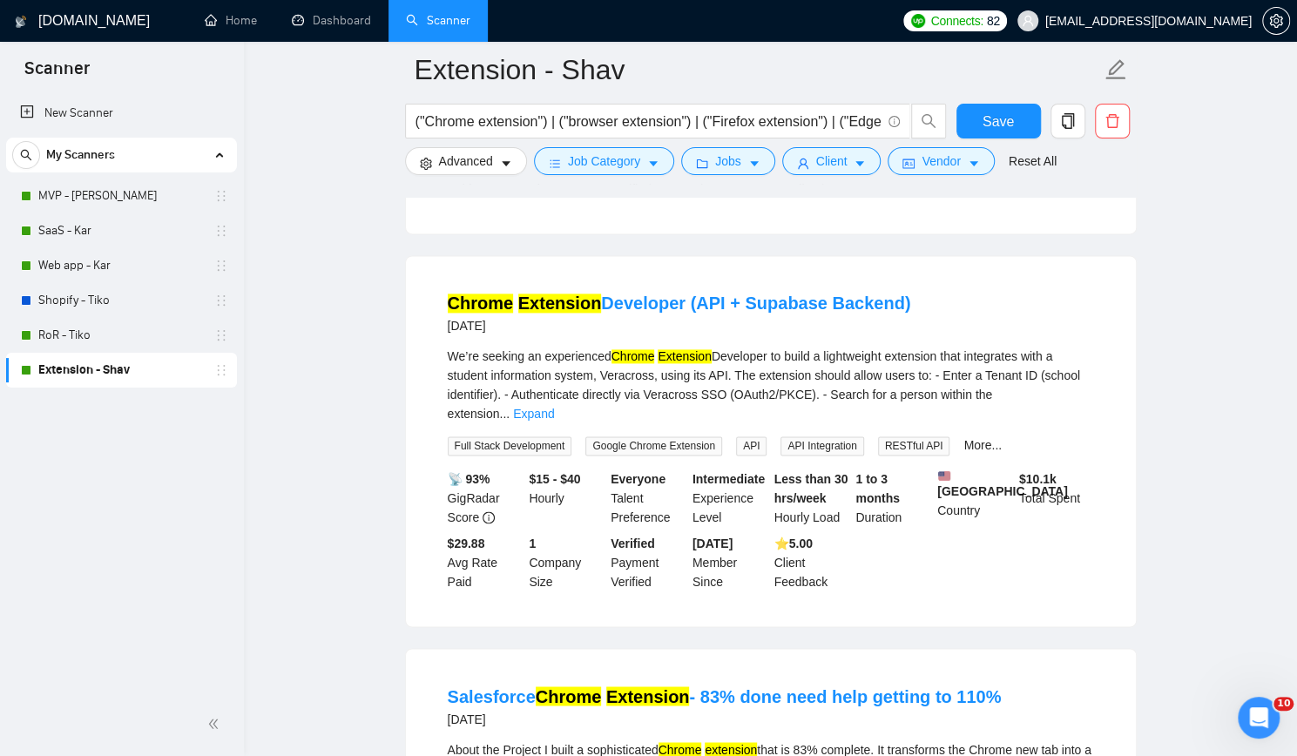
scroll to position [1306, 0]
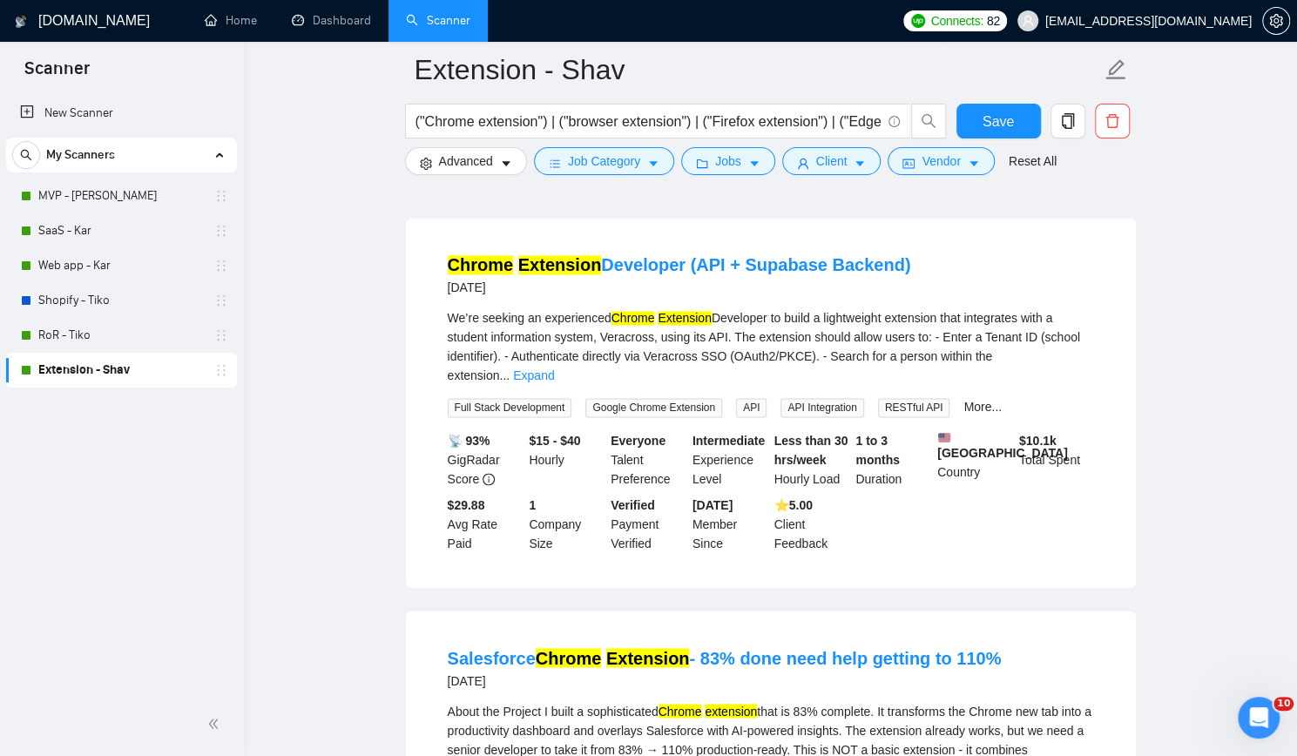
click at [907, 398] on span "RESTful API" at bounding box center [914, 407] width 72 height 19
copy span "RESTful API"
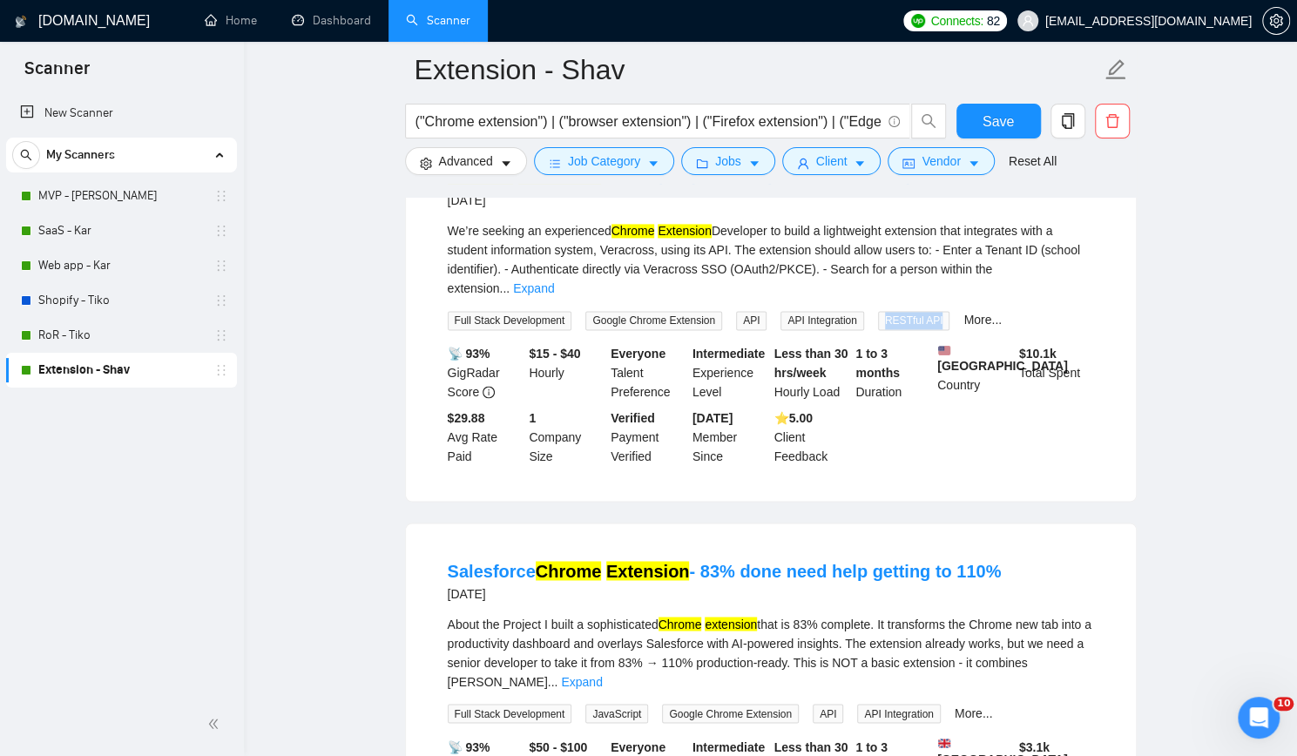
scroll to position [1481, 0]
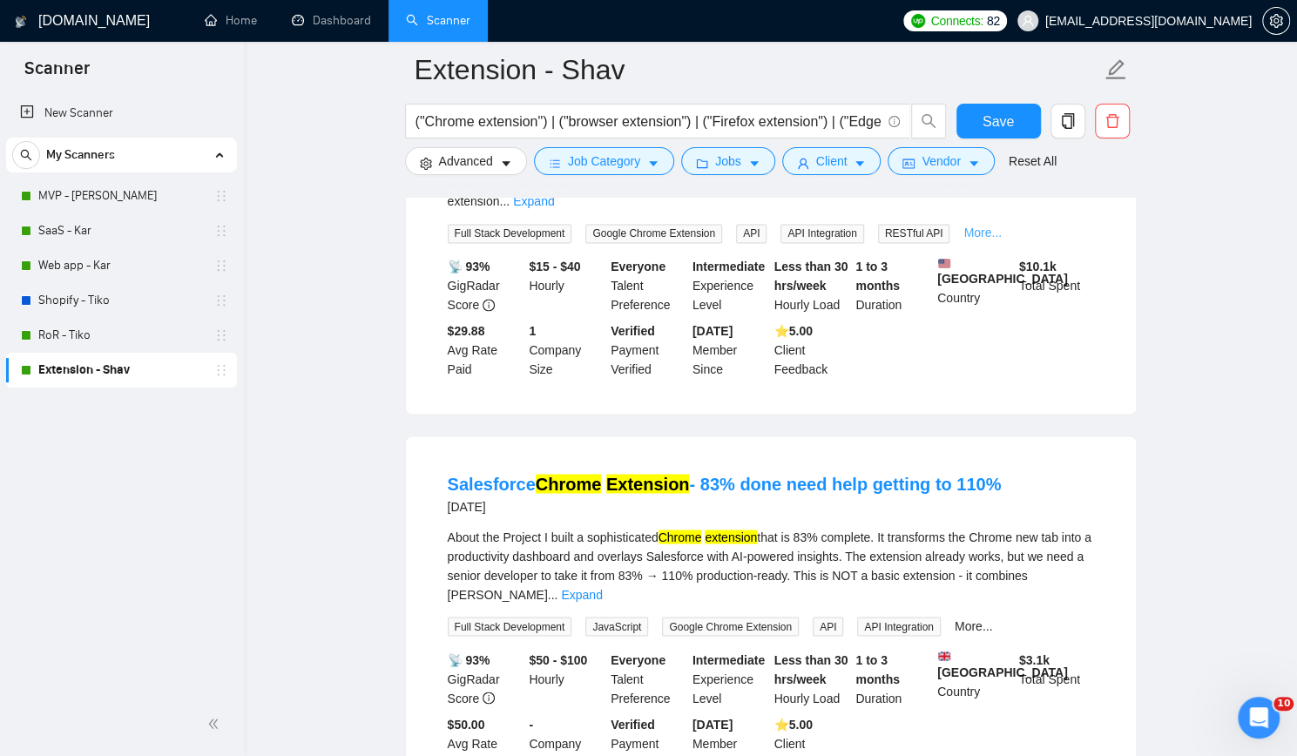
click at [965, 226] on link "More..." at bounding box center [982, 233] width 38 height 14
click at [966, 224] on span "Supabase" at bounding box center [993, 233] width 61 height 19
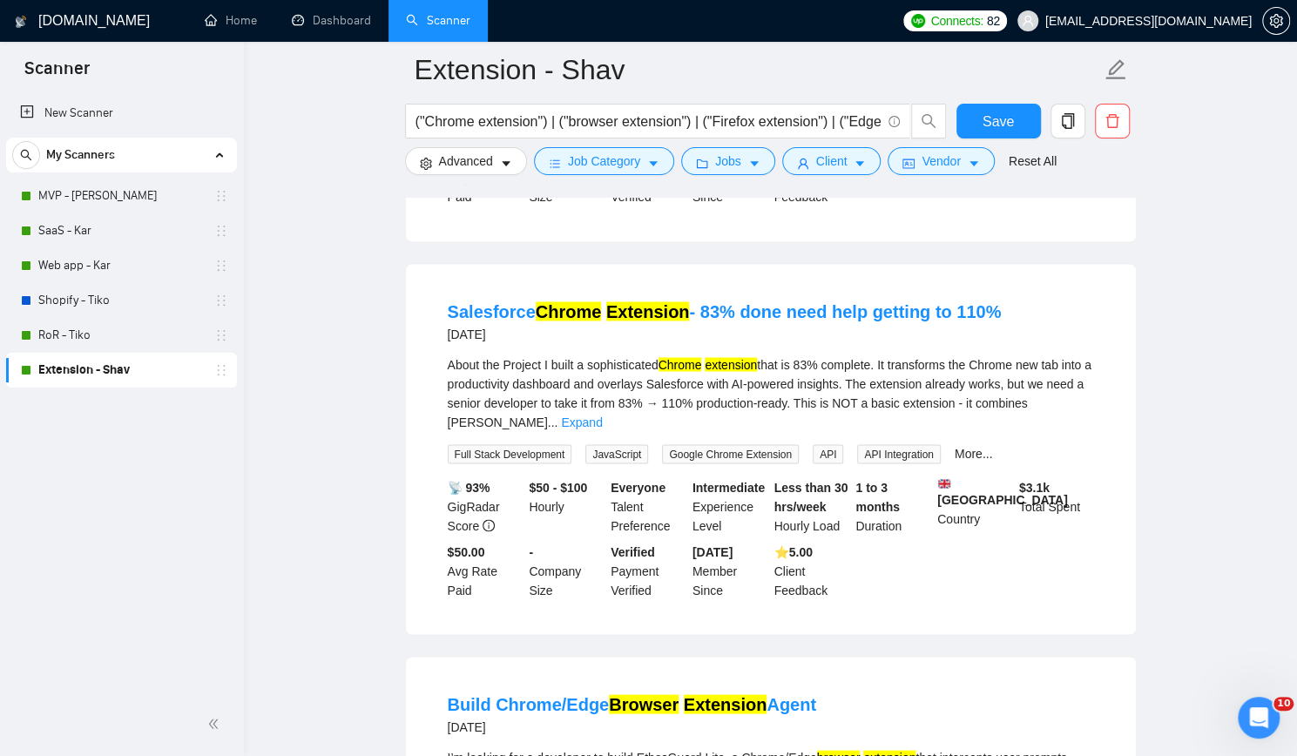
scroll to position [1655, 0]
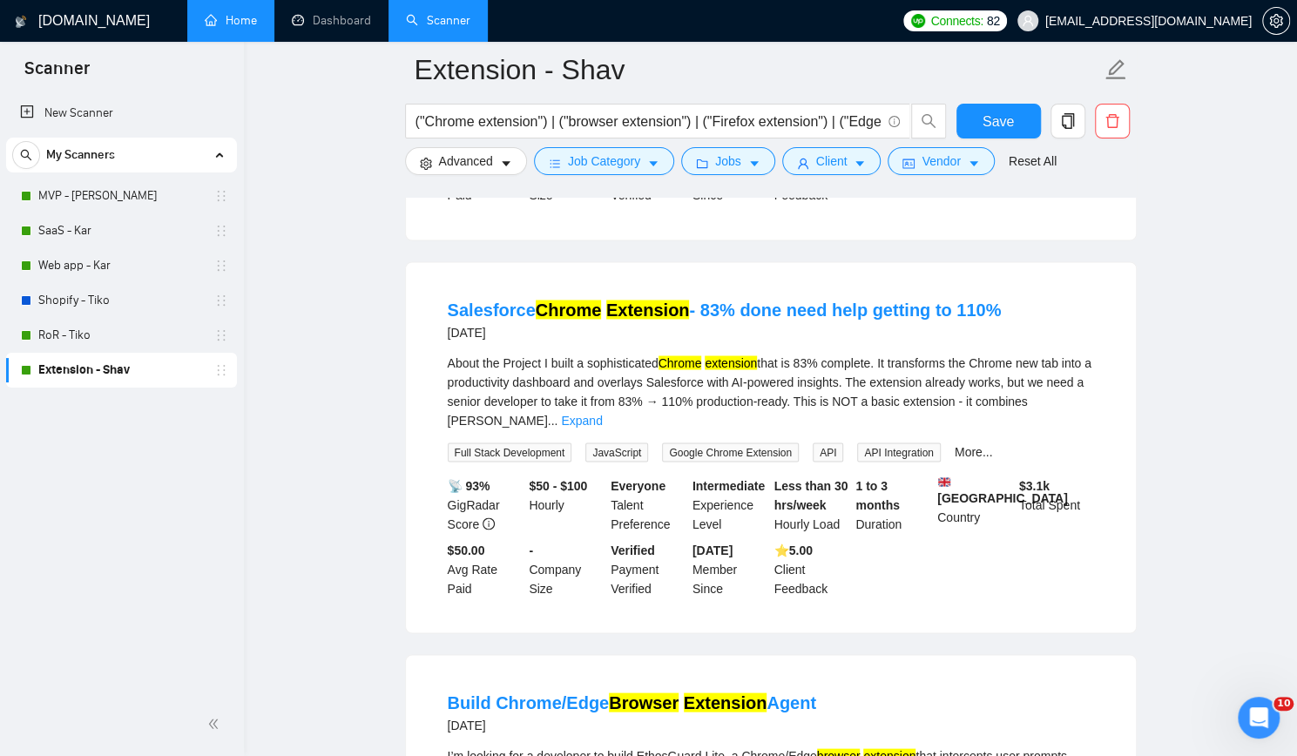
click at [226, 13] on link "Home" at bounding box center [231, 20] width 52 height 15
